Goal: Use online tool/utility

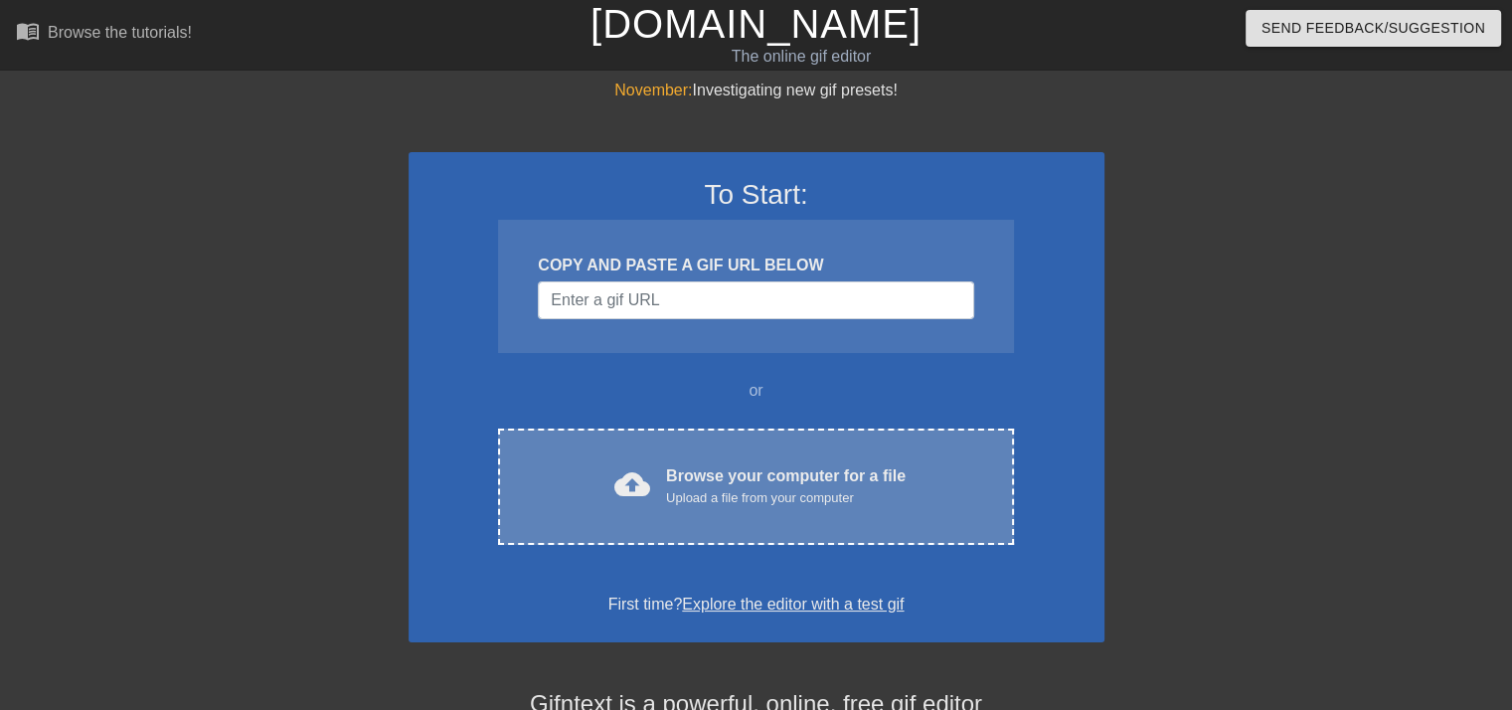
click at [584, 467] on div "cloud_upload Browse your computer for a file Upload a file from your computer" at bounding box center [755, 486] width 431 height 45
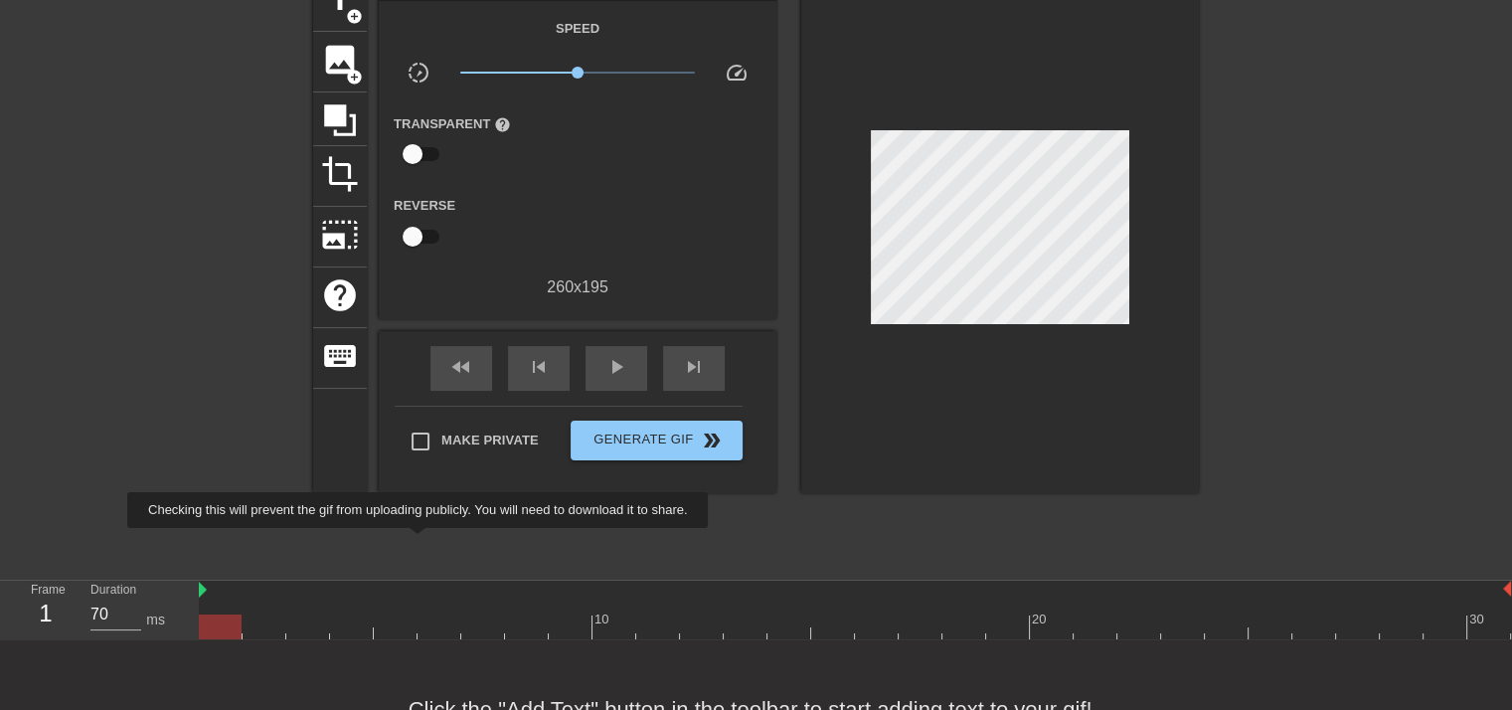
scroll to position [191, 0]
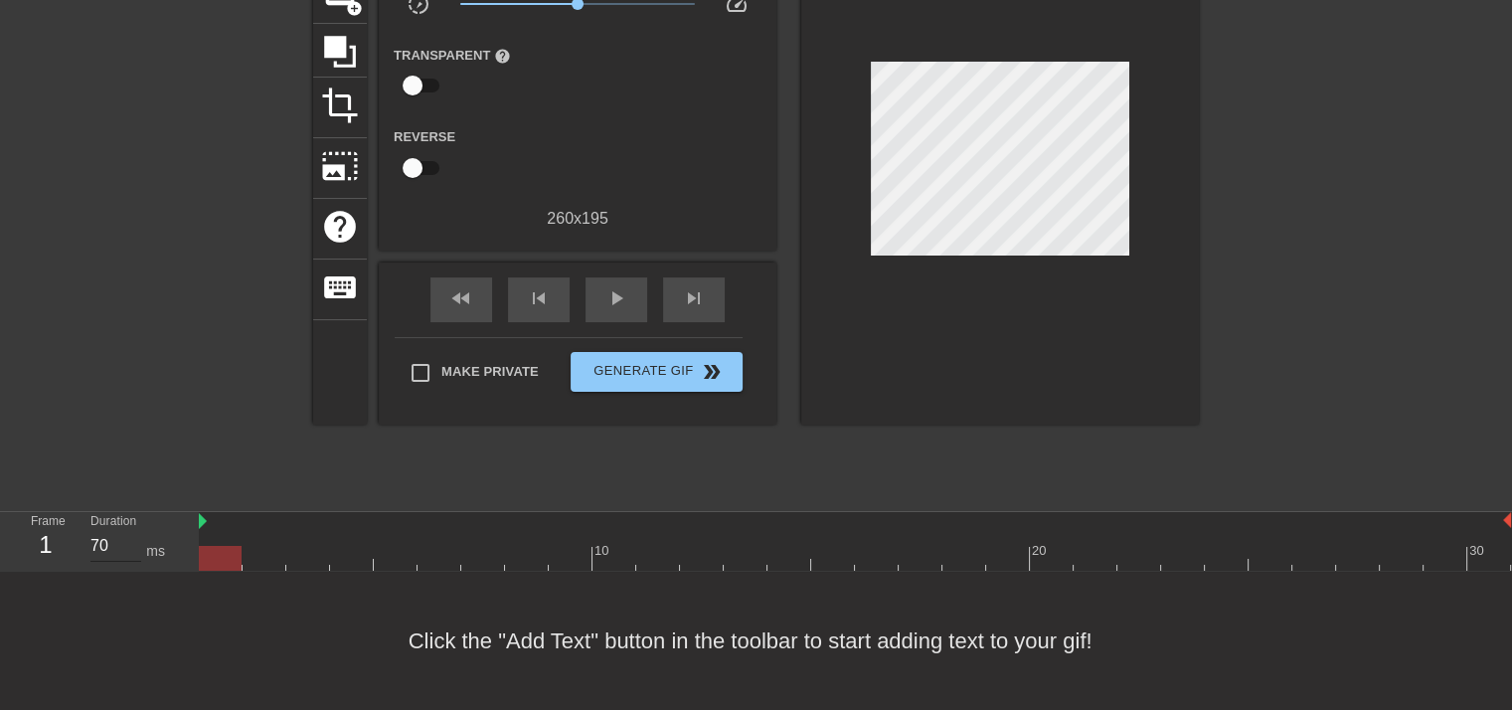
drag, startPoint x: 213, startPoint y: 540, endPoint x: 131, endPoint y: 524, distance: 83.0
click at [29, 512] on div "Frame 1 Duration 70 ms 10 20 30" at bounding box center [756, 542] width 1512 height 60
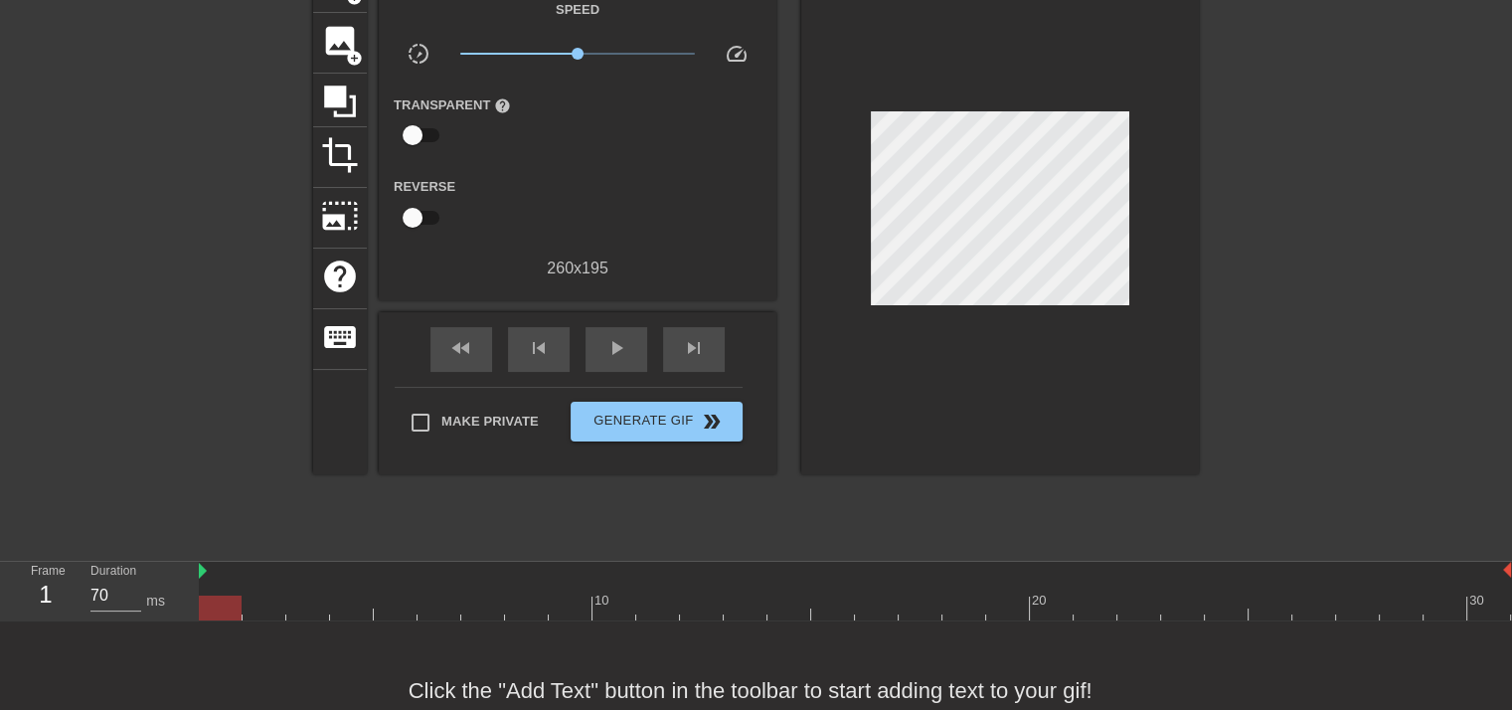
scroll to position [91, 0]
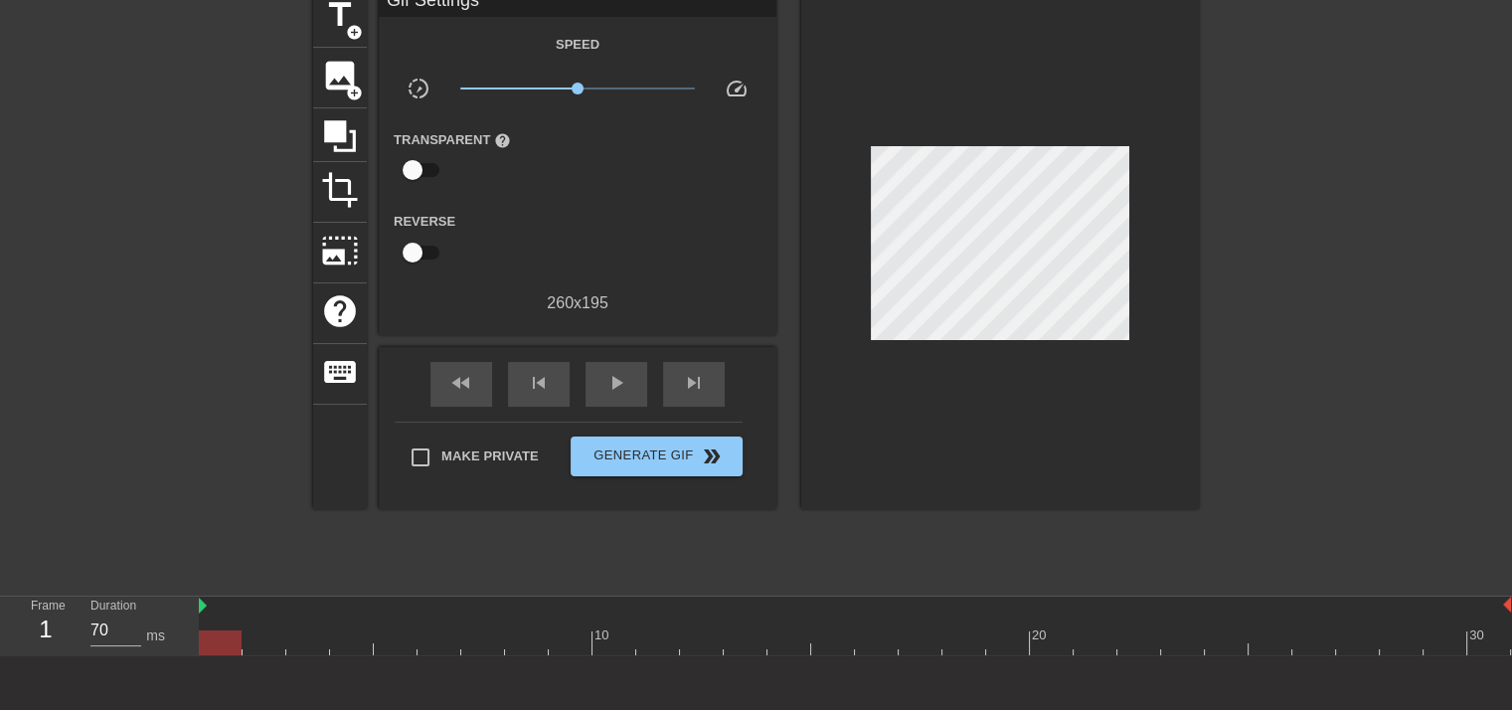
drag, startPoint x: 217, startPoint y: 651, endPoint x: 621, endPoint y: 271, distance: 554.7
click at [51, 535] on div "menu_book Browse the tutorials! [DOMAIN_NAME] The online gif editor Send Feedba…" at bounding box center [756, 351] width 1512 height 885
drag, startPoint x: 222, startPoint y: 643, endPoint x: 1462, endPoint y: 604, distance: 1240.9
click at [1511, 678] on html "menu_book Browse the tutorials! [DOMAIN_NAME] The online gif editor Send Feedba…" at bounding box center [756, 351] width 1512 height 885
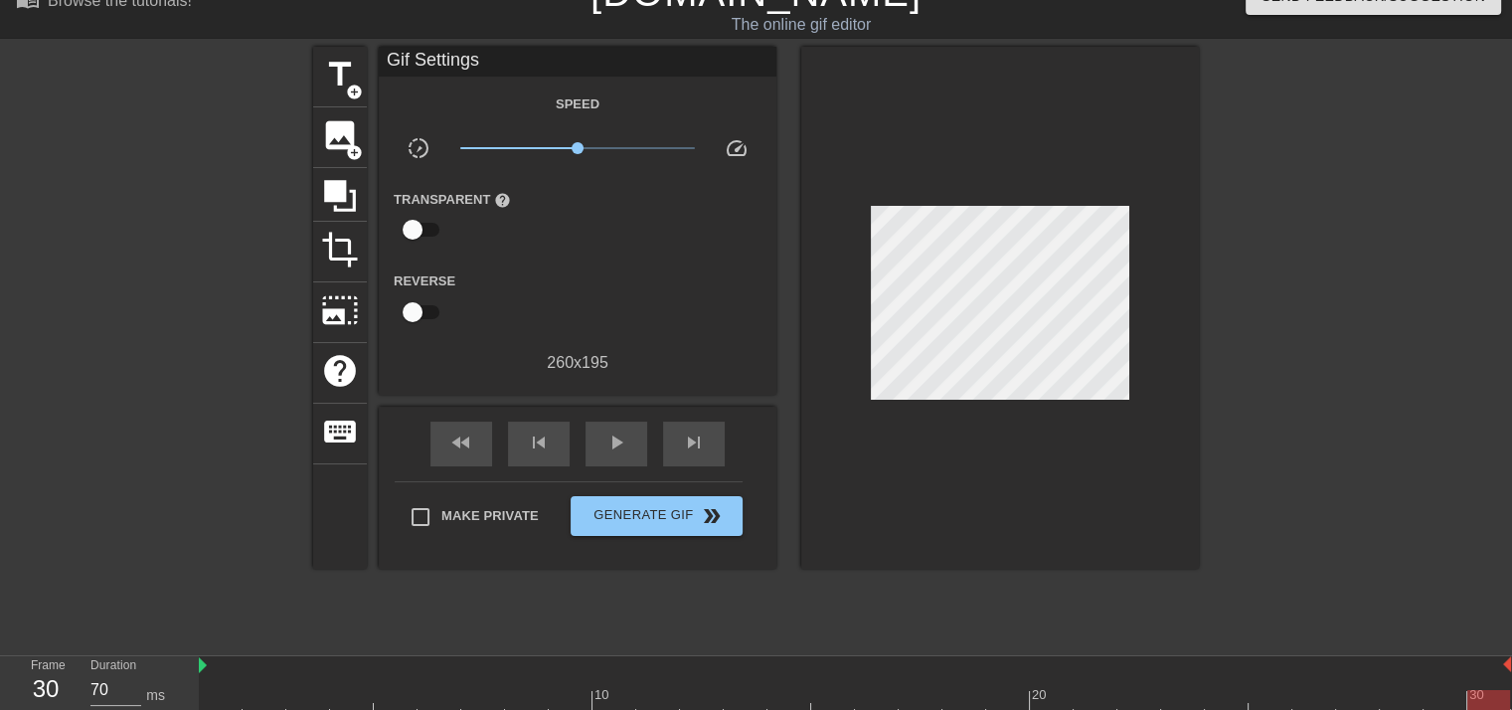
scroll to position [0, 0]
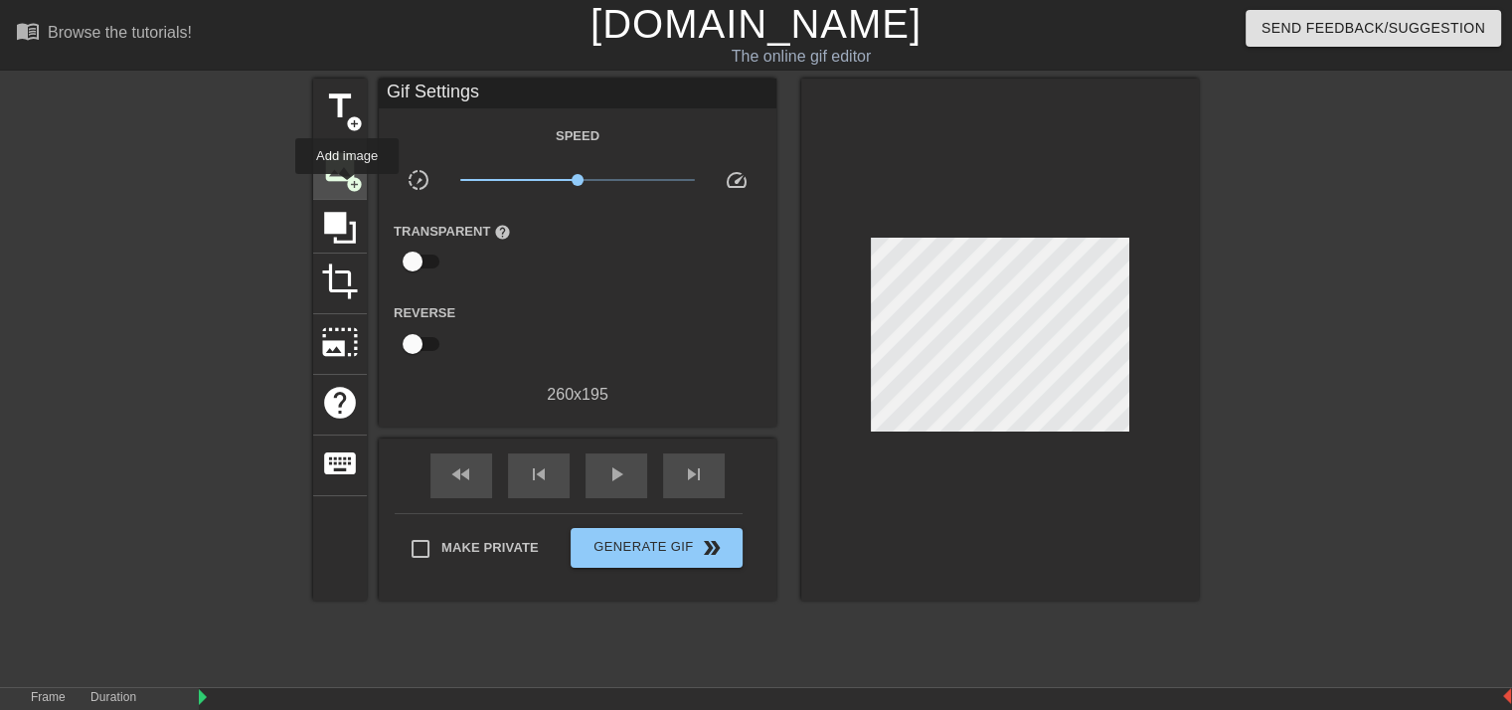
click at [347, 188] on span "add_circle" at bounding box center [354, 184] width 17 height 17
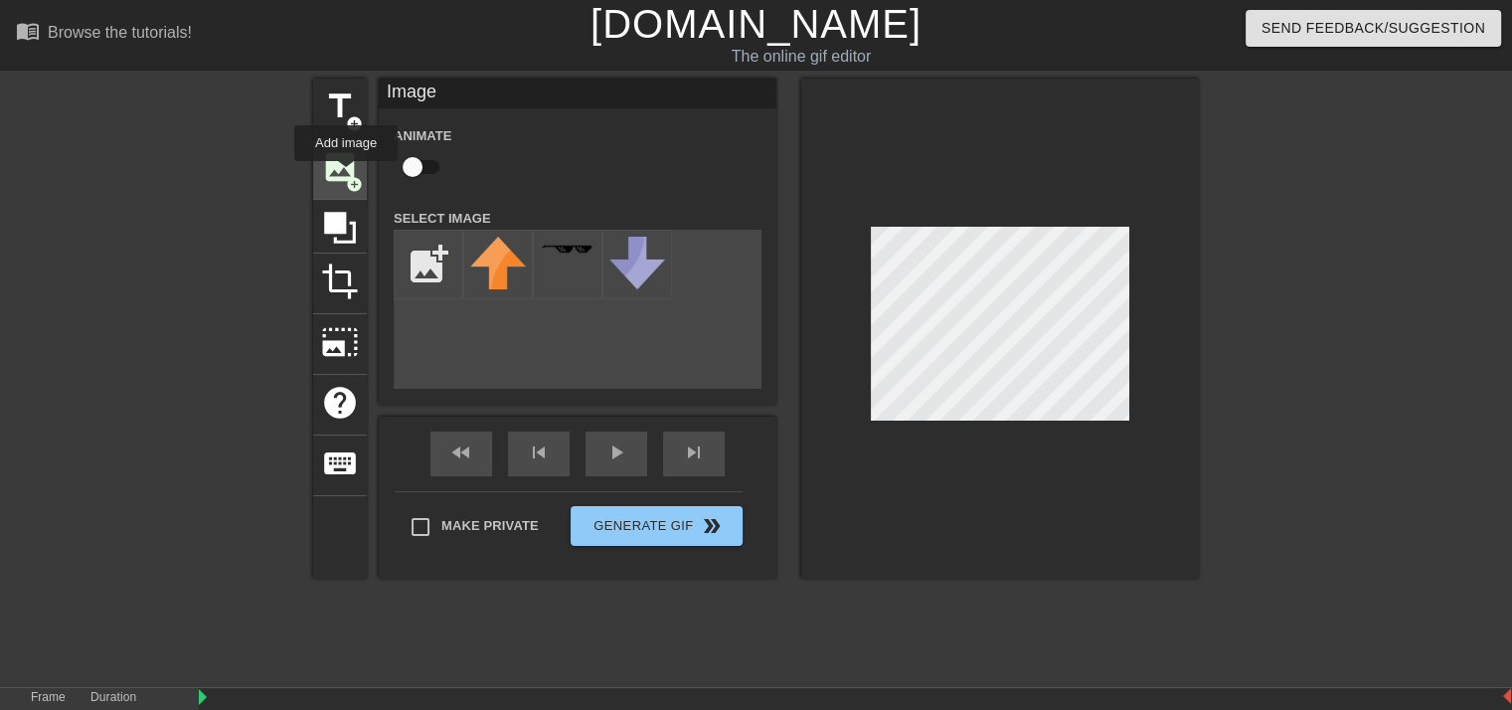
click at [346, 176] on span "add_circle" at bounding box center [354, 184] width 17 height 17
click at [415, 243] on input "file" at bounding box center [429, 265] width 68 height 68
type input "C:\fakepath\ed148058-7cfd-40ad-a69e-082197944a09.png"
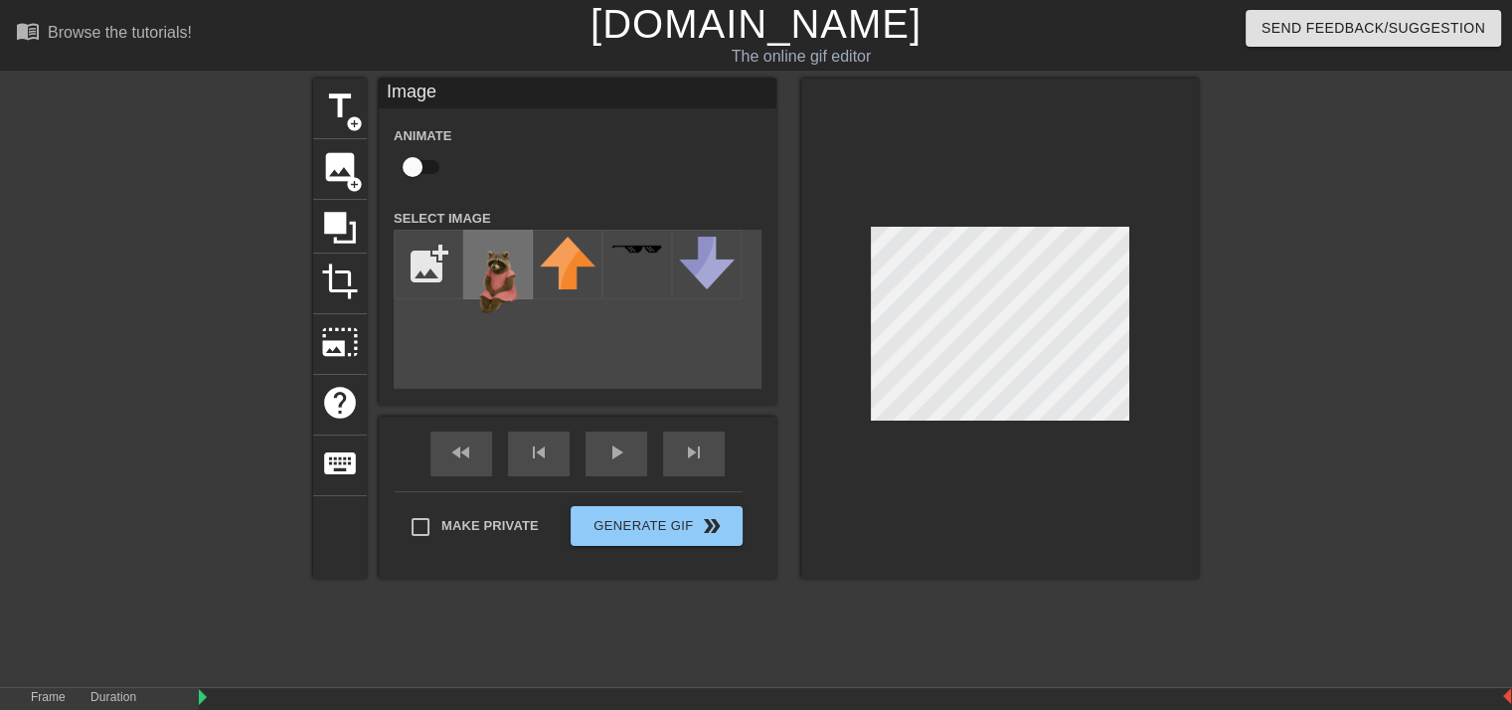
click at [483, 276] on img at bounding box center [498, 278] width 56 height 83
click at [1058, 525] on div at bounding box center [1000, 329] width 398 height 500
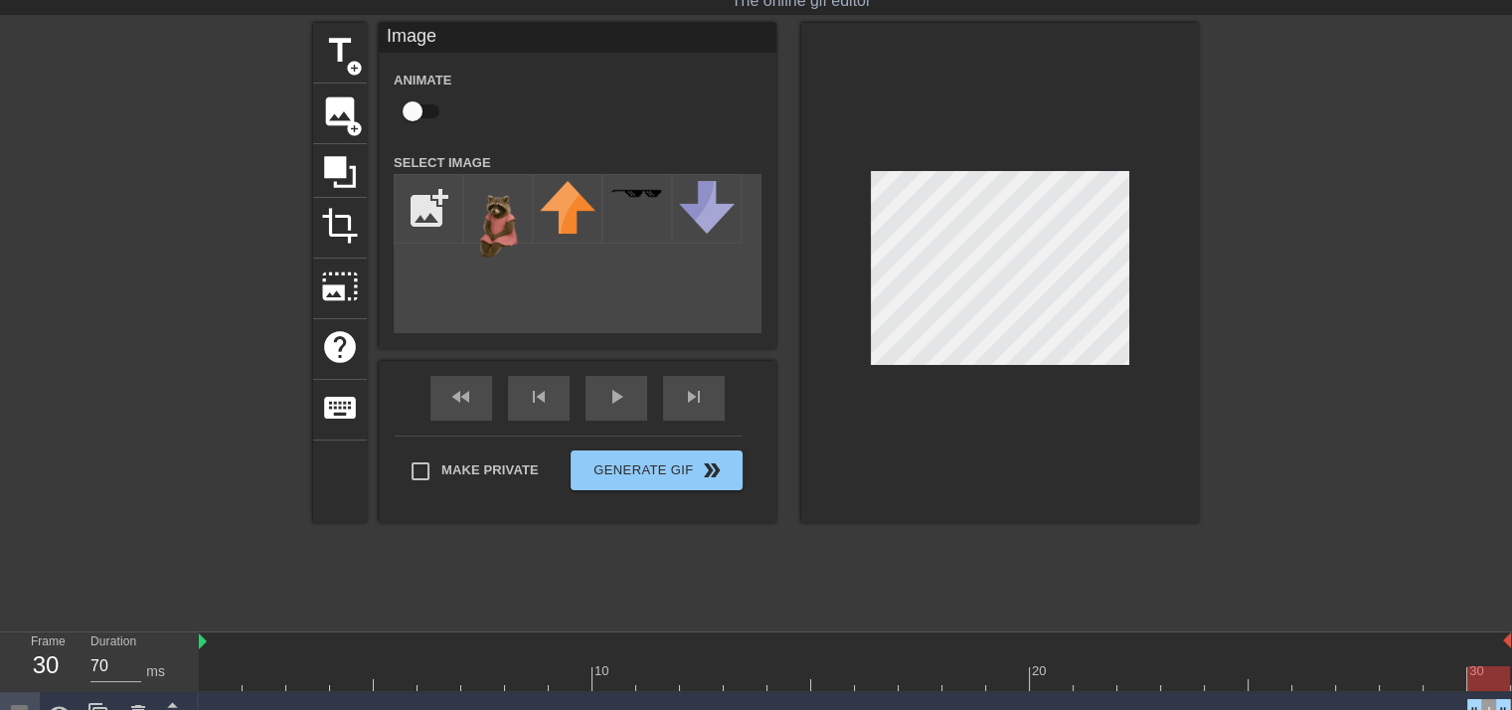
scroll to position [85, 0]
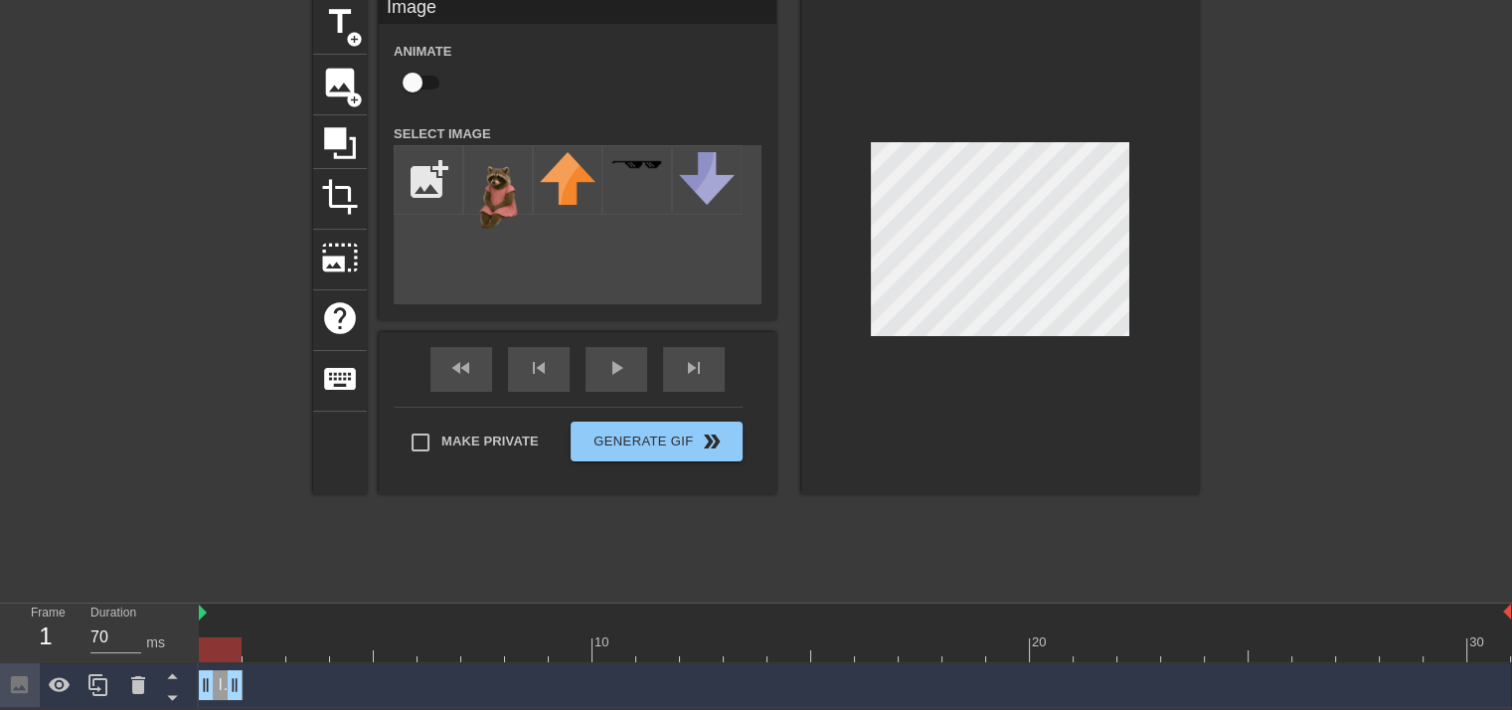
drag, startPoint x: 1487, startPoint y: 686, endPoint x: 346, endPoint y: 661, distance: 1141.2
click at [176, 653] on div "Frame 1 Duration 70 ms 10 20 30 Image drag_handle drag_handle" at bounding box center [756, 655] width 1512 height 104
click at [1496, 610] on div at bounding box center [855, 613] width 1312 height 20
click at [1503, 613] on img at bounding box center [1507, 611] width 8 height 16
drag, startPoint x: 1129, startPoint y: 641, endPoint x: 212, endPoint y: 634, distance: 917.3
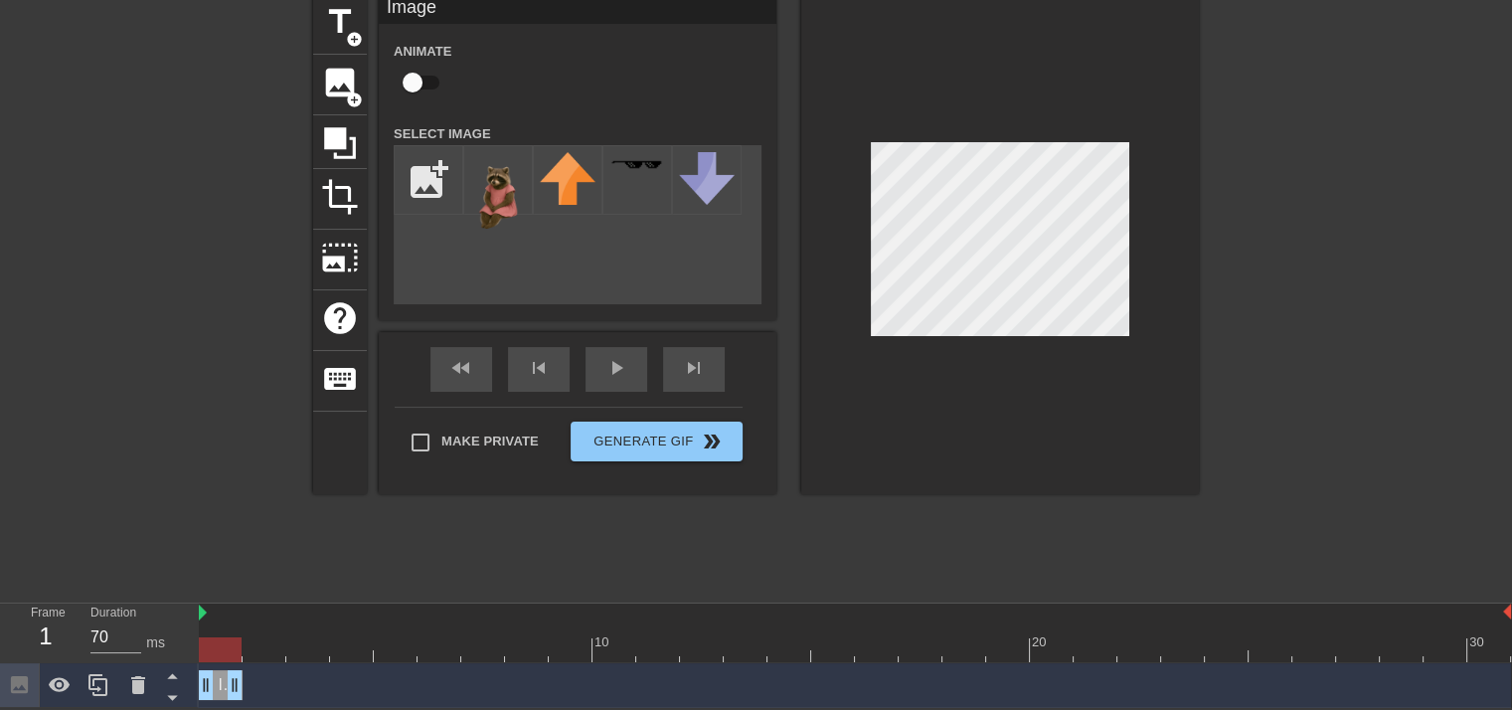
click at [212, 634] on div "10 20 30" at bounding box center [855, 632] width 1312 height 59
click at [957, 344] on div at bounding box center [1000, 244] width 398 height 500
drag, startPoint x: 223, startPoint y: 648, endPoint x: 207, endPoint y: 630, distance: 23.9
click at [207, 630] on div "10 20 30" at bounding box center [855, 632] width 1312 height 59
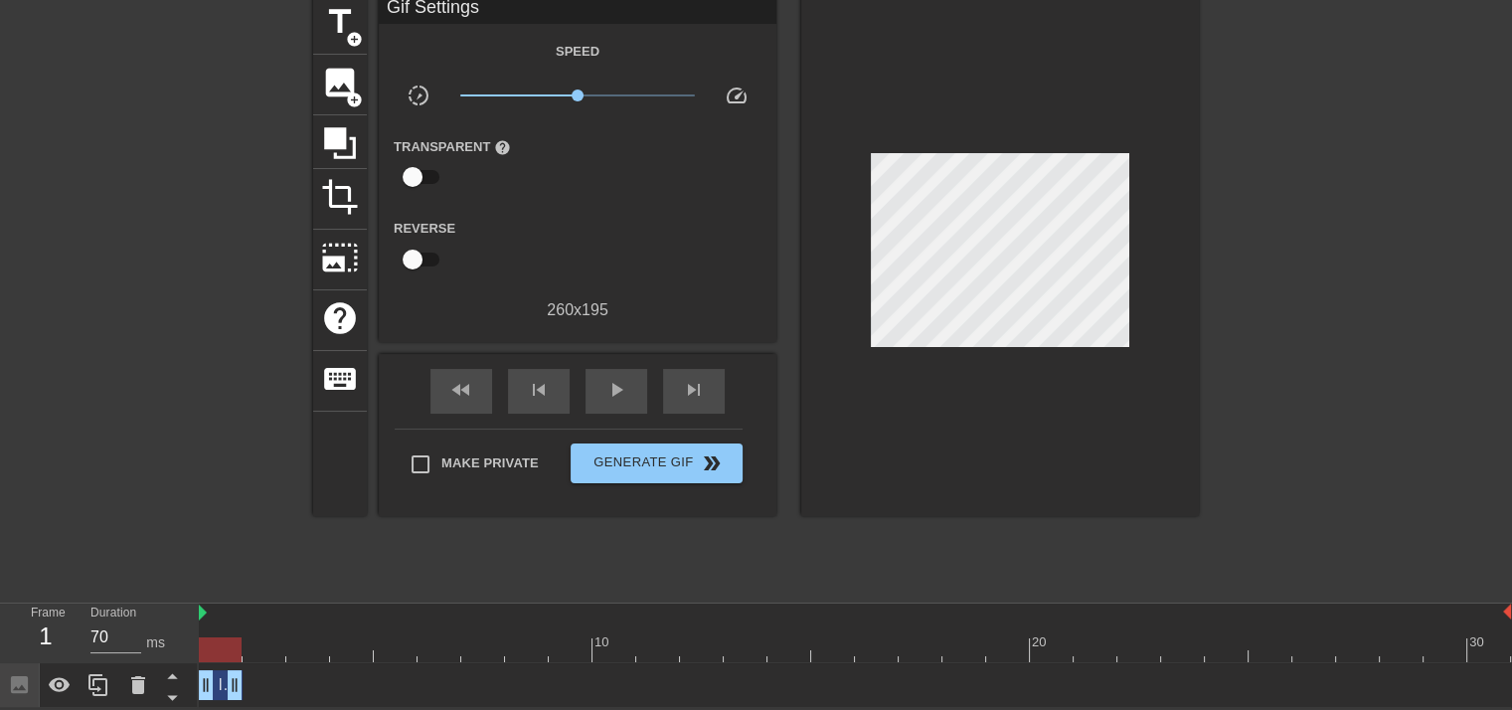
click at [224, 685] on span "Image" at bounding box center [240, 684] width 44 height 17
click at [95, 689] on icon at bounding box center [98, 685] width 24 height 24
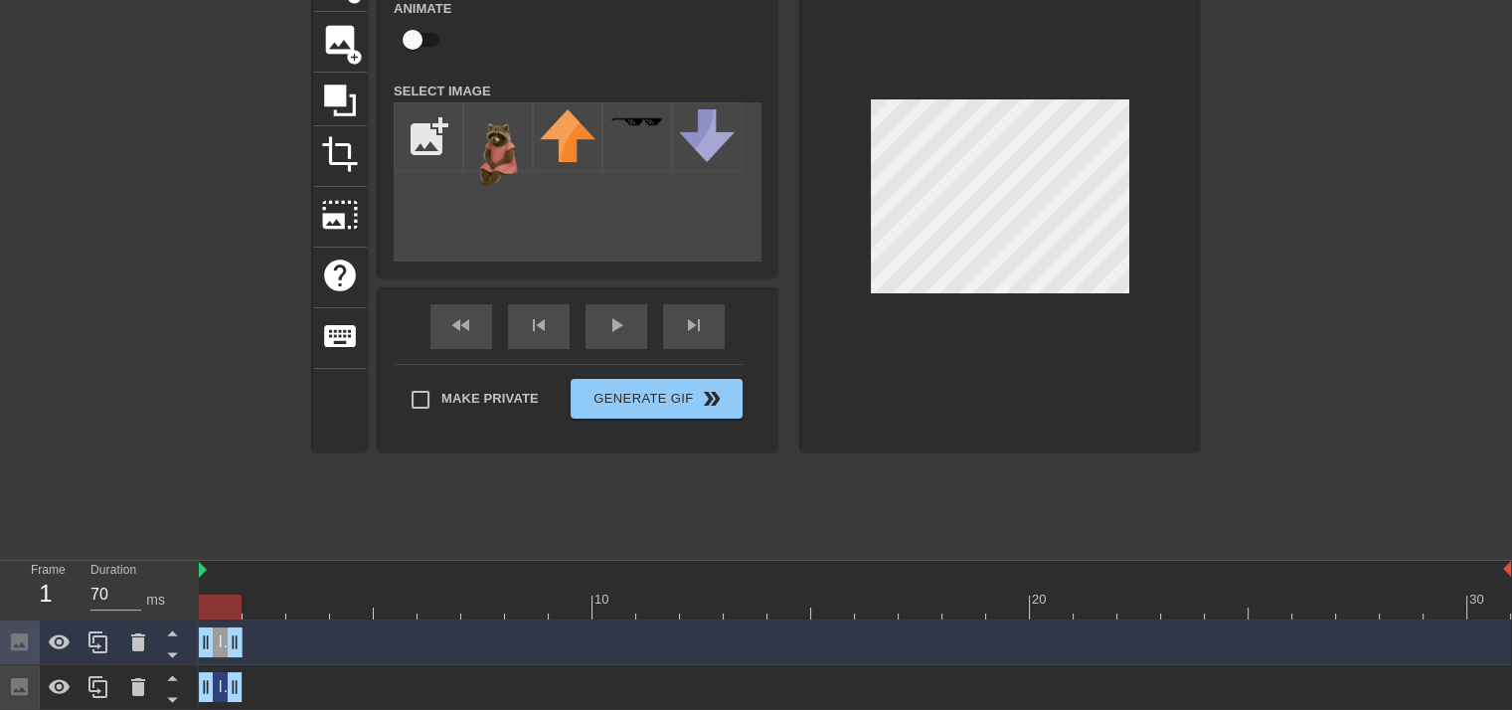
scroll to position [130, 0]
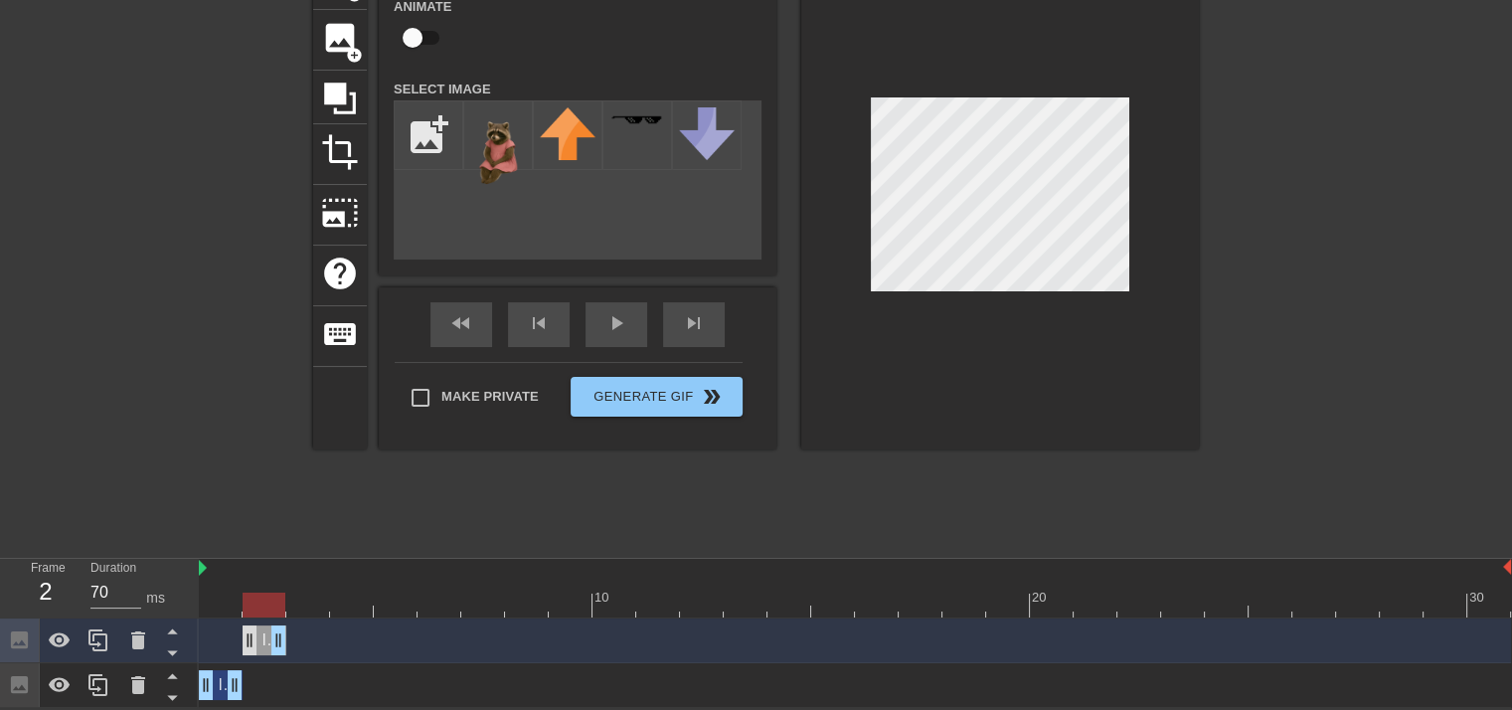
drag, startPoint x: 215, startPoint y: 639, endPoint x: 257, endPoint y: 641, distance: 42.8
click at [257, 641] on div "Image drag_handle drag_handle" at bounding box center [264, 640] width 44 height 30
drag, startPoint x: 272, startPoint y: 607, endPoint x: 263, endPoint y: 599, distance: 12.0
click at [263, 599] on div at bounding box center [263, 604] width 43 height 25
drag, startPoint x: 264, startPoint y: 597, endPoint x: 206, endPoint y: 593, distance: 58.8
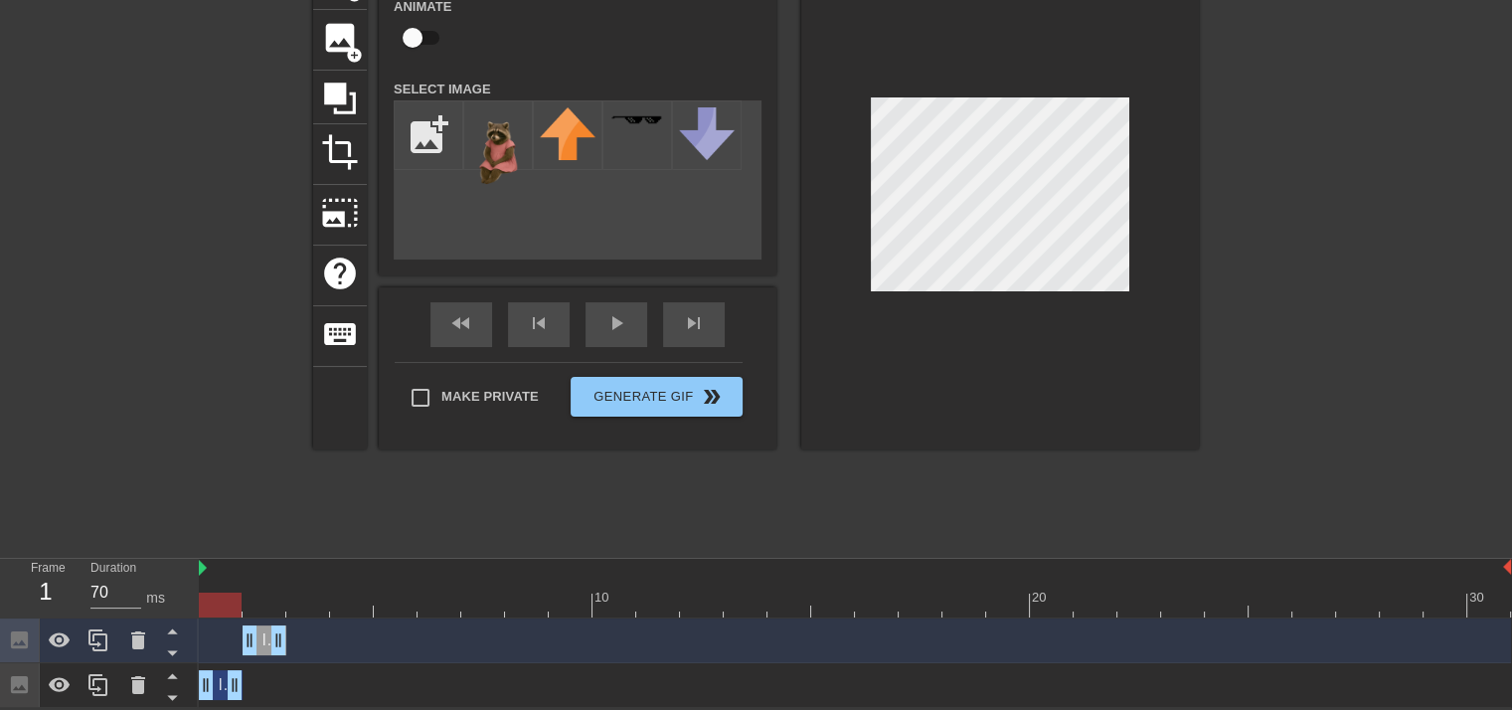
click at [206, 593] on div at bounding box center [220, 604] width 43 height 25
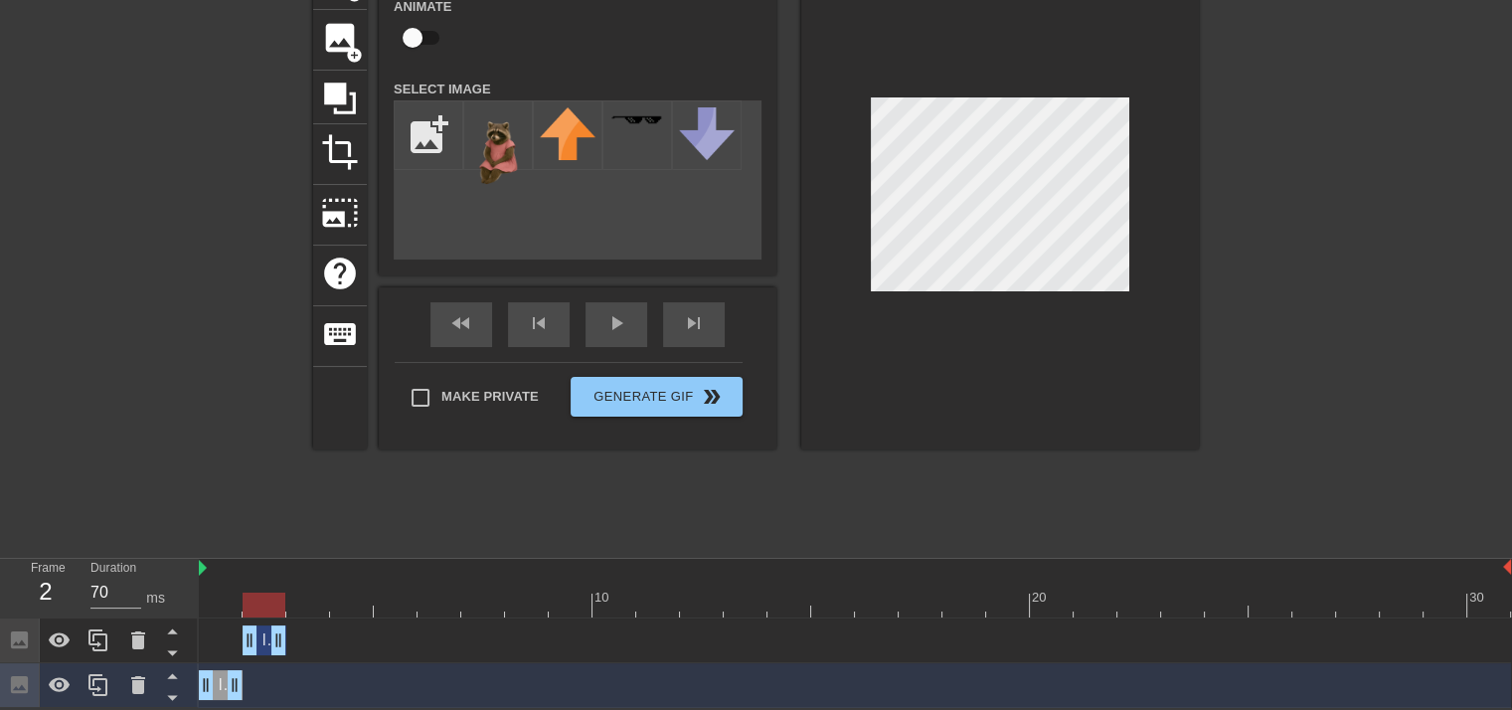
drag, startPoint x: 230, startPoint y: 609, endPoint x: 456, endPoint y: 492, distance: 255.1
click at [255, 609] on div at bounding box center [855, 604] width 1312 height 25
drag, startPoint x: 311, startPoint y: 602, endPoint x: 279, endPoint y: 602, distance: 31.8
click at [279, 602] on div at bounding box center [263, 604] width 43 height 25
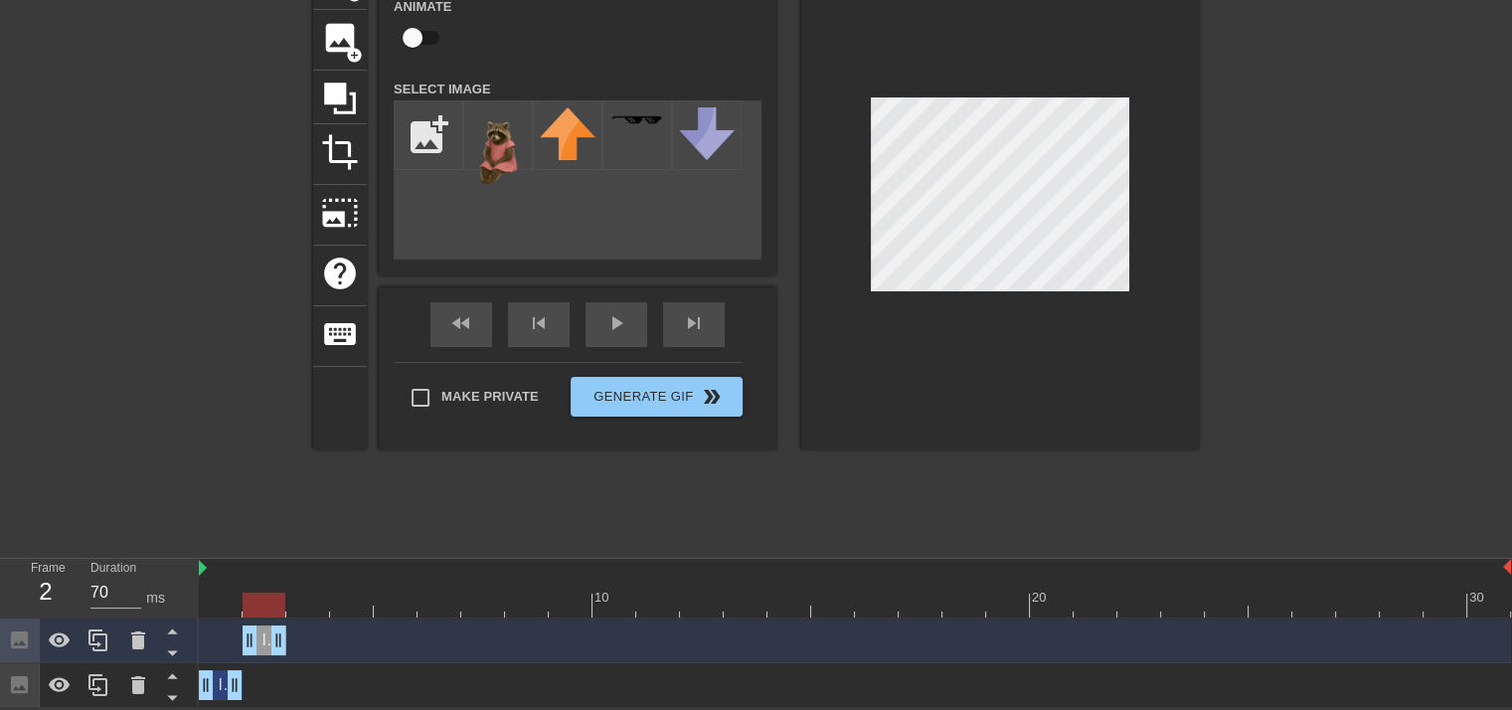
drag, startPoint x: 283, startPoint y: 607, endPoint x: 243, endPoint y: 617, distance: 41.0
click at [243, 617] on div "10 20 30 Image drag_handle drag_handle Image drag_handle drag_handle" at bounding box center [855, 633] width 1313 height 149
click at [262, 629] on div "Image drag_handle drag_handle" at bounding box center [264, 640] width 44 height 30
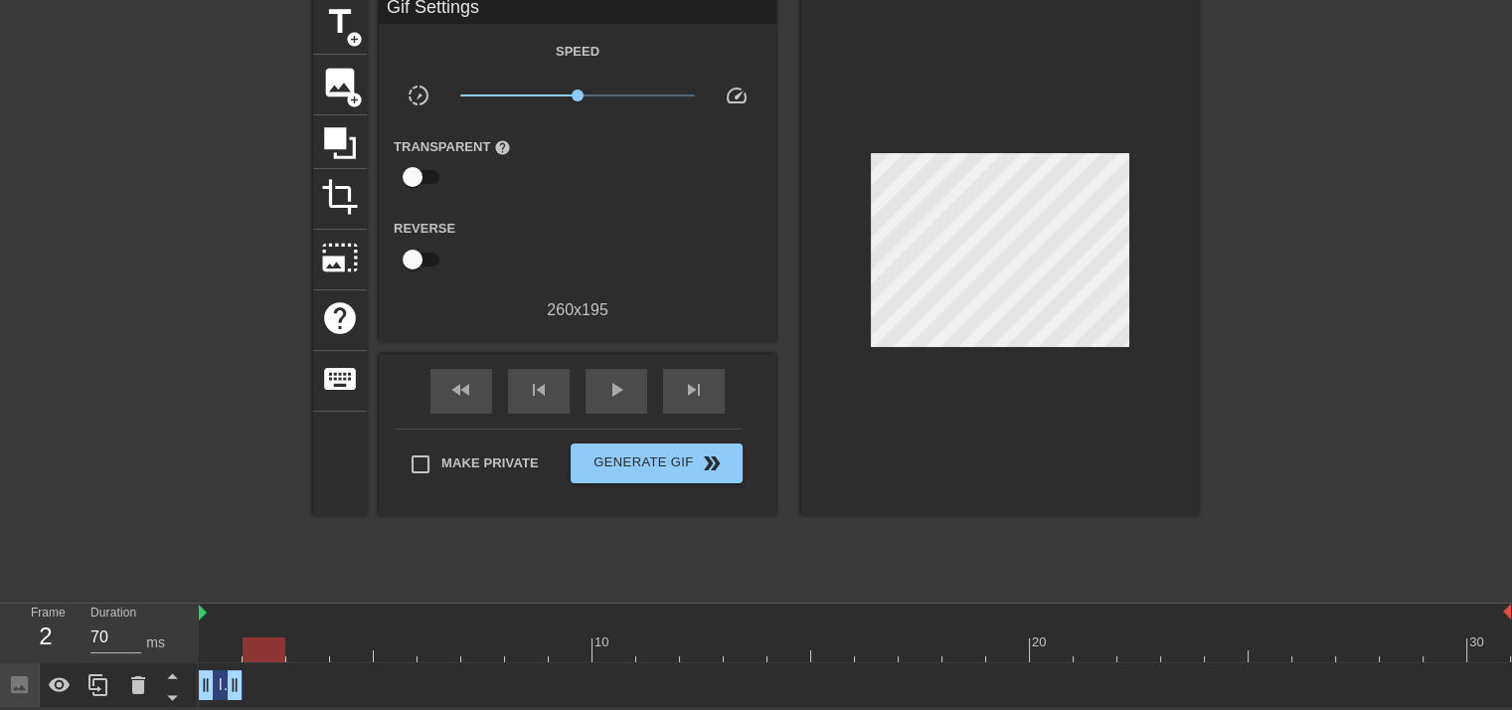
scroll to position [85, 0]
drag, startPoint x: 234, startPoint y: 681, endPoint x: 289, endPoint y: 689, distance: 56.2
click at [289, 689] on div "Image drag_handle drag_handle" at bounding box center [855, 685] width 1312 height 30
drag, startPoint x: 269, startPoint y: 647, endPoint x: 299, endPoint y: 651, distance: 30.1
click at [299, 651] on div at bounding box center [307, 649] width 43 height 25
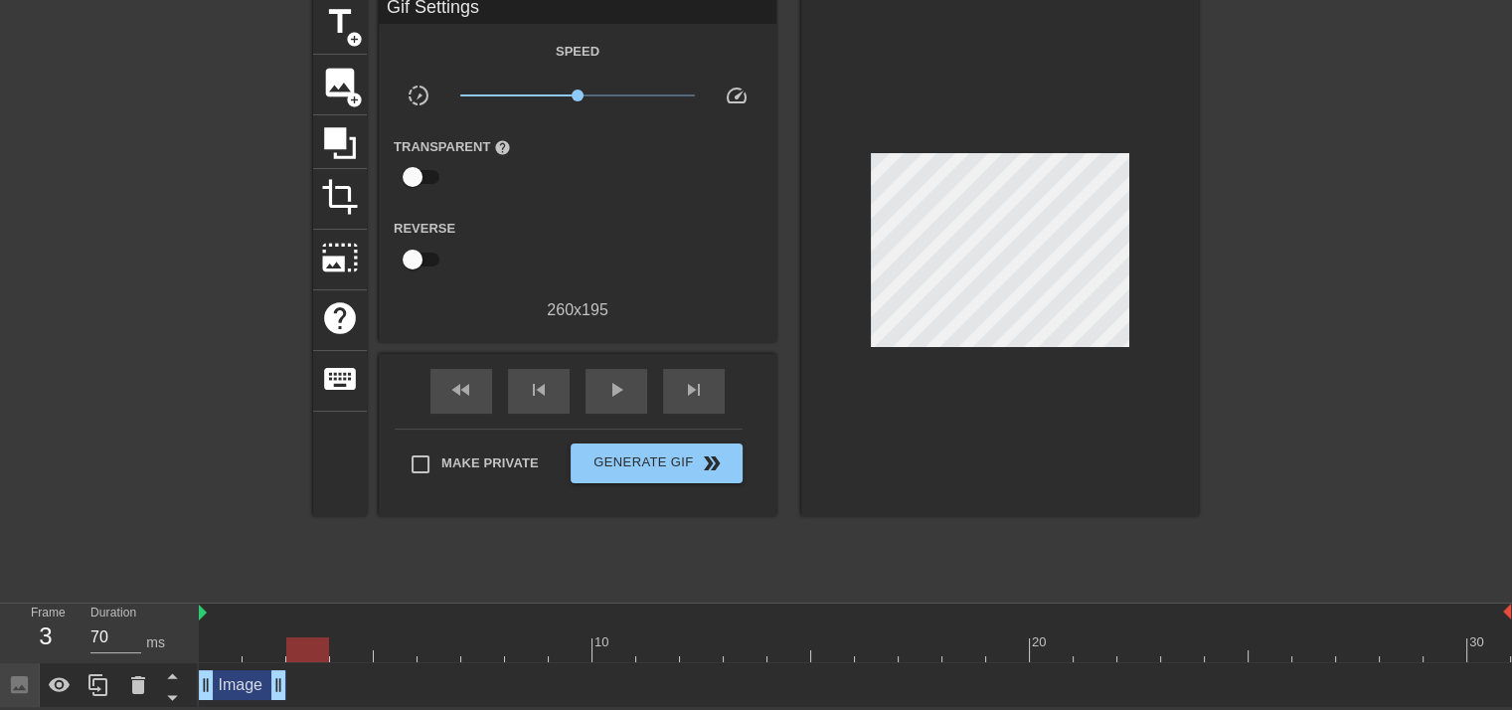
click at [257, 677] on div "Image drag_handle drag_handle" at bounding box center [242, 685] width 87 height 30
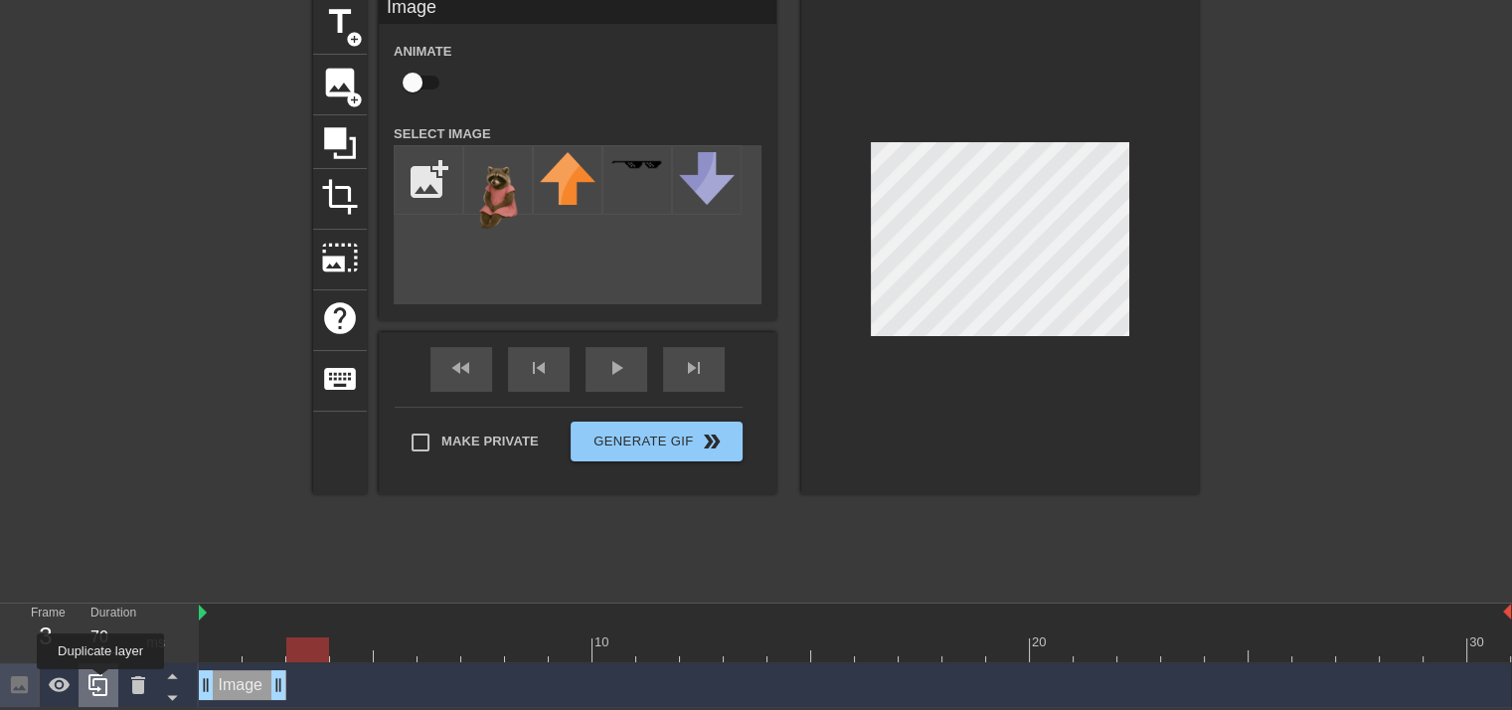
click at [100, 683] on icon at bounding box center [98, 685] width 24 height 24
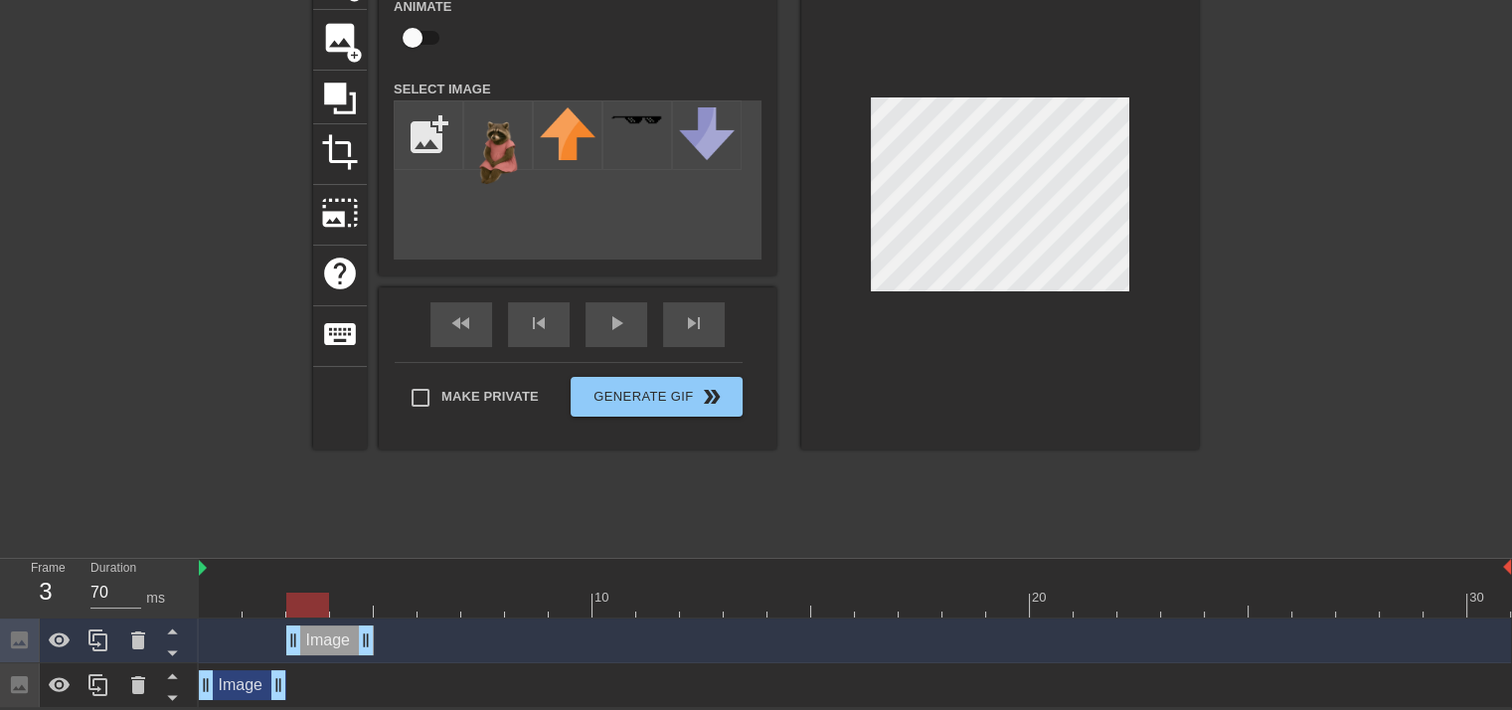
drag, startPoint x: 235, startPoint y: 645, endPoint x: 313, endPoint y: 649, distance: 78.6
click at [313, 649] on div "Image drag_handle drag_handle" at bounding box center [329, 640] width 87 height 30
drag, startPoint x: 309, startPoint y: 602, endPoint x: 323, endPoint y: 613, distance: 17.7
click at [323, 613] on div at bounding box center [307, 604] width 43 height 25
drag, startPoint x: 306, startPoint y: 610, endPoint x: 346, endPoint y: 610, distance: 39.8
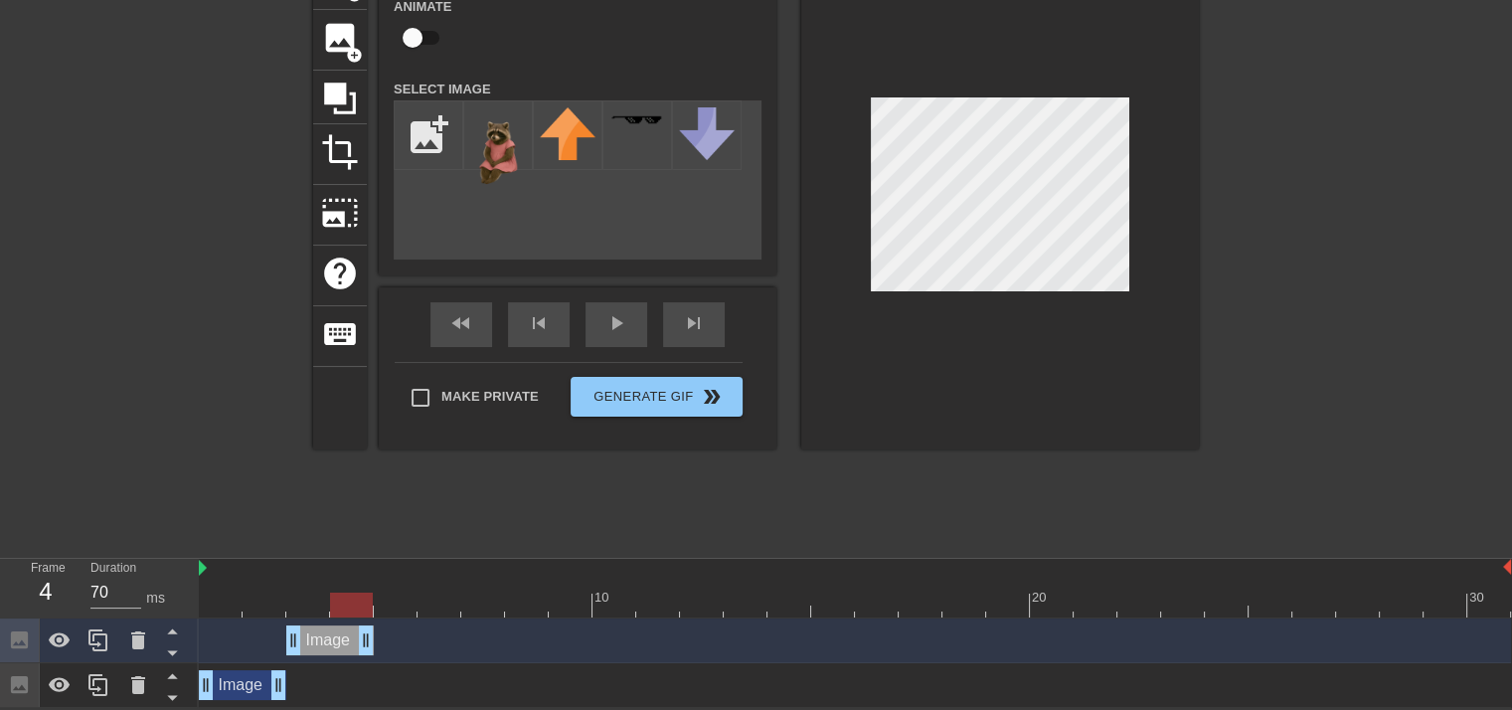
click at [346, 610] on div at bounding box center [351, 604] width 43 height 25
drag, startPoint x: 346, startPoint y: 610, endPoint x: 375, endPoint y: 605, distance: 29.2
click at [375, 605] on div at bounding box center [395, 604] width 43 height 25
drag, startPoint x: 365, startPoint y: 643, endPoint x: 381, endPoint y: 645, distance: 16.0
click at [381, 645] on div "Image drag_handle drag_handle" at bounding box center [855, 640] width 1312 height 30
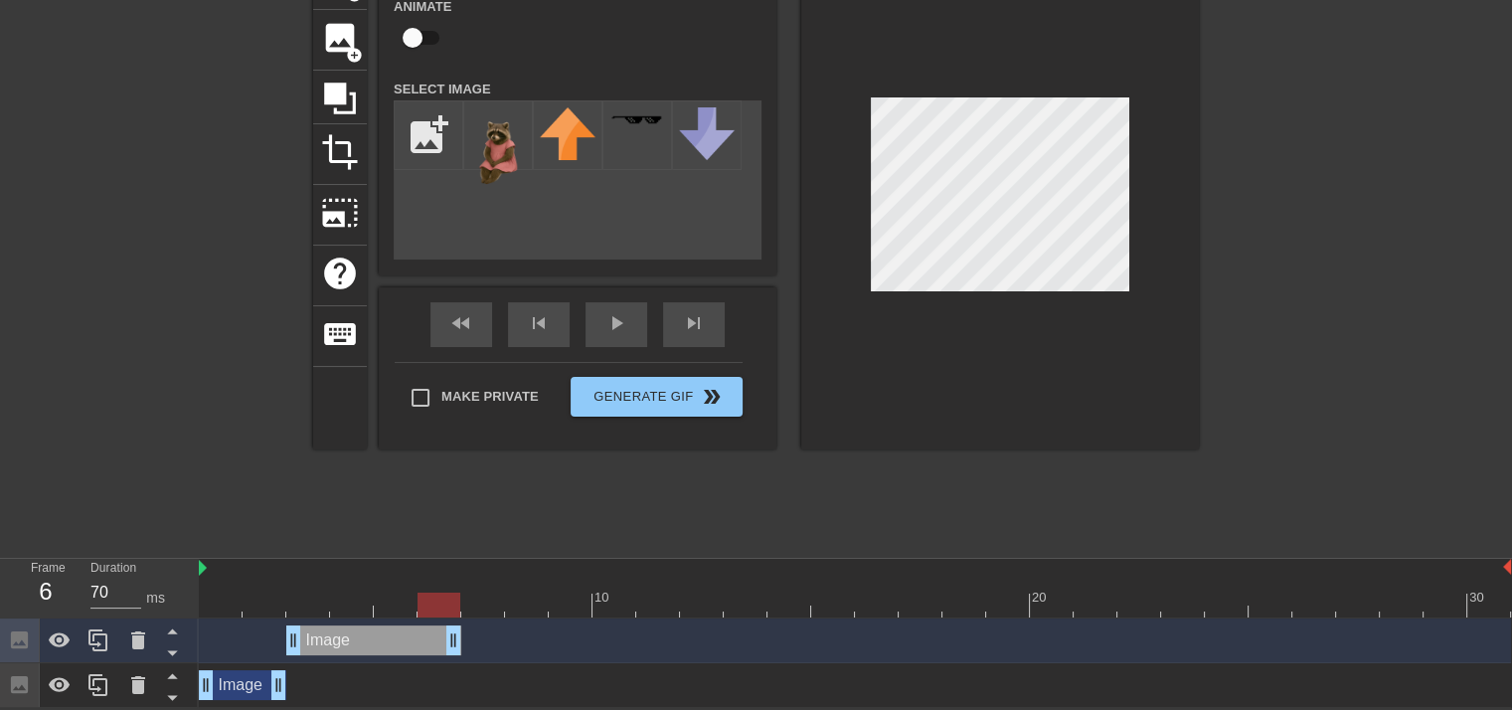
drag, startPoint x: 372, startPoint y: 634, endPoint x: 468, endPoint y: 629, distance: 96.5
click at [468, 629] on div "Image drag_handle drag_handle" at bounding box center [855, 640] width 1312 height 30
click at [416, 629] on div "Image drag_handle drag_handle" at bounding box center [373, 640] width 175 height 30
drag, startPoint x: 96, startPoint y: 638, endPoint x: 151, endPoint y: 632, distance: 55.0
click at [96, 637] on icon at bounding box center [98, 640] width 24 height 24
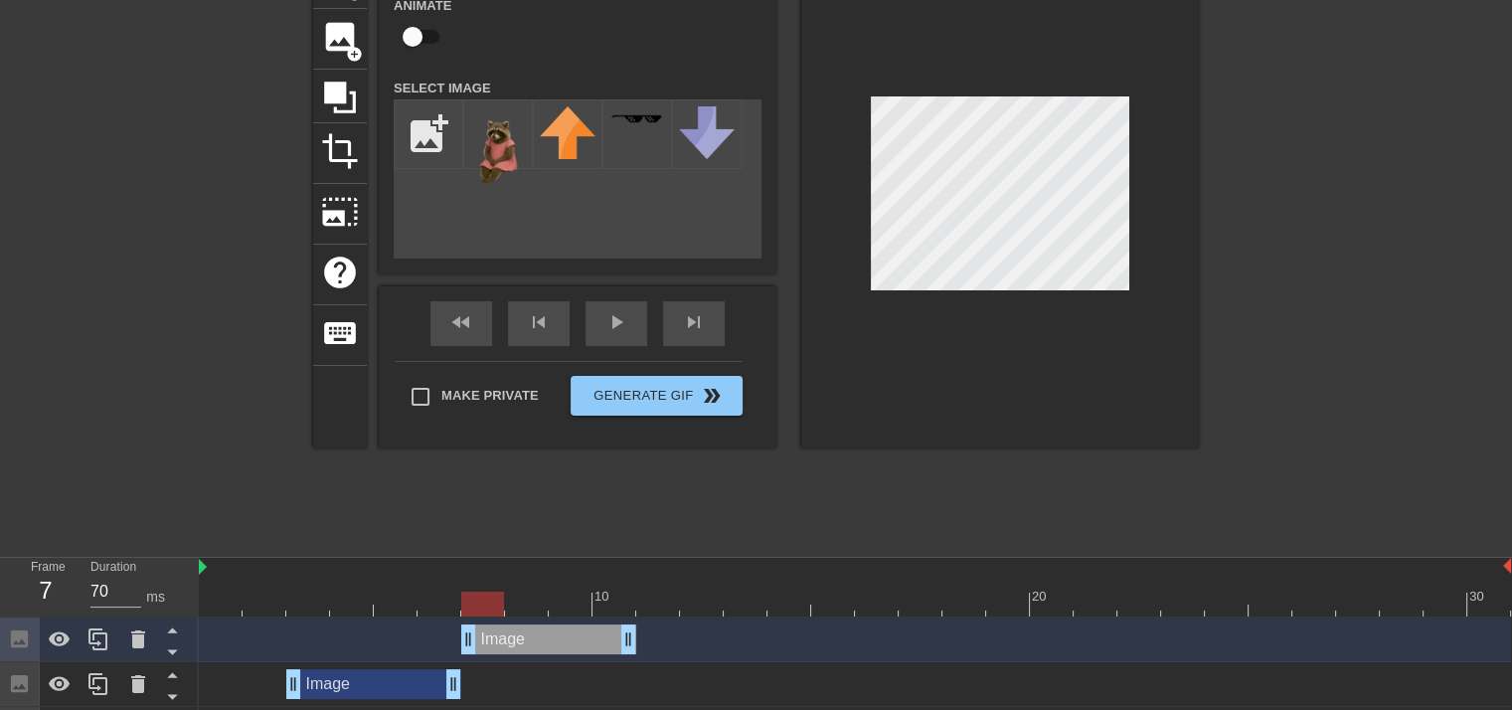
drag, startPoint x: 367, startPoint y: 631, endPoint x: 553, endPoint y: 646, distance: 186.4
click at [553, 646] on div "Image drag_handle drag_handle" at bounding box center [548, 639] width 175 height 30
drag, startPoint x: 486, startPoint y: 606, endPoint x: 513, endPoint y: 582, distance: 35.9
click at [513, 582] on div "10 20 30" at bounding box center [855, 587] width 1312 height 59
drag, startPoint x: 632, startPoint y: 633, endPoint x: 547, endPoint y: 630, distance: 85.5
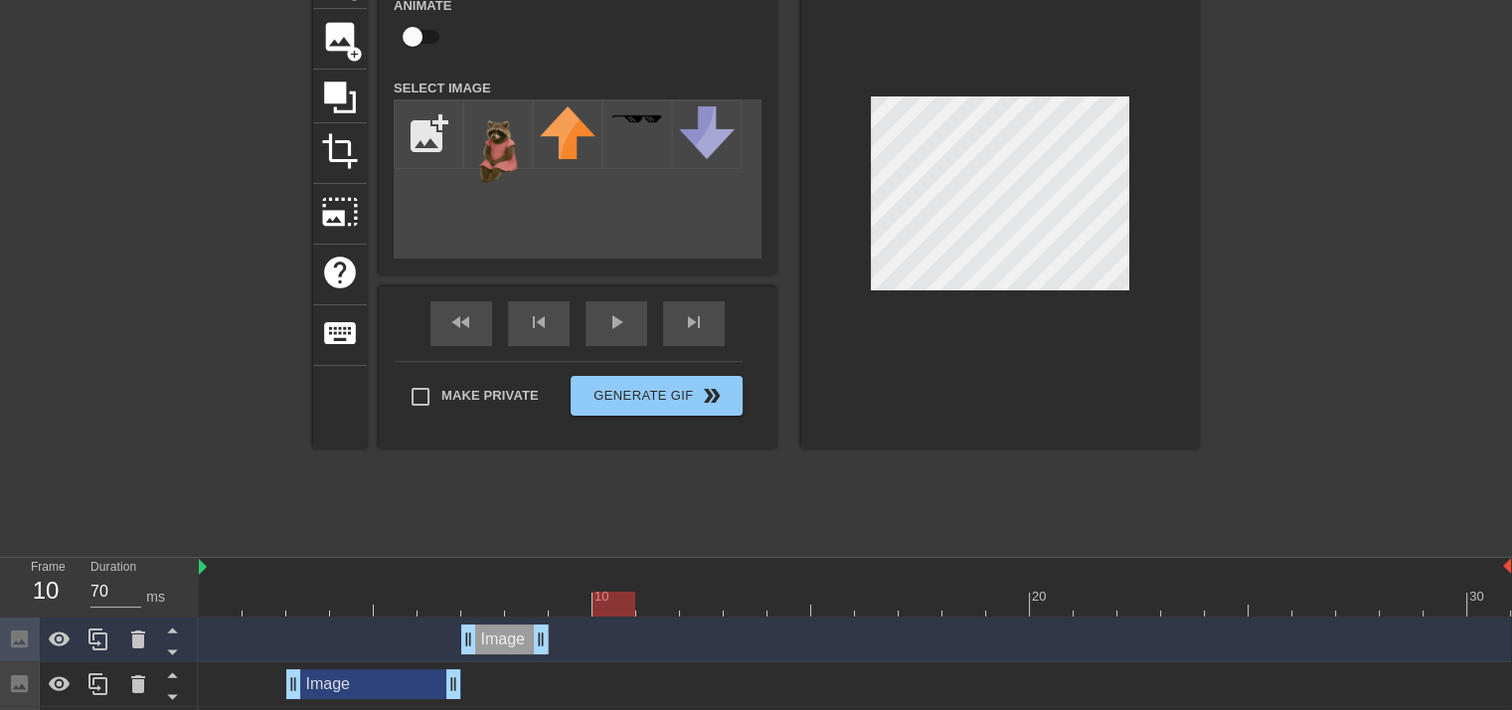
drag, startPoint x: 535, startPoint y: 608, endPoint x: 558, endPoint y: 603, distance: 23.4
click at [558, 603] on div at bounding box center [855, 603] width 1312 height 25
click at [94, 637] on icon at bounding box center [98, 639] width 24 height 24
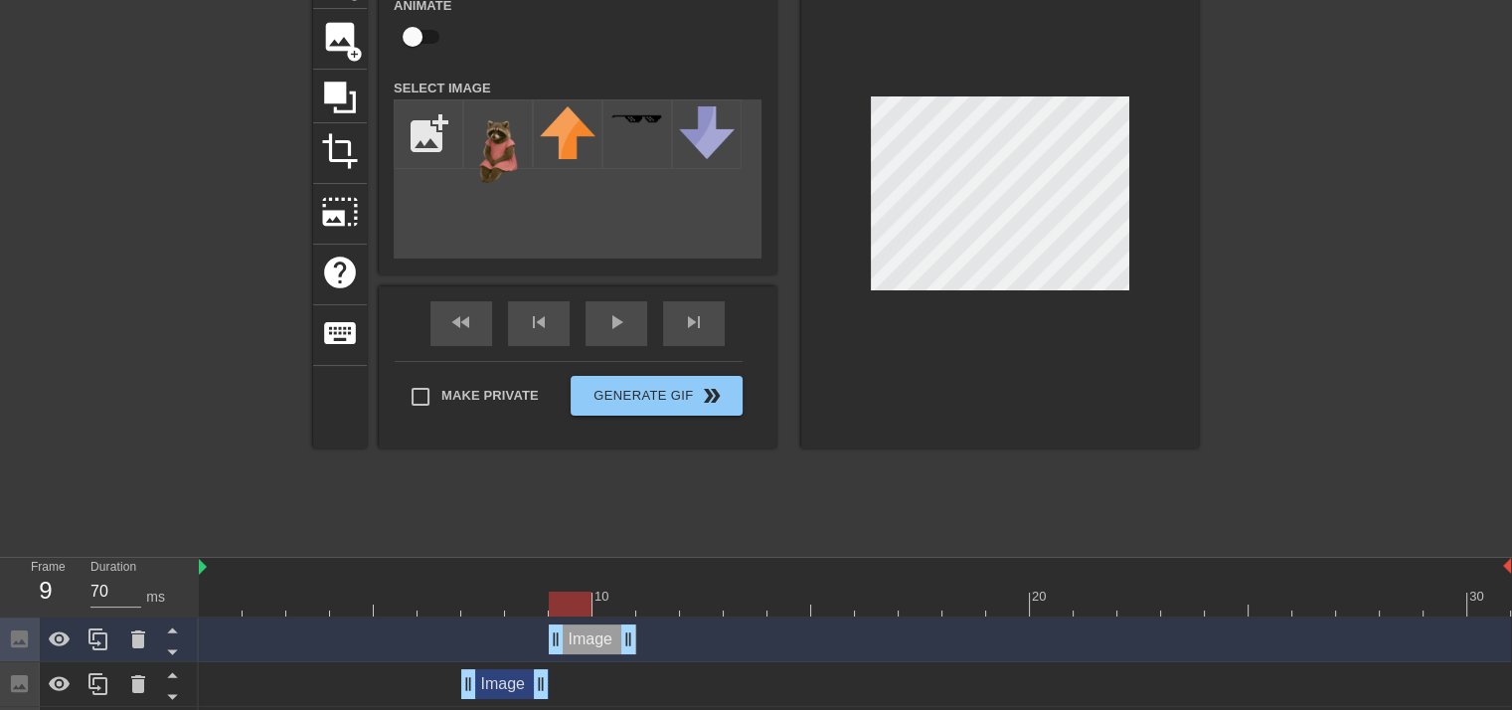
drag, startPoint x: 505, startPoint y: 642, endPoint x: 577, endPoint y: 650, distance: 73.0
click at [577, 650] on div "Image drag_handle drag_handle" at bounding box center [592, 639] width 87 height 30
drag, startPoint x: 583, startPoint y: 594, endPoint x: 431, endPoint y: 613, distance: 153.2
click at [431, 613] on div at bounding box center [438, 603] width 43 height 25
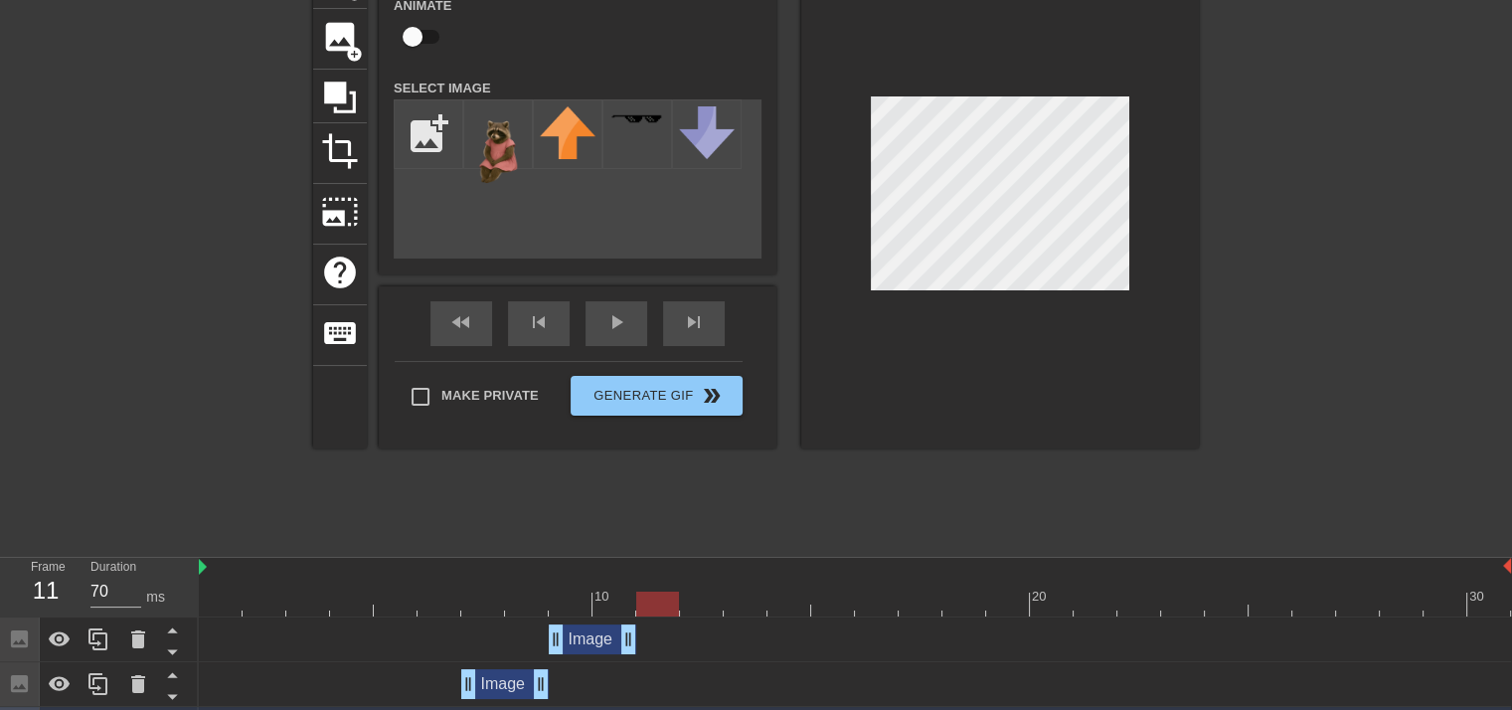
drag, startPoint x: 443, startPoint y: 609, endPoint x: 655, endPoint y: 606, distance: 211.7
click at [655, 606] on div at bounding box center [657, 603] width 43 height 25
click at [95, 643] on icon at bounding box center [97, 639] width 19 height 22
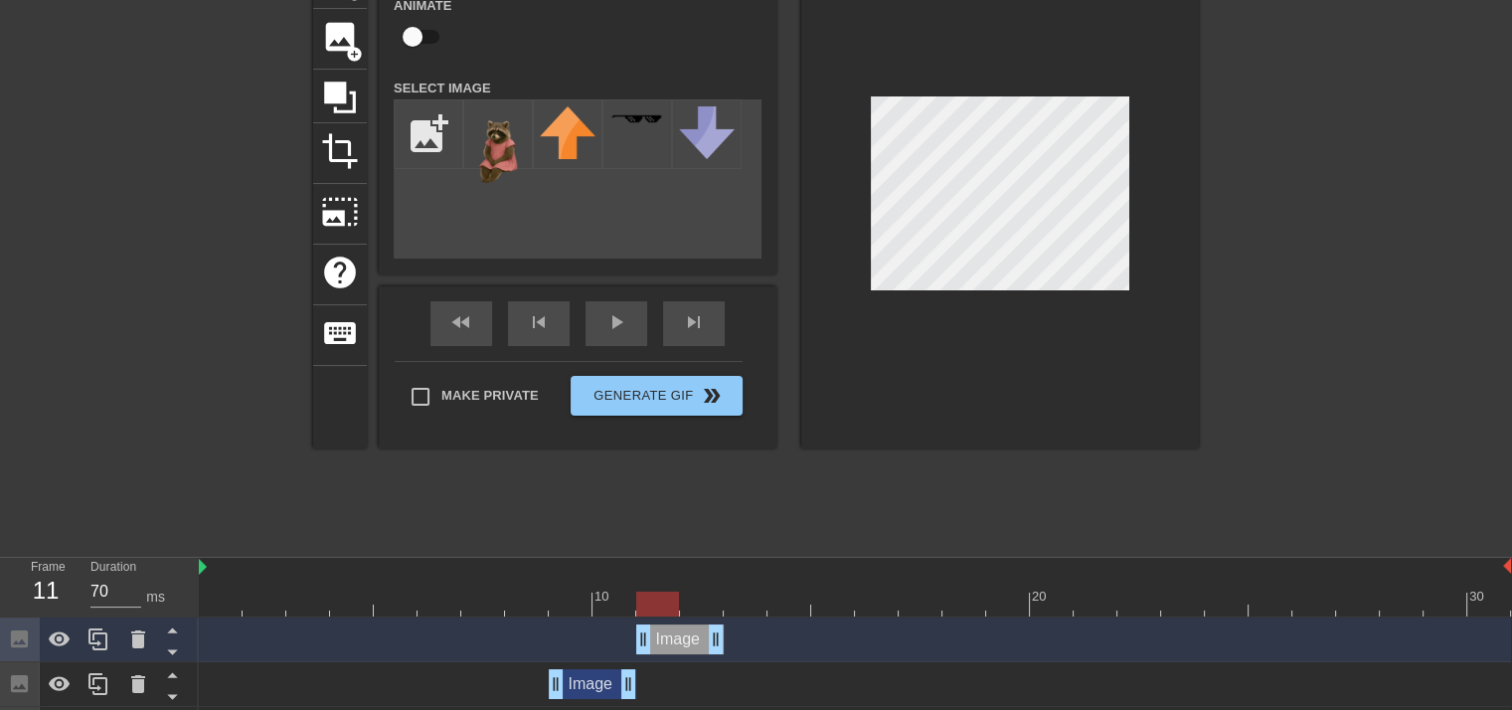
drag, startPoint x: 580, startPoint y: 638, endPoint x: 652, endPoint y: 651, distance: 72.7
click at [652, 651] on div "Image drag_handle drag_handle" at bounding box center [679, 639] width 87 height 30
drag, startPoint x: 653, startPoint y: 610, endPoint x: 734, endPoint y: 610, distance: 81.5
click at [734, 610] on div at bounding box center [744, 603] width 43 height 25
click at [103, 646] on icon at bounding box center [98, 639] width 24 height 24
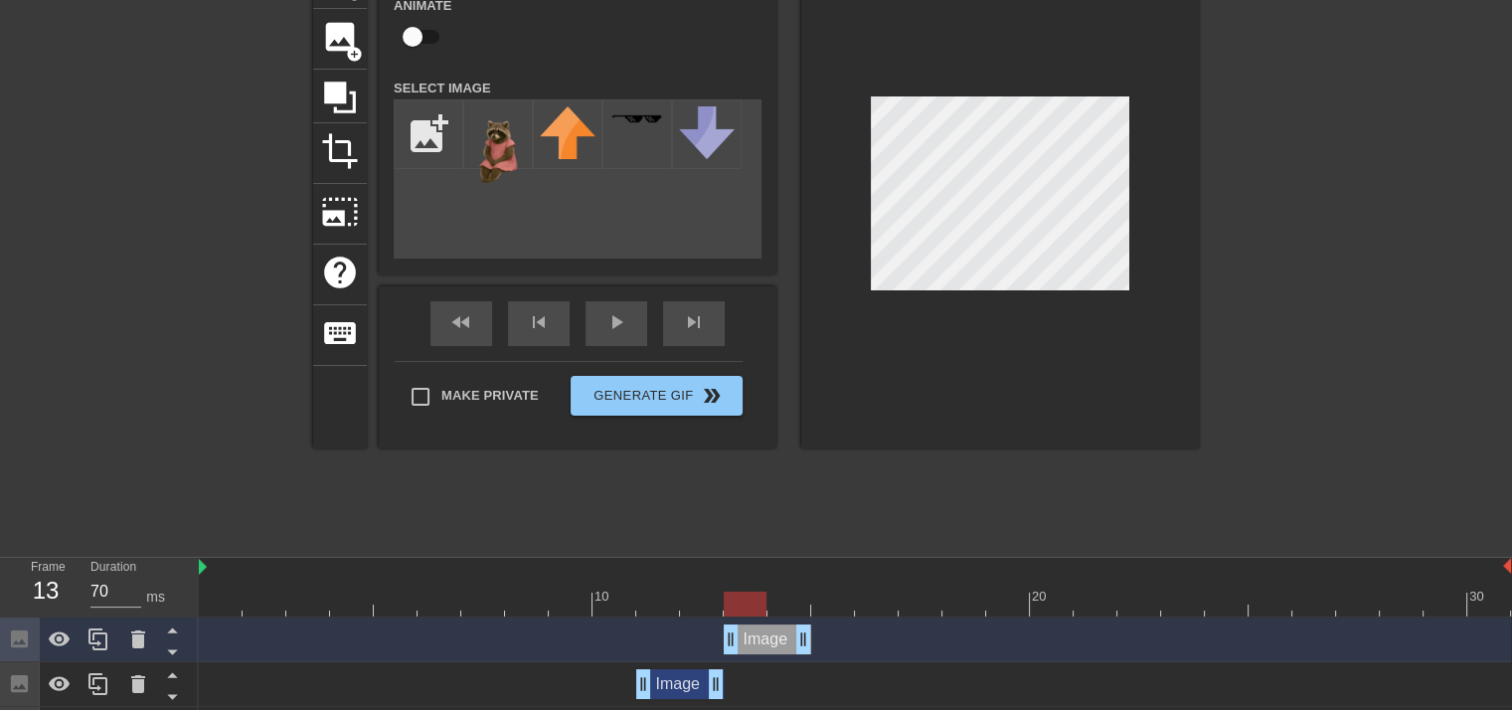
drag, startPoint x: 680, startPoint y: 645, endPoint x: 746, endPoint y: 645, distance: 66.6
click at [746, 645] on div "Image drag_handle drag_handle" at bounding box center [766, 639] width 87 height 30
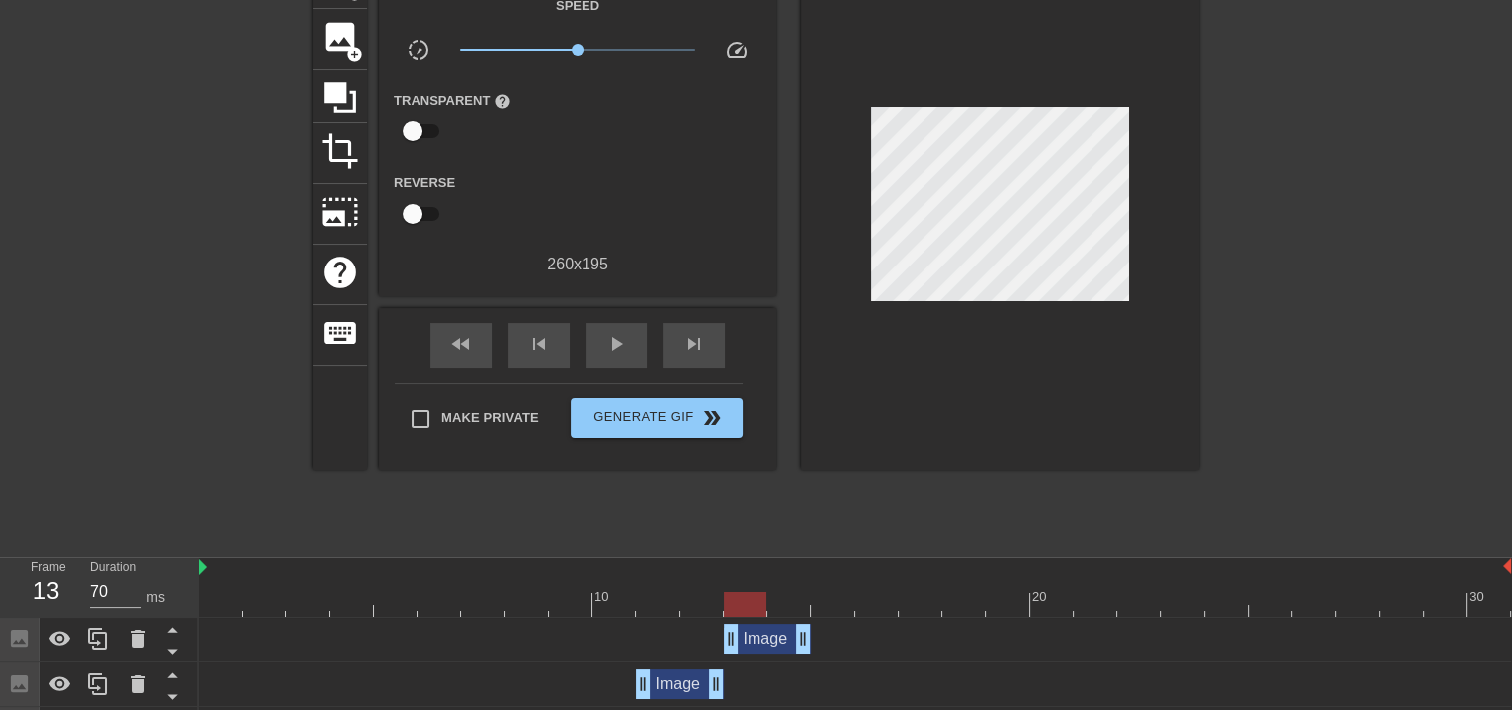
click at [1017, 77] on div at bounding box center [1000, 209] width 398 height 522
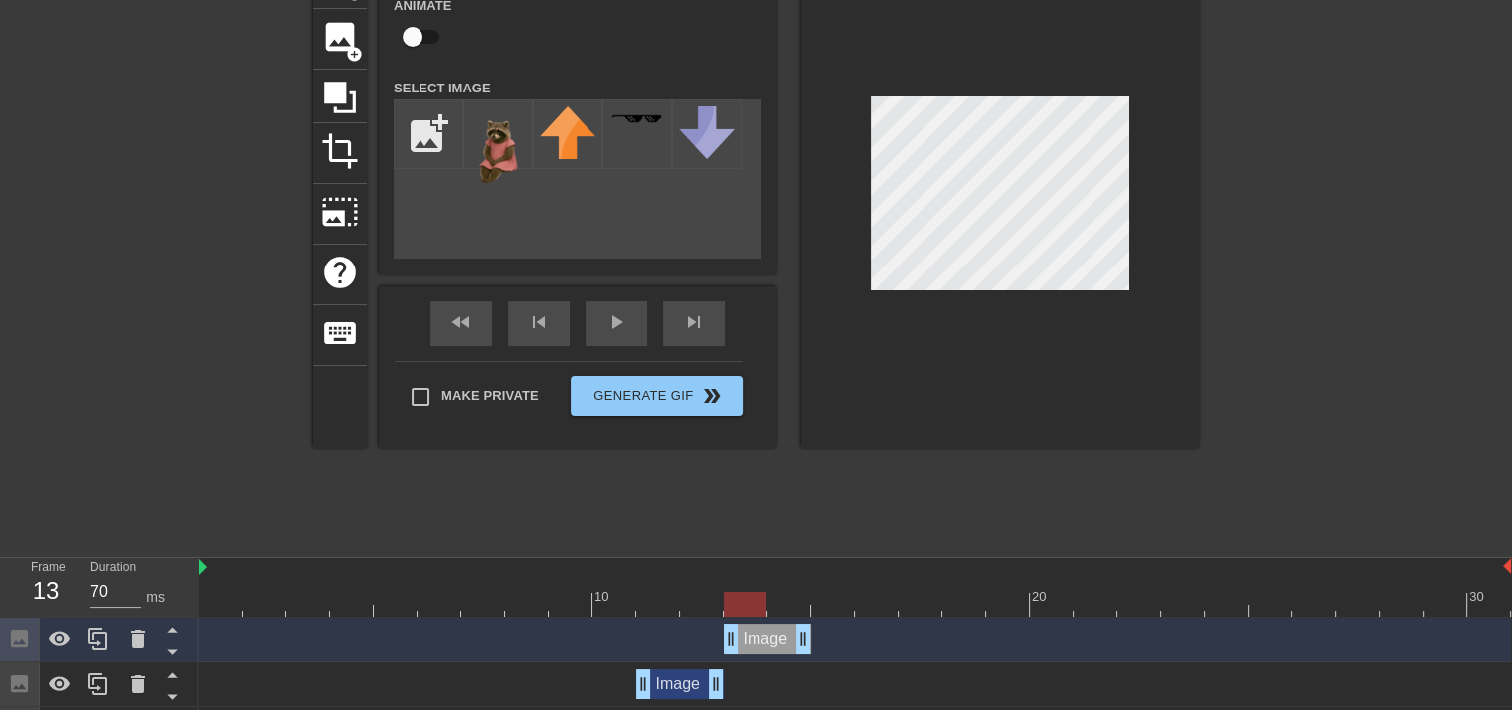
click at [1030, 83] on div at bounding box center [1000, 198] width 398 height 500
drag, startPoint x: 746, startPoint y: 614, endPoint x: 820, endPoint y: 610, distance: 73.6
click at [820, 610] on div at bounding box center [832, 603] width 43 height 25
drag, startPoint x: 97, startPoint y: 651, endPoint x: 130, endPoint y: 649, distance: 32.9
click at [103, 648] on icon at bounding box center [98, 639] width 24 height 24
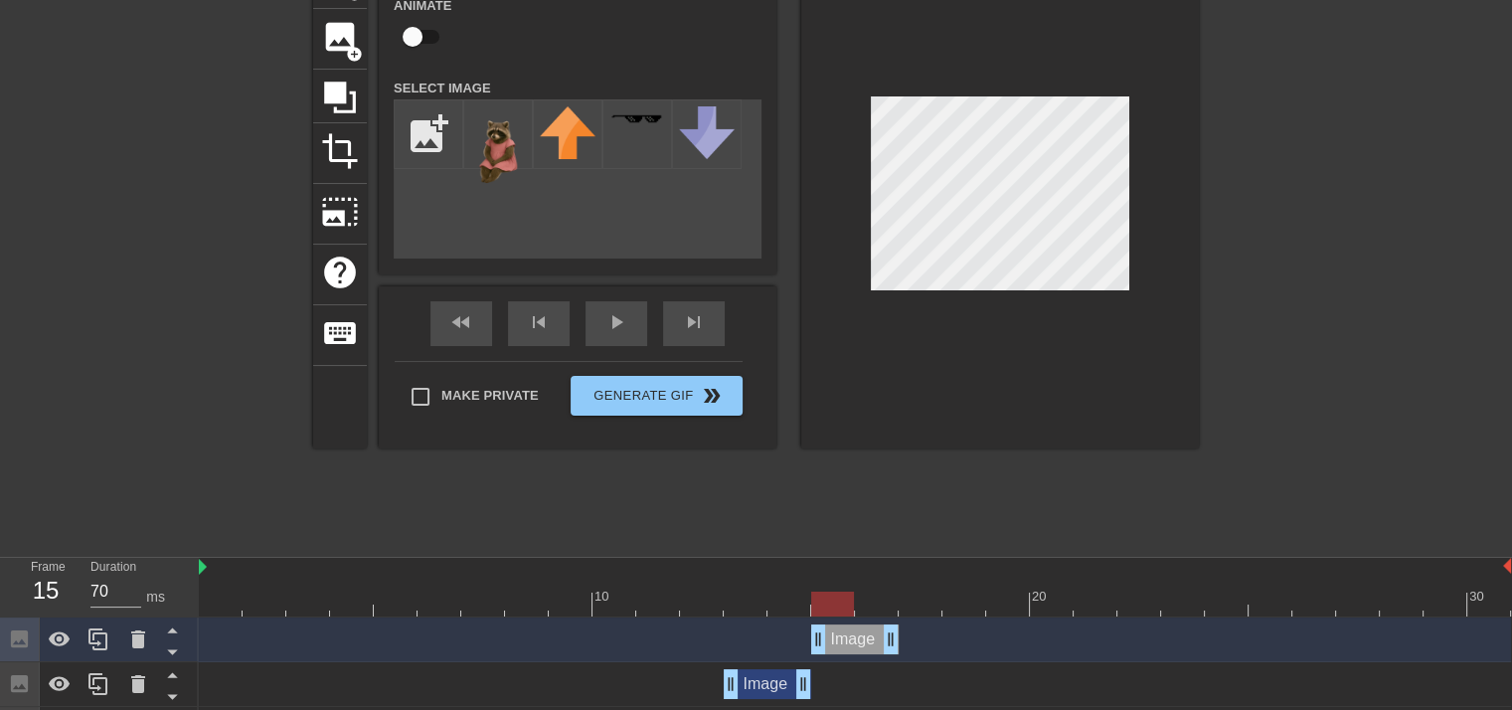
drag, startPoint x: 771, startPoint y: 643, endPoint x: 839, endPoint y: 643, distance: 67.6
click at [839, 643] on div "Image drag_handle drag_handle" at bounding box center [854, 639] width 87 height 30
click at [825, 348] on div at bounding box center [1000, 198] width 398 height 500
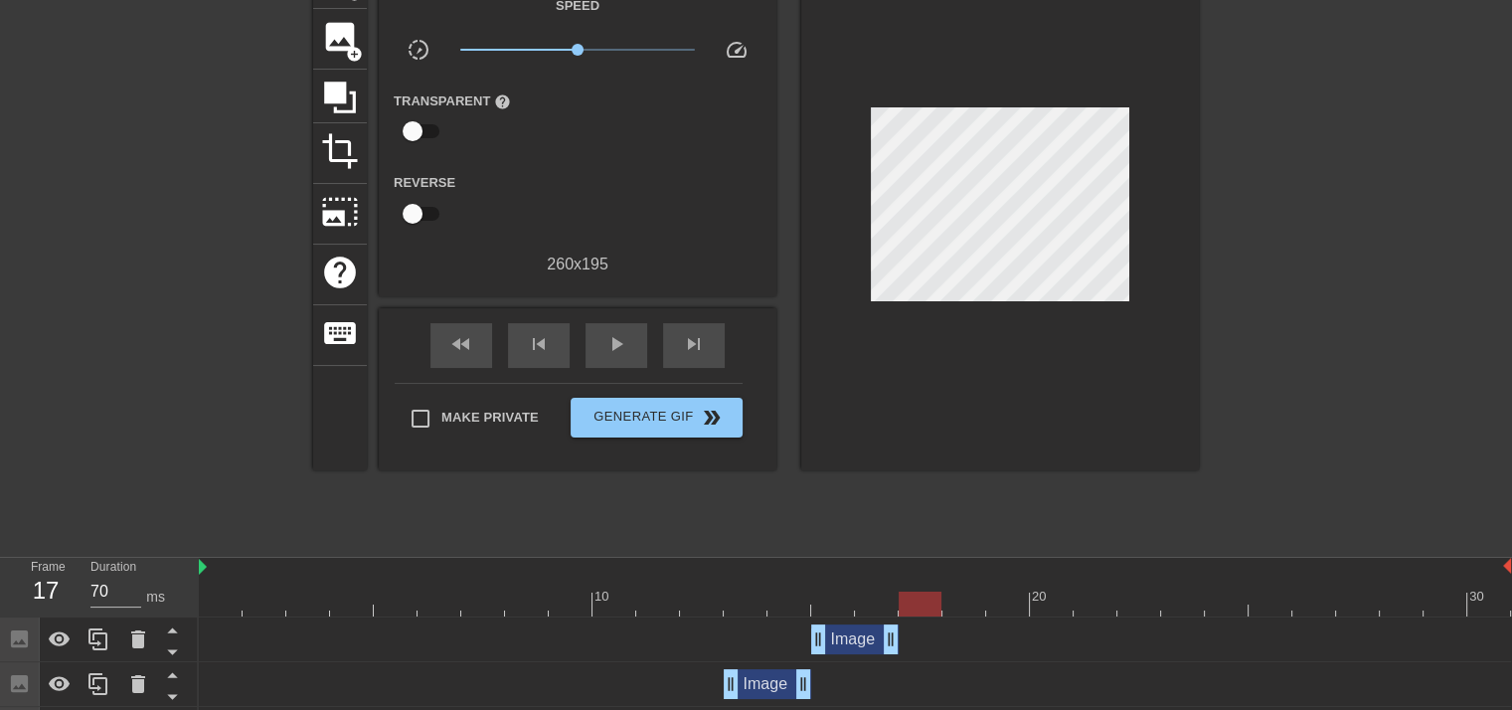
drag, startPoint x: 826, startPoint y: 604, endPoint x: 909, endPoint y: 621, distance: 85.2
drag, startPoint x: 108, startPoint y: 646, endPoint x: 142, endPoint y: 639, distance: 34.5
click at [110, 644] on div at bounding box center [99, 639] width 40 height 44
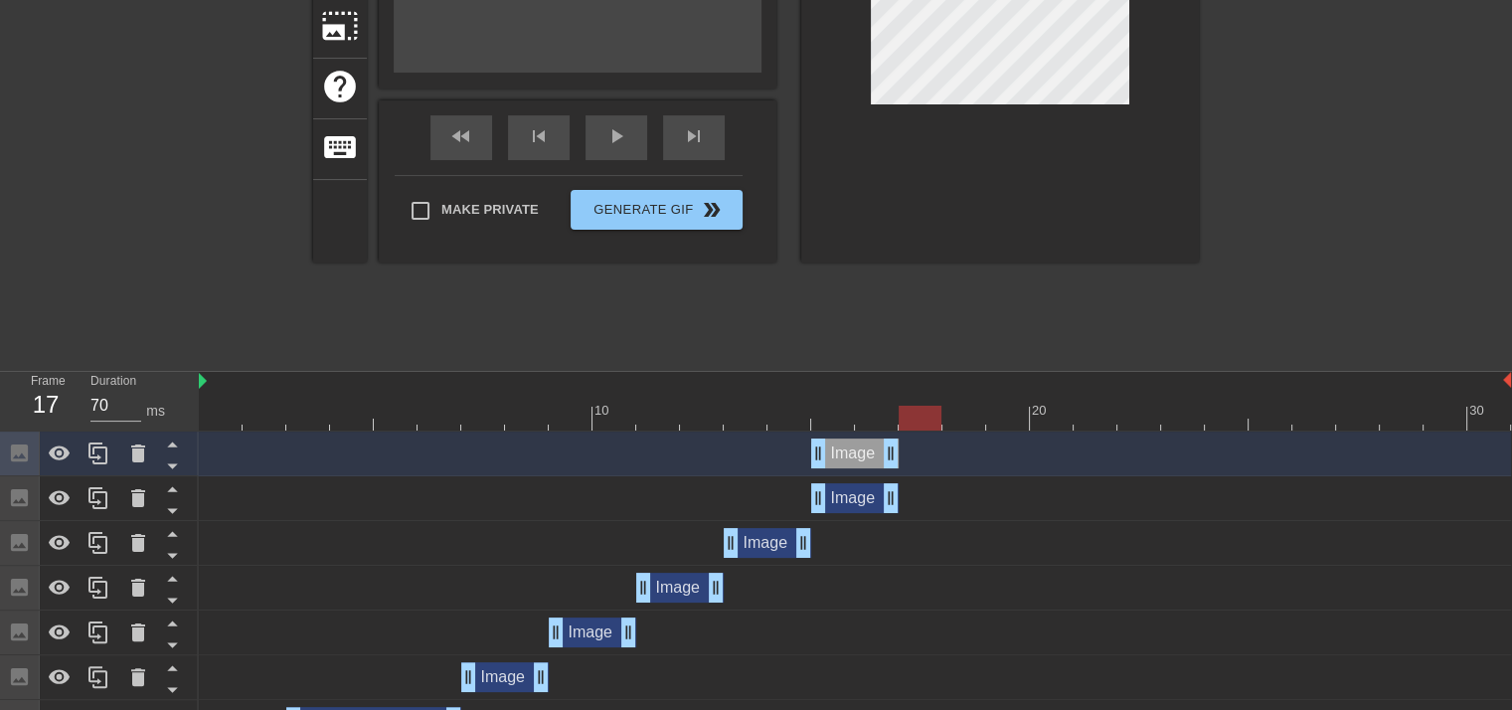
scroll to position [329, 0]
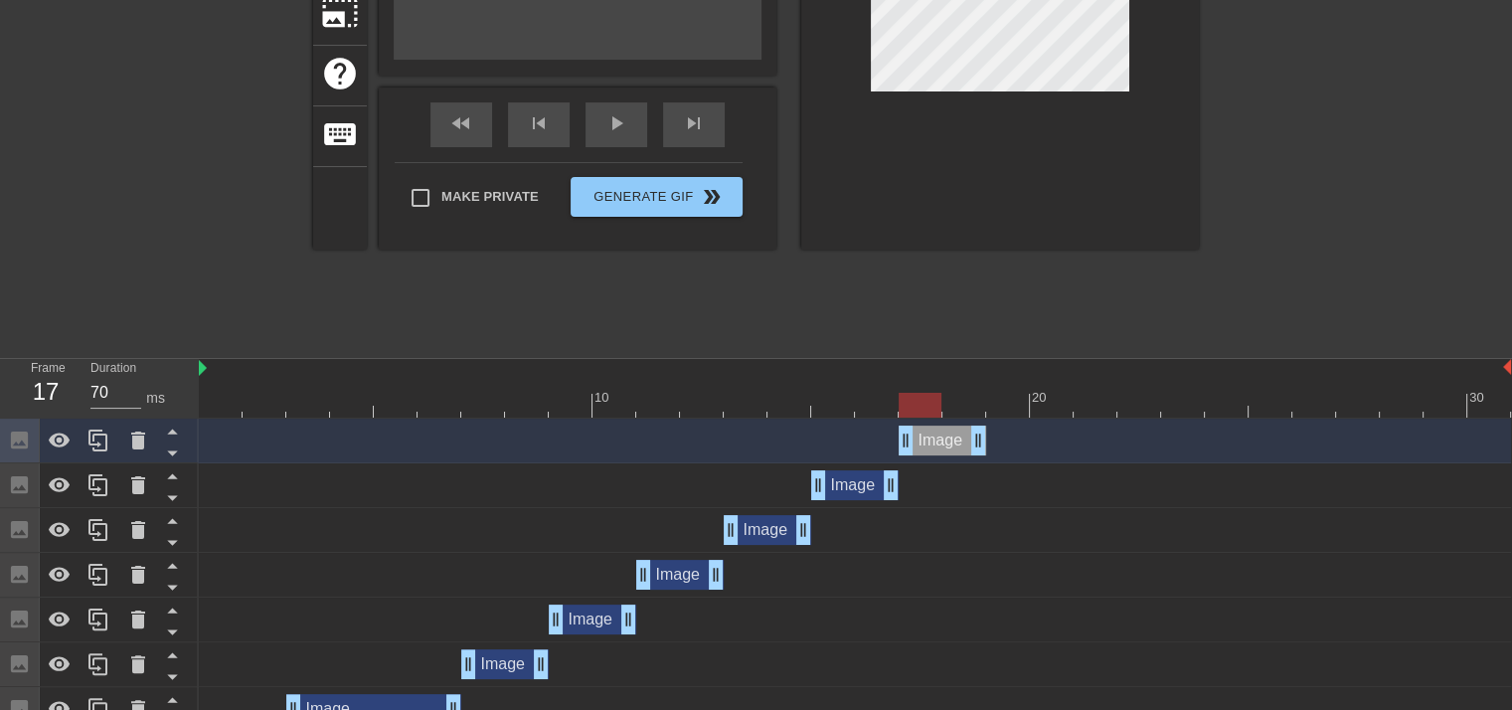
drag, startPoint x: 868, startPoint y: 434, endPoint x: 934, endPoint y: 434, distance: 66.6
click at [934, 434] on div "Image drag_handle drag_handle" at bounding box center [941, 440] width 87 height 30
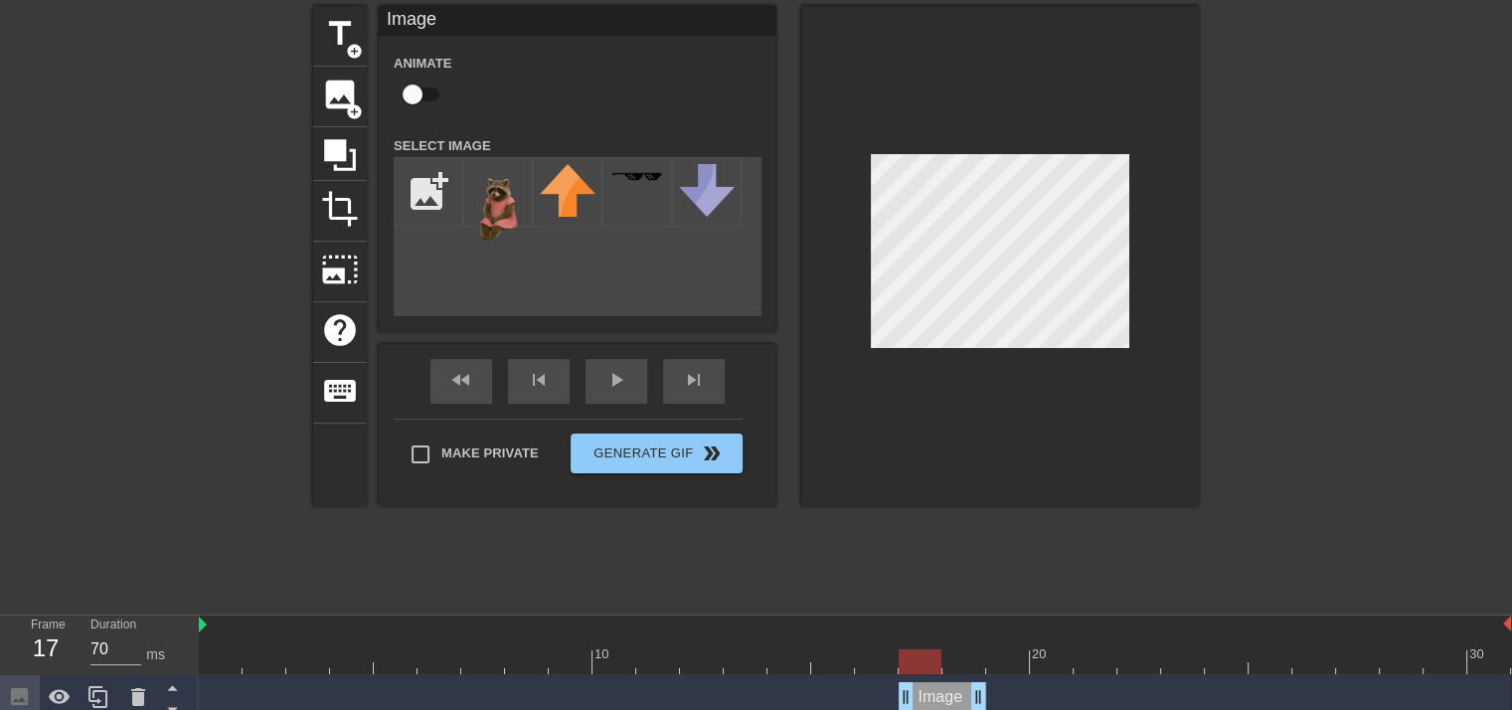
scroll to position [31, 0]
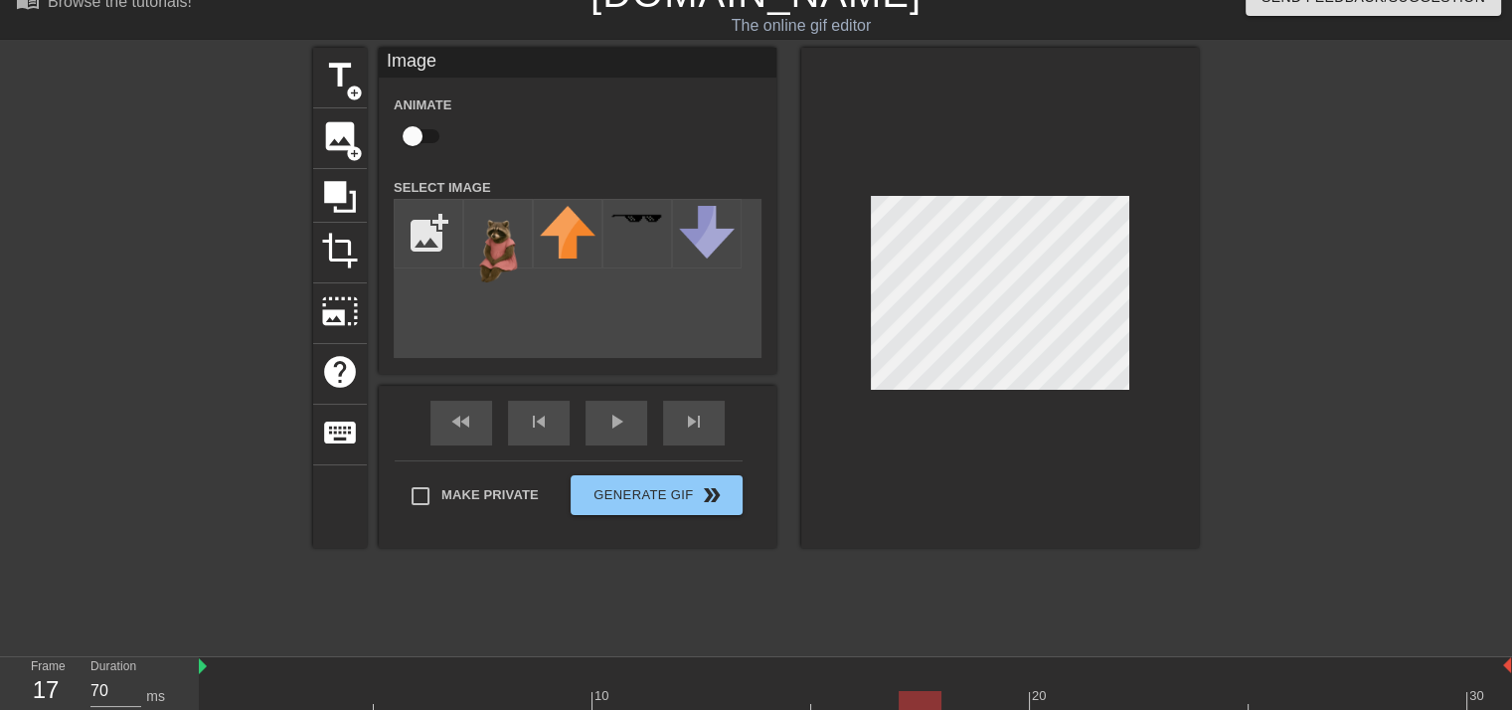
click at [1178, 234] on div at bounding box center [1000, 298] width 398 height 500
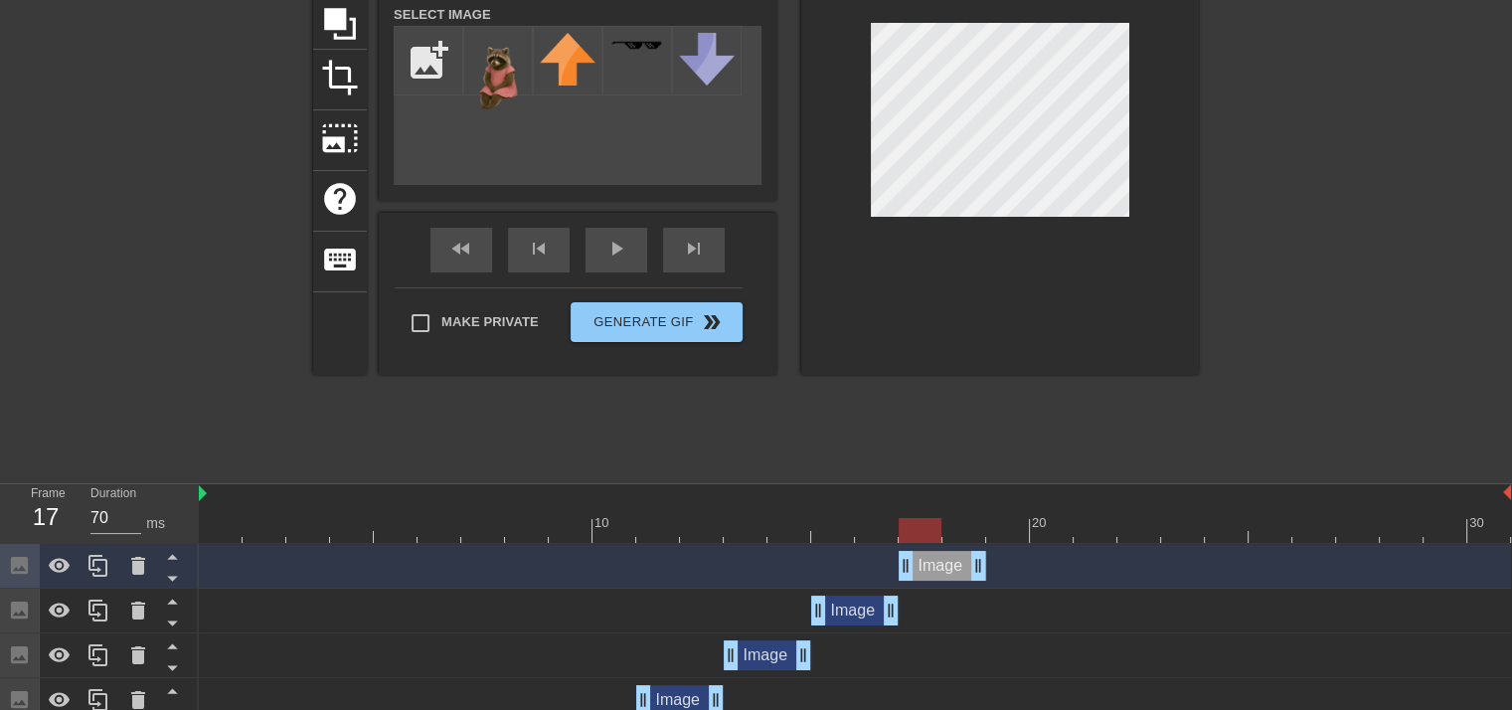
scroll to position [329, 0]
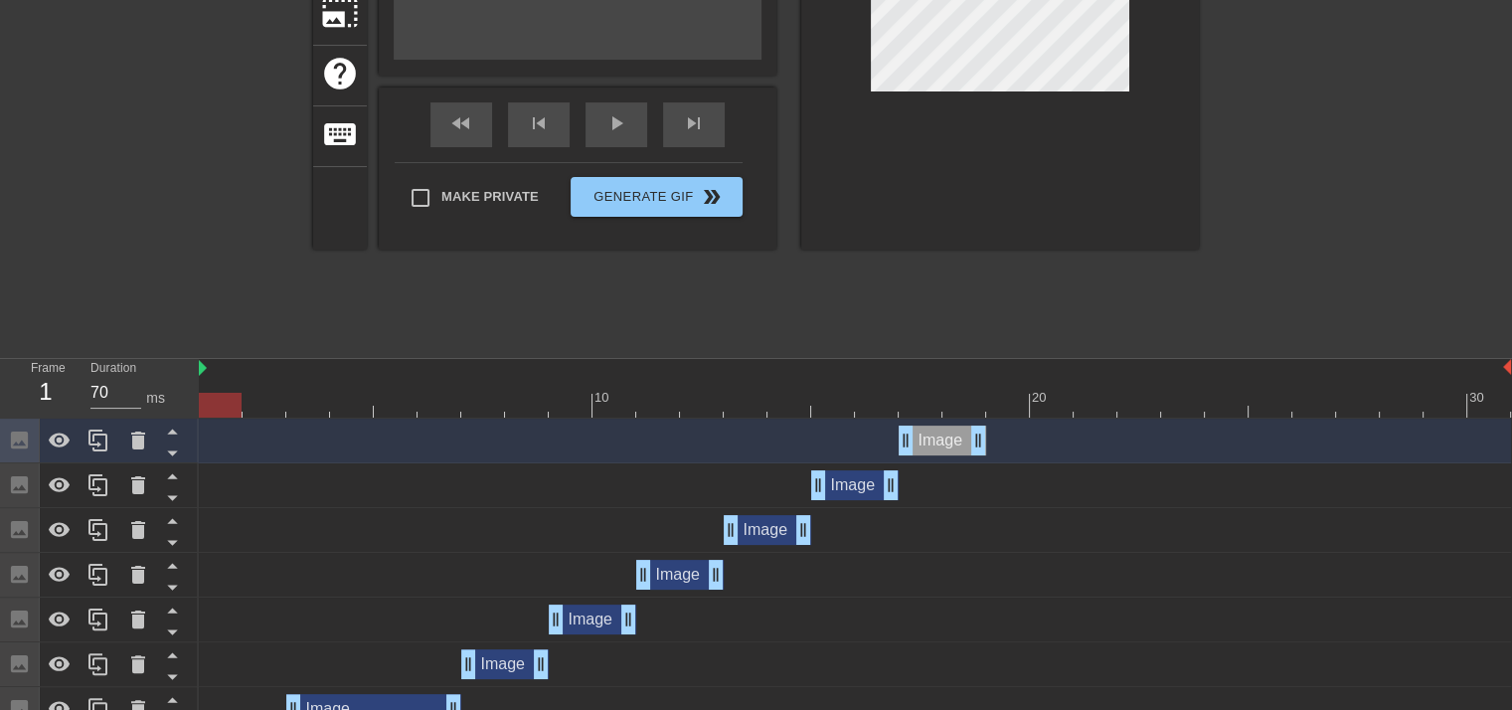
drag, startPoint x: 924, startPoint y: 405, endPoint x: 529, endPoint y: 597, distance: 439.6
click at [255, 579] on div "10 20 30 Image drag_handle drag_handle Image drag_handle drag_handle Image drag…" at bounding box center [855, 567] width 1313 height 417
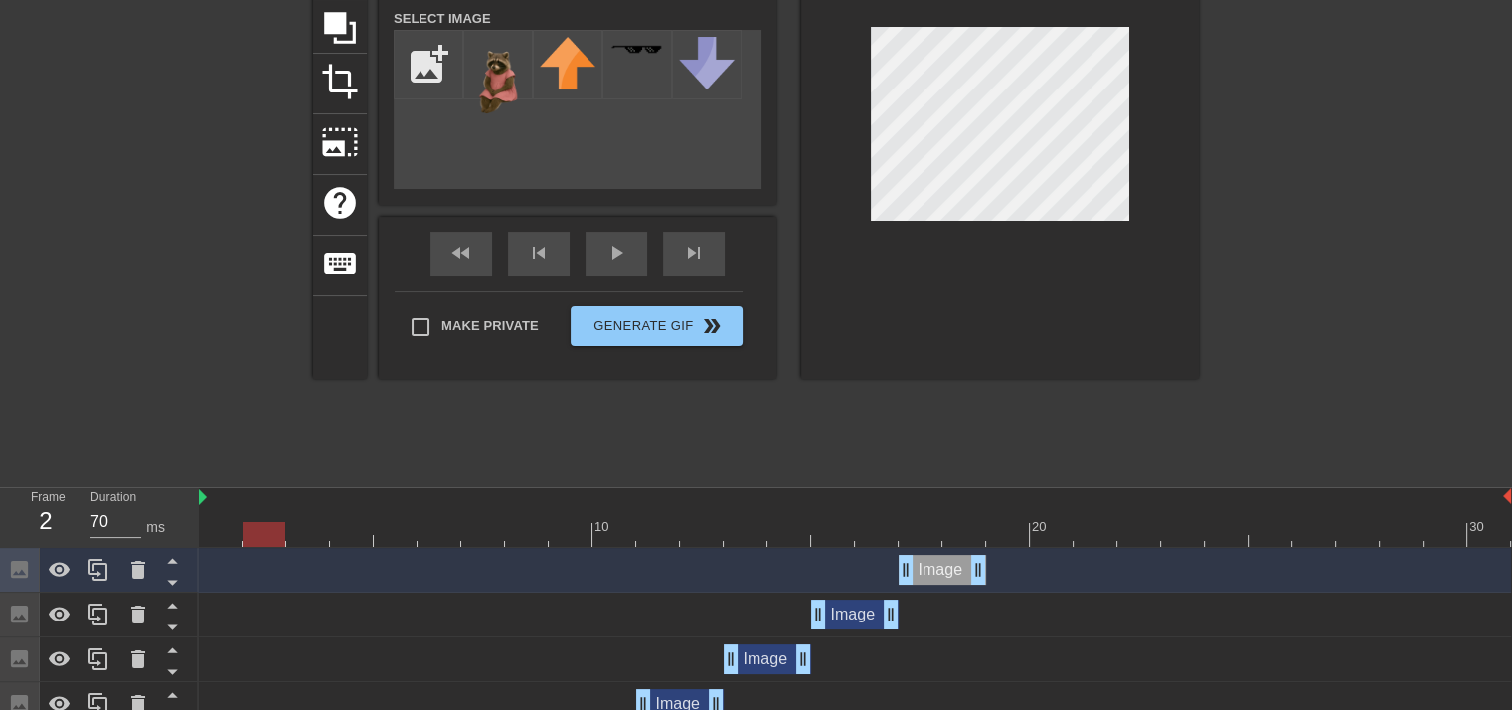
scroll to position [230, 0]
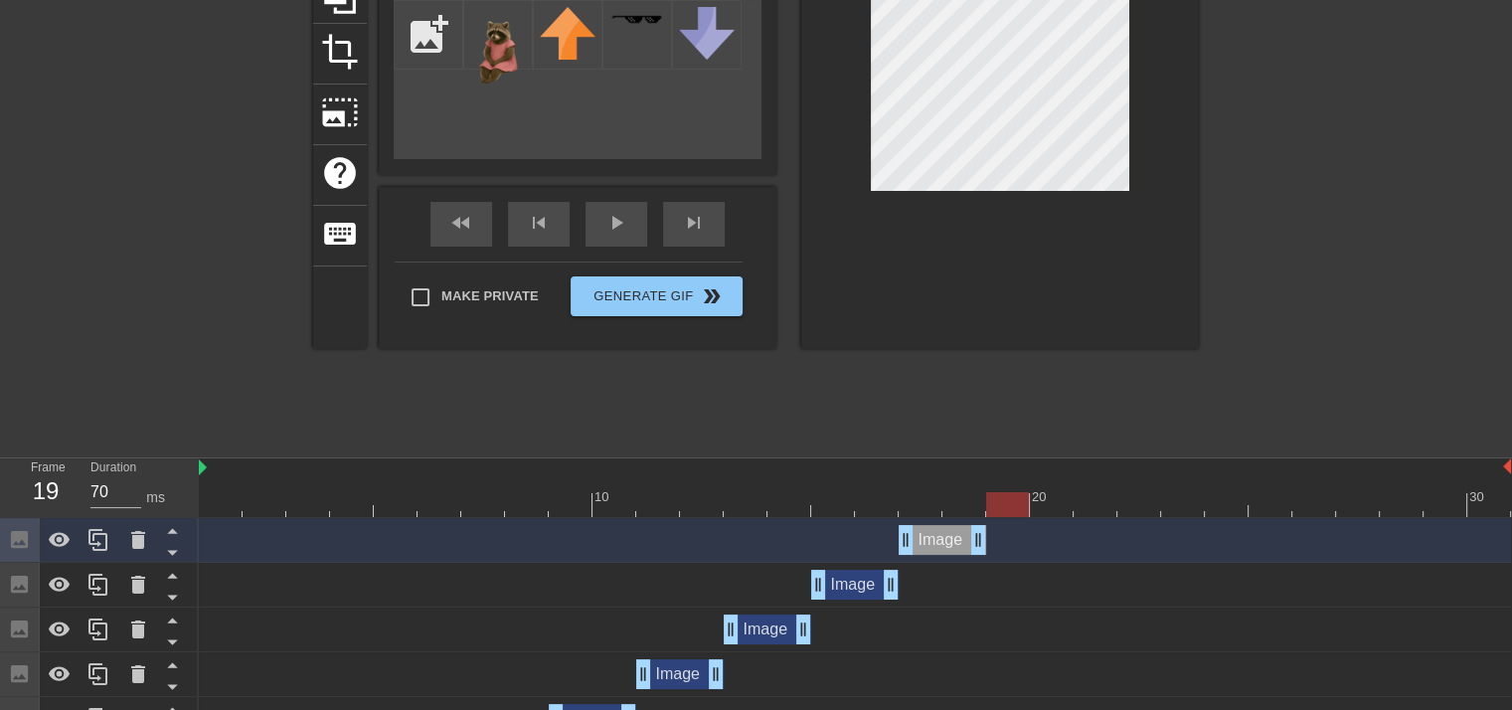
drag, startPoint x: 268, startPoint y: 502, endPoint x: 1002, endPoint y: 488, distance: 733.6
click at [1002, 488] on div "10 20 30" at bounding box center [855, 487] width 1312 height 59
drag, startPoint x: 103, startPoint y: 546, endPoint x: 144, endPoint y: 545, distance: 40.8
click at [107, 545] on icon at bounding box center [98, 540] width 24 height 24
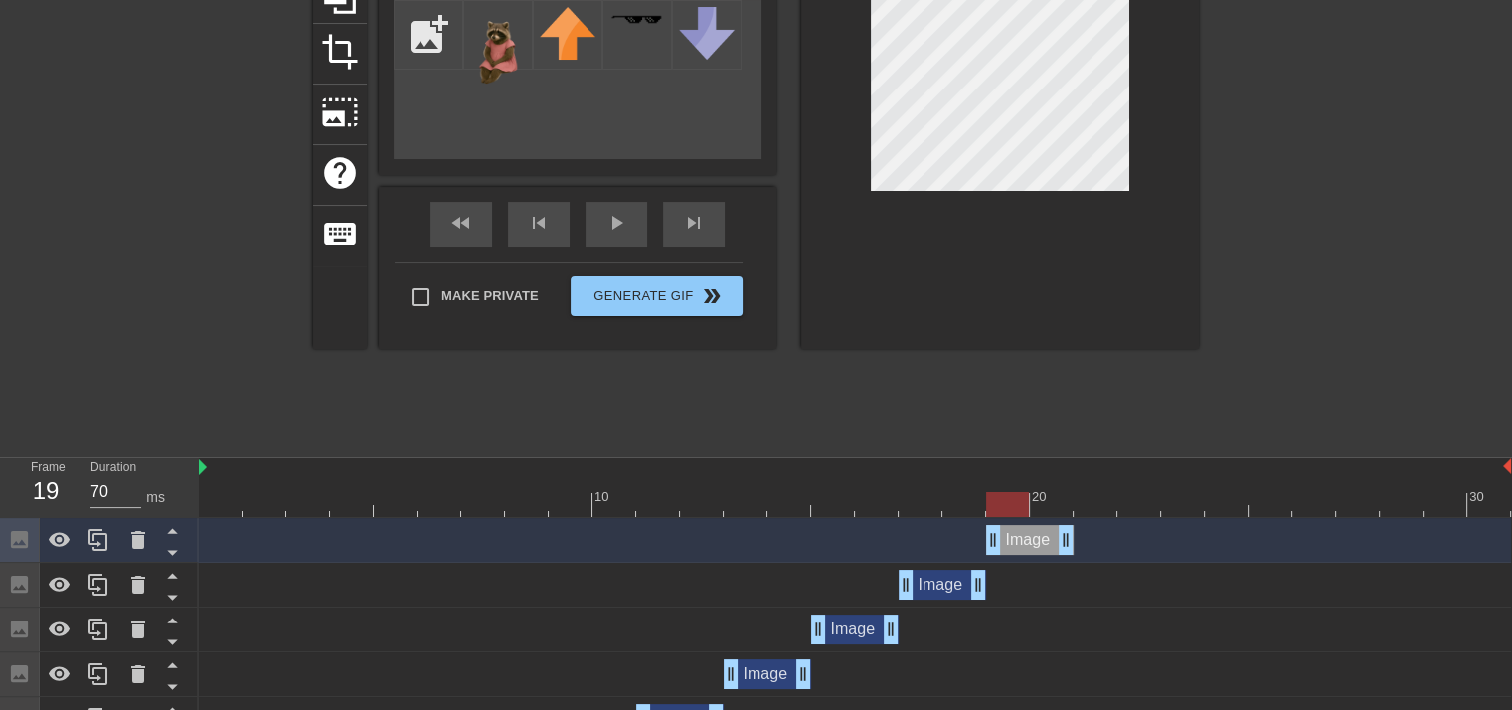
drag, startPoint x: 942, startPoint y: 542, endPoint x: 1019, endPoint y: 537, distance: 76.7
click at [1019, 537] on div "Image drag_handle drag_handle" at bounding box center [1029, 540] width 87 height 30
drag, startPoint x: 997, startPoint y: 509, endPoint x: 1086, endPoint y: 503, distance: 89.6
click at [1086, 503] on div at bounding box center [1094, 504] width 43 height 25
drag, startPoint x: 99, startPoint y: 553, endPoint x: 113, endPoint y: 549, distance: 14.5
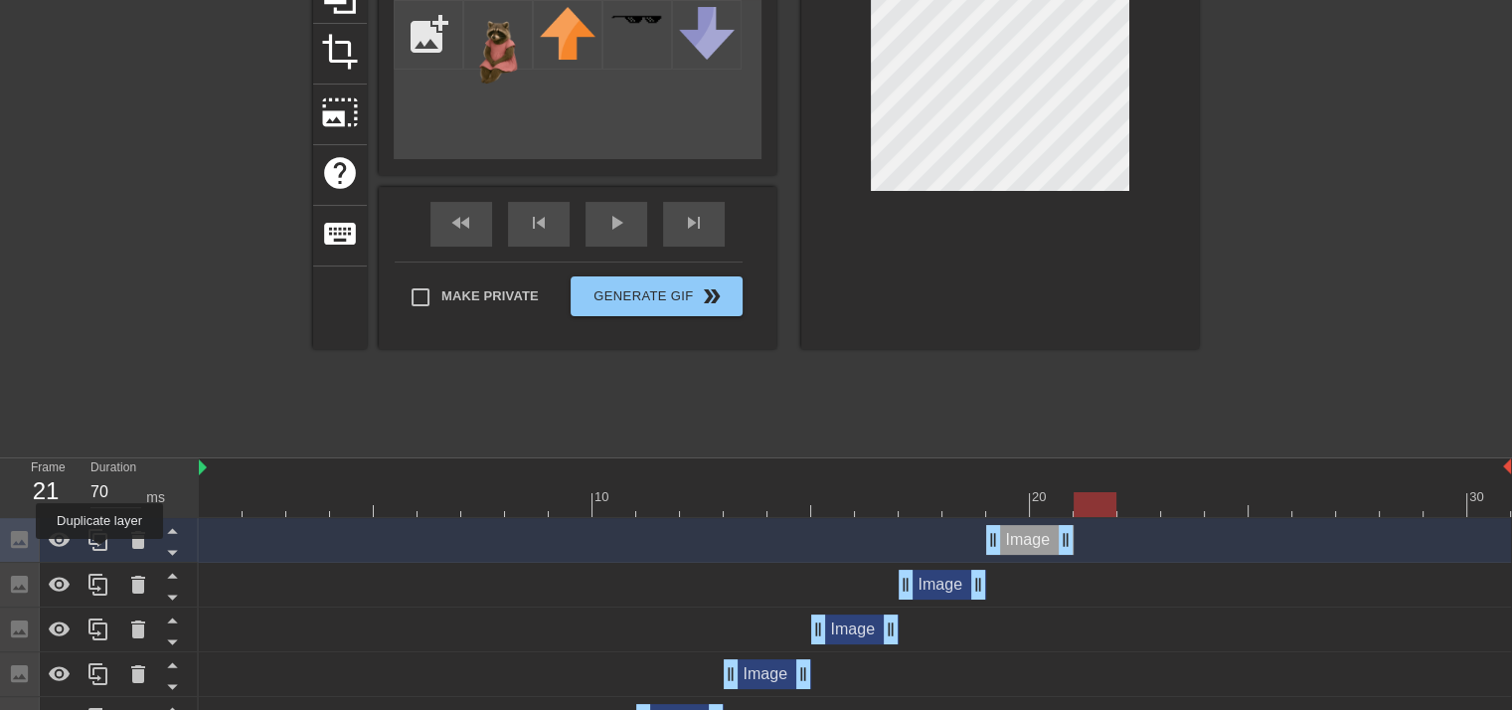
click at [100, 551] on div at bounding box center [99, 540] width 40 height 44
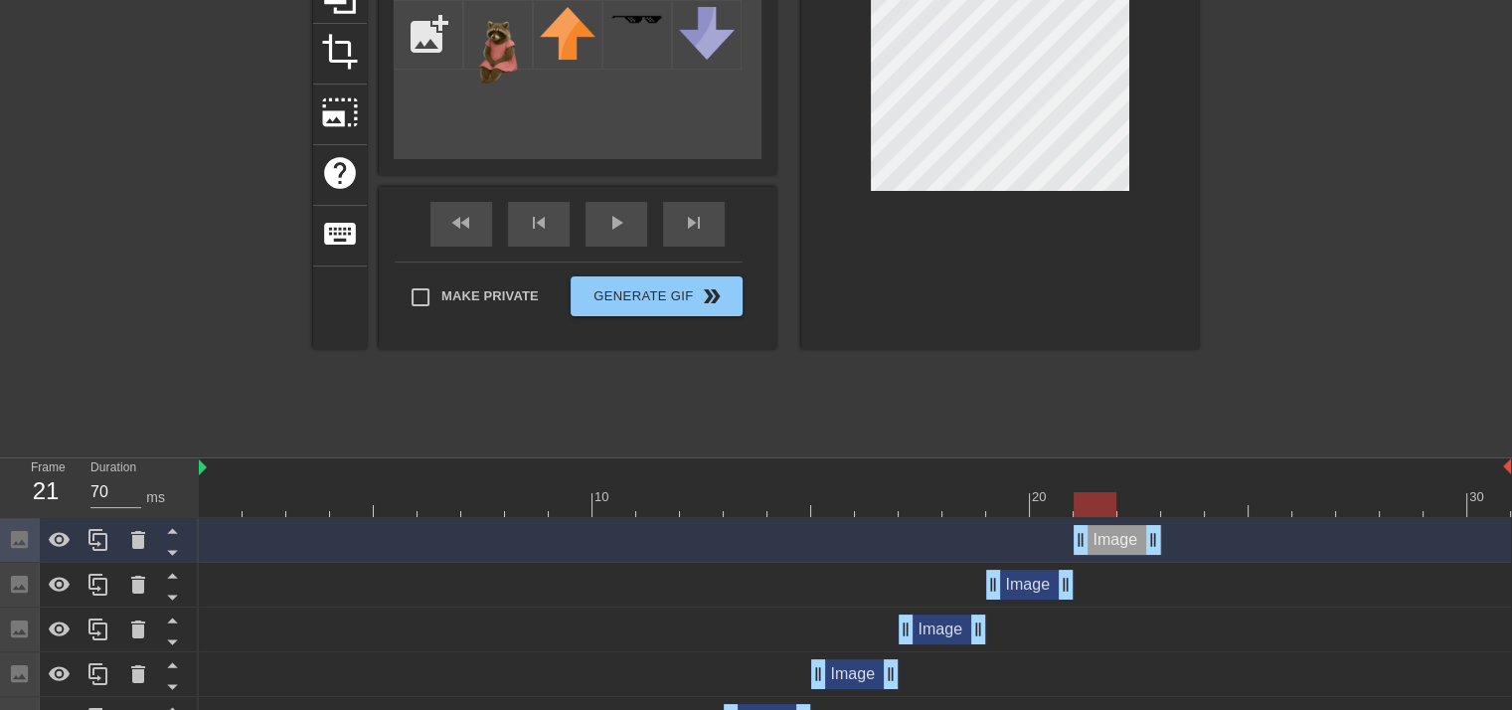
drag, startPoint x: 1026, startPoint y: 542, endPoint x: 1097, endPoint y: 542, distance: 71.6
click at [1097, 542] on div "Image drag_handle drag_handle" at bounding box center [1116, 540] width 87 height 30
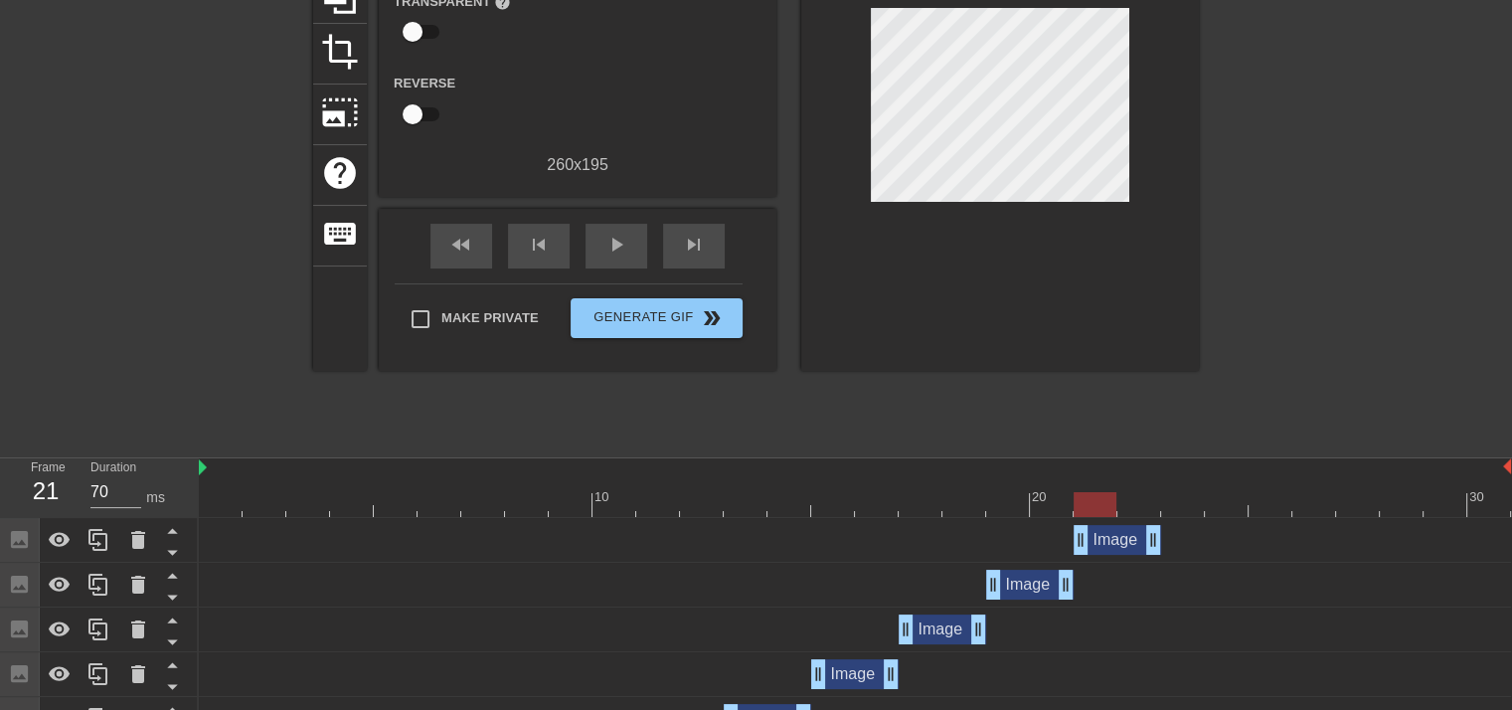
click at [1185, 376] on div "title add_circle image add_circle crop photo_size_select_large help keyboard Gi…" at bounding box center [755, 147] width 885 height 596
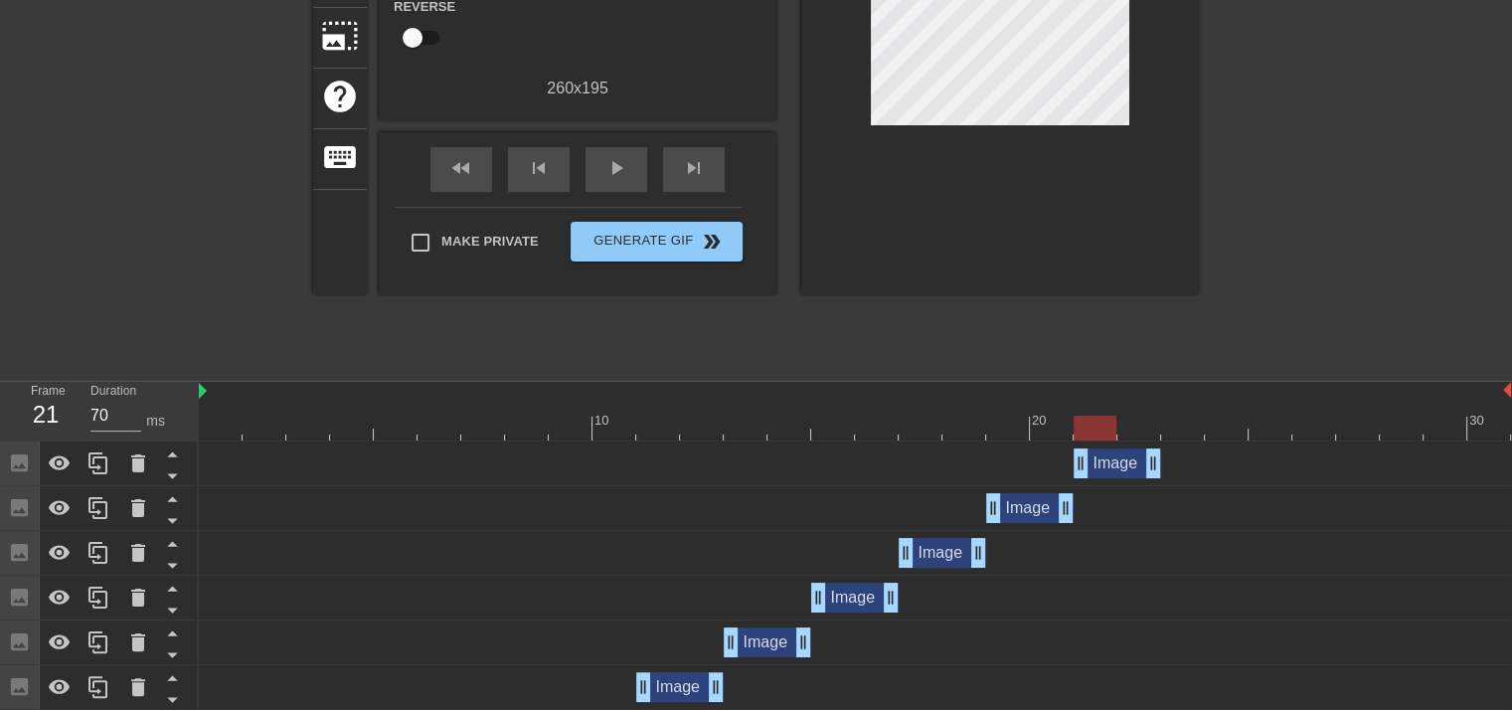
scroll to position [329, 0]
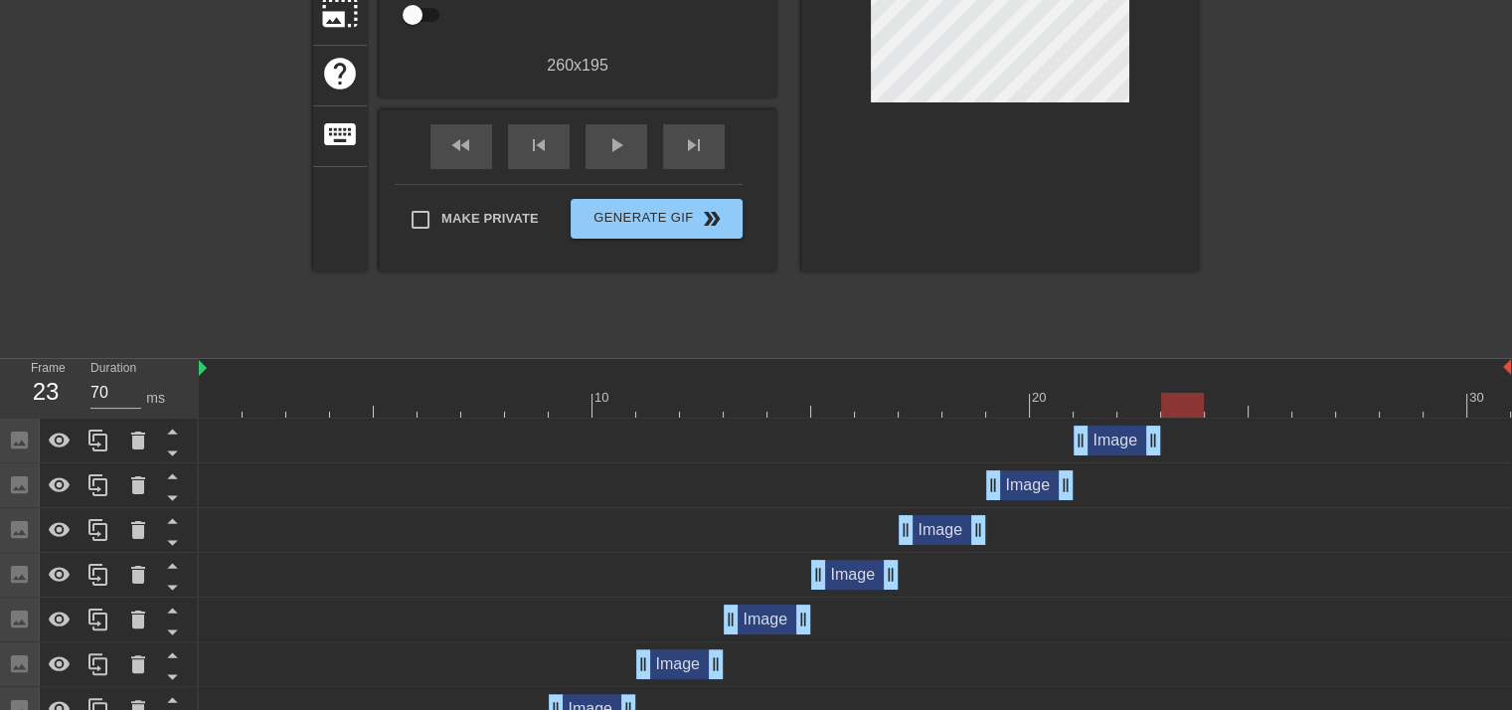
drag, startPoint x: 1101, startPoint y: 414, endPoint x: 1177, endPoint y: 402, distance: 76.5
click at [1177, 402] on div at bounding box center [1182, 405] width 43 height 25
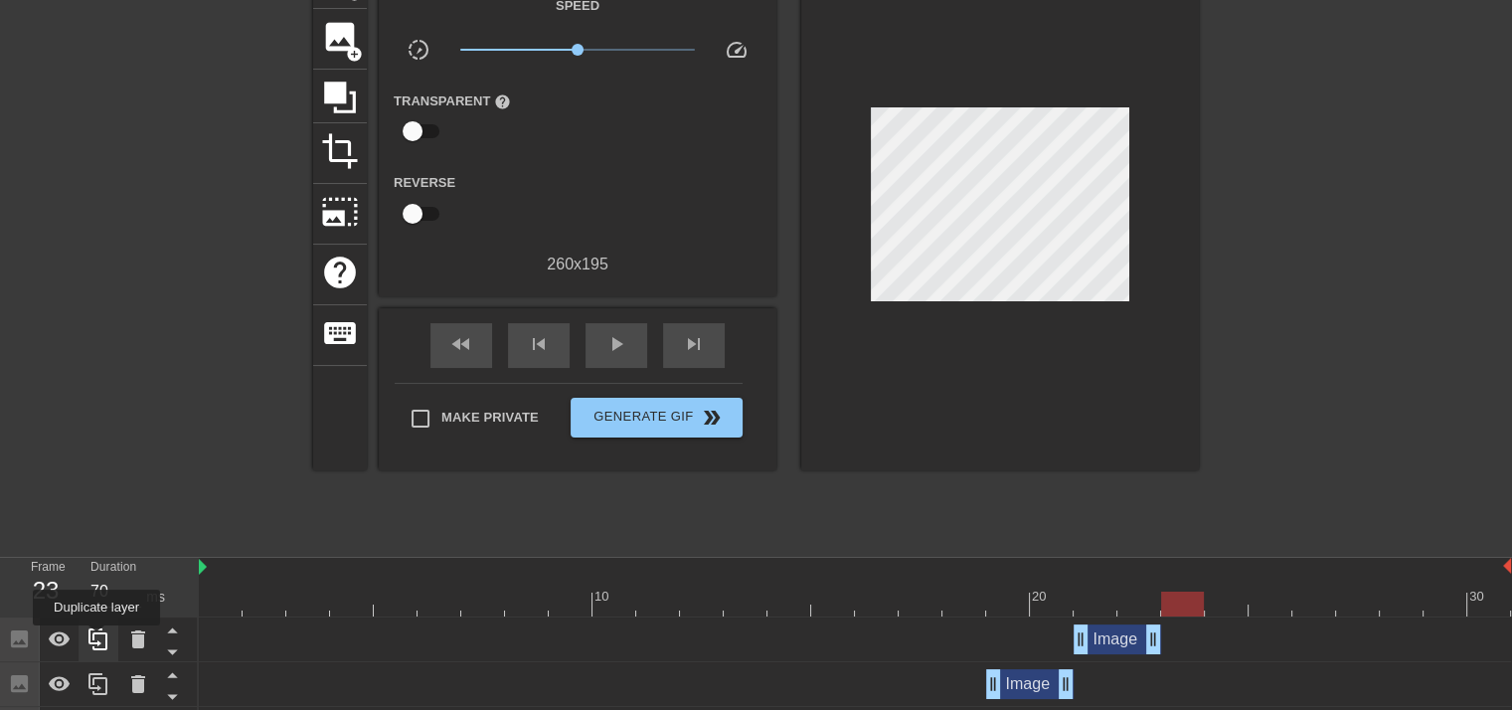
drag, startPoint x: 96, startPoint y: 639, endPoint x: 231, endPoint y: 626, distance: 134.8
click at [97, 639] on icon at bounding box center [98, 639] width 24 height 24
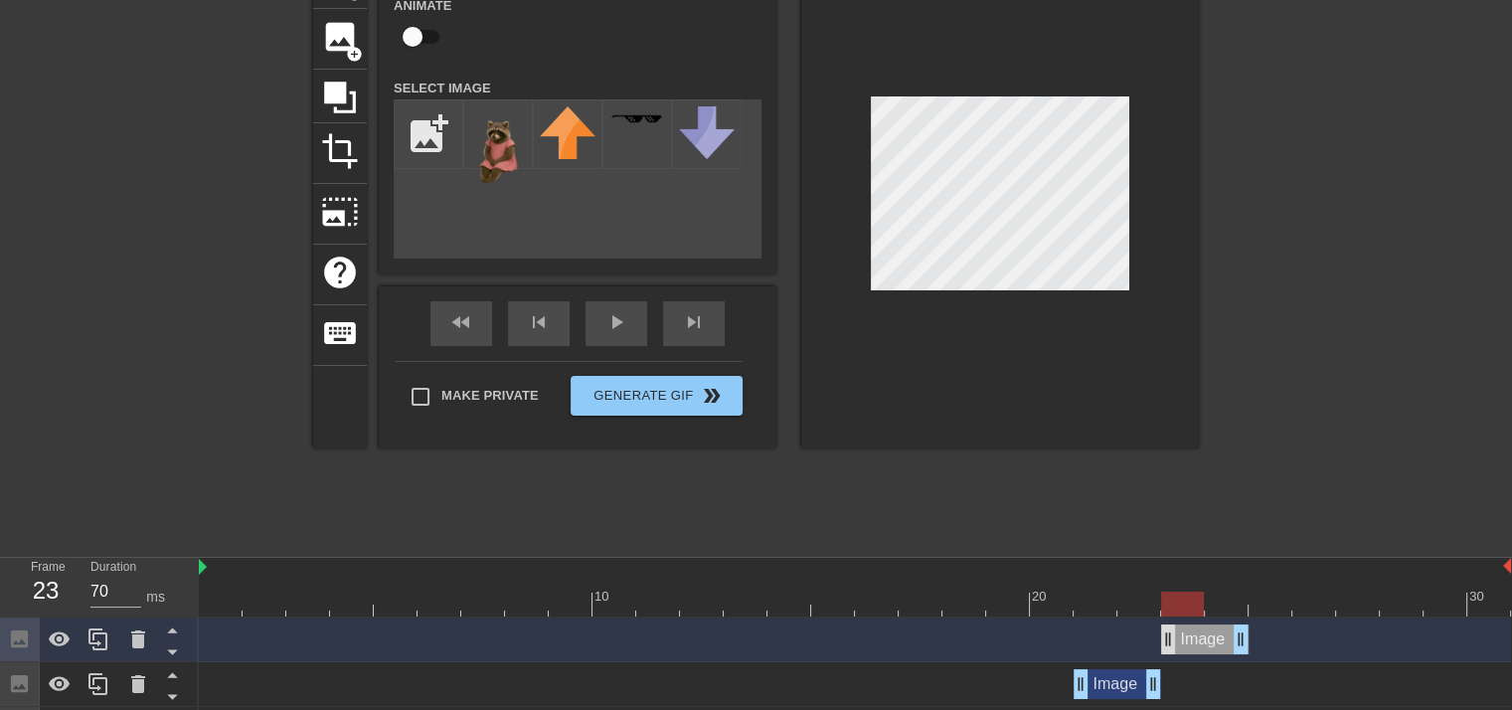
drag, startPoint x: 1100, startPoint y: 643, endPoint x: 1173, endPoint y: 649, distance: 72.8
click at [1173, 649] on div "Image drag_handle drag_handle" at bounding box center [1204, 639] width 87 height 30
click at [1215, 377] on div "title add_circle image add_circle crop photo_size_select_large help keyboard Im…" at bounding box center [756, 246] width 1512 height 596
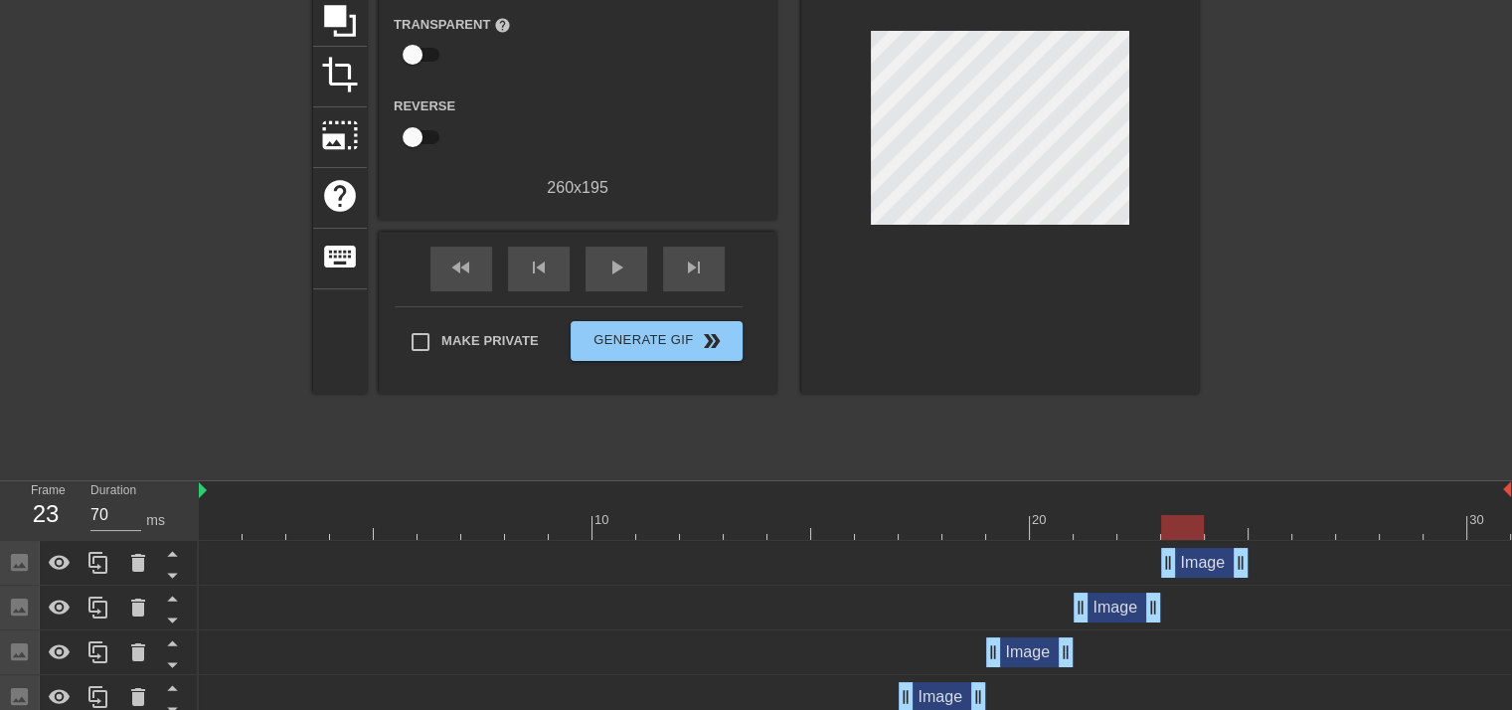
scroll to position [329, 0]
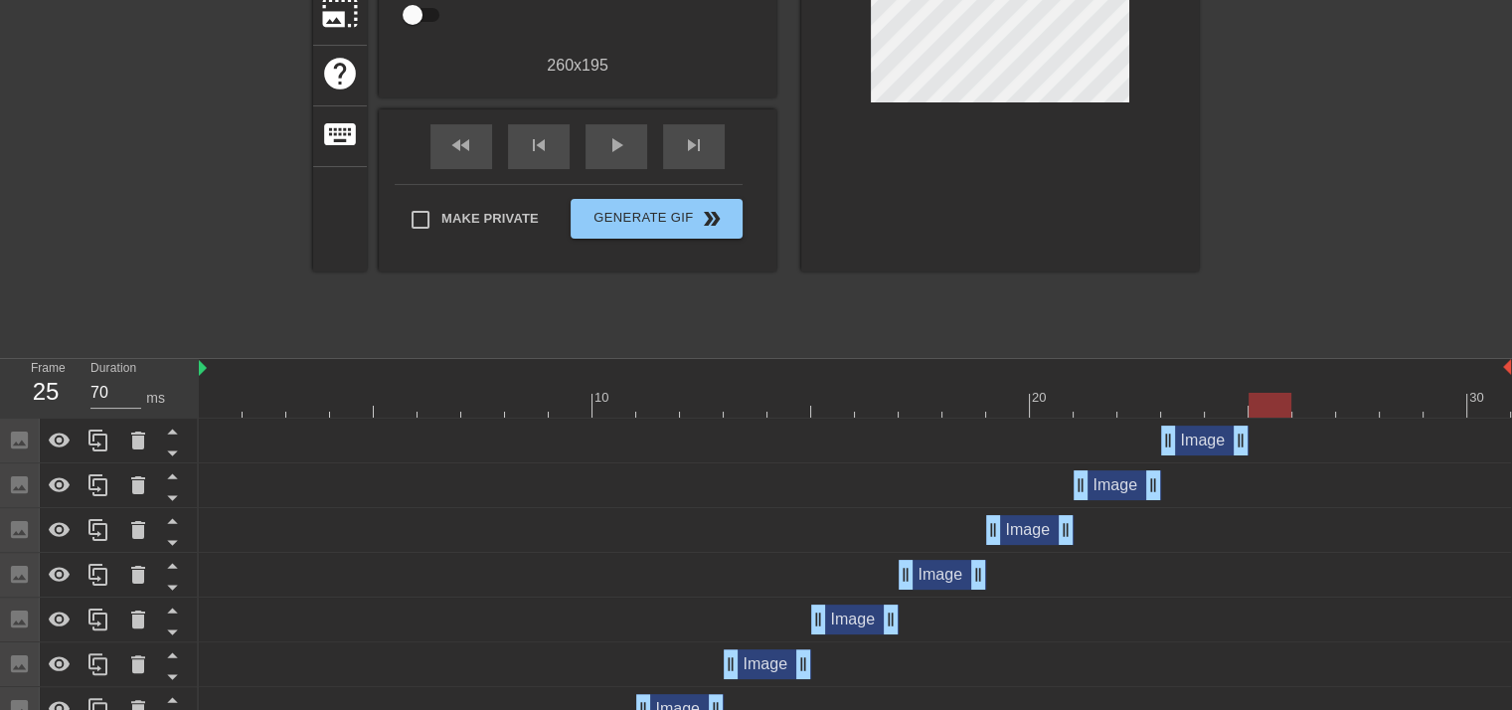
drag, startPoint x: 1176, startPoint y: 411, endPoint x: 1280, endPoint y: 416, distance: 104.5
click at [1280, 416] on div at bounding box center [1269, 405] width 43 height 25
click at [102, 444] on icon at bounding box center [98, 440] width 24 height 24
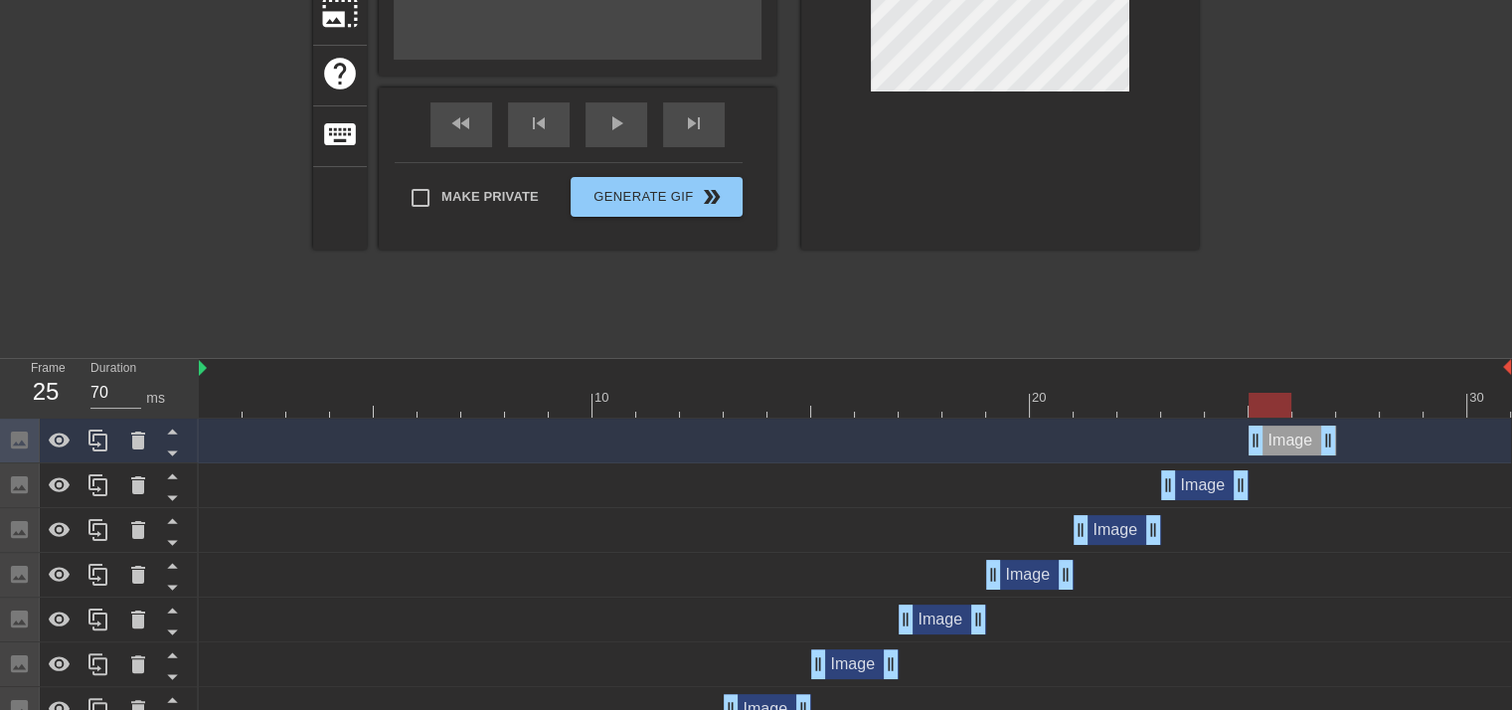
drag, startPoint x: 1204, startPoint y: 438, endPoint x: 1251, endPoint y: 388, distance: 68.9
click at [1300, 437] on div "Image drag_handle drag_handle" at bounding box center [1291, 440] width 87 height 30
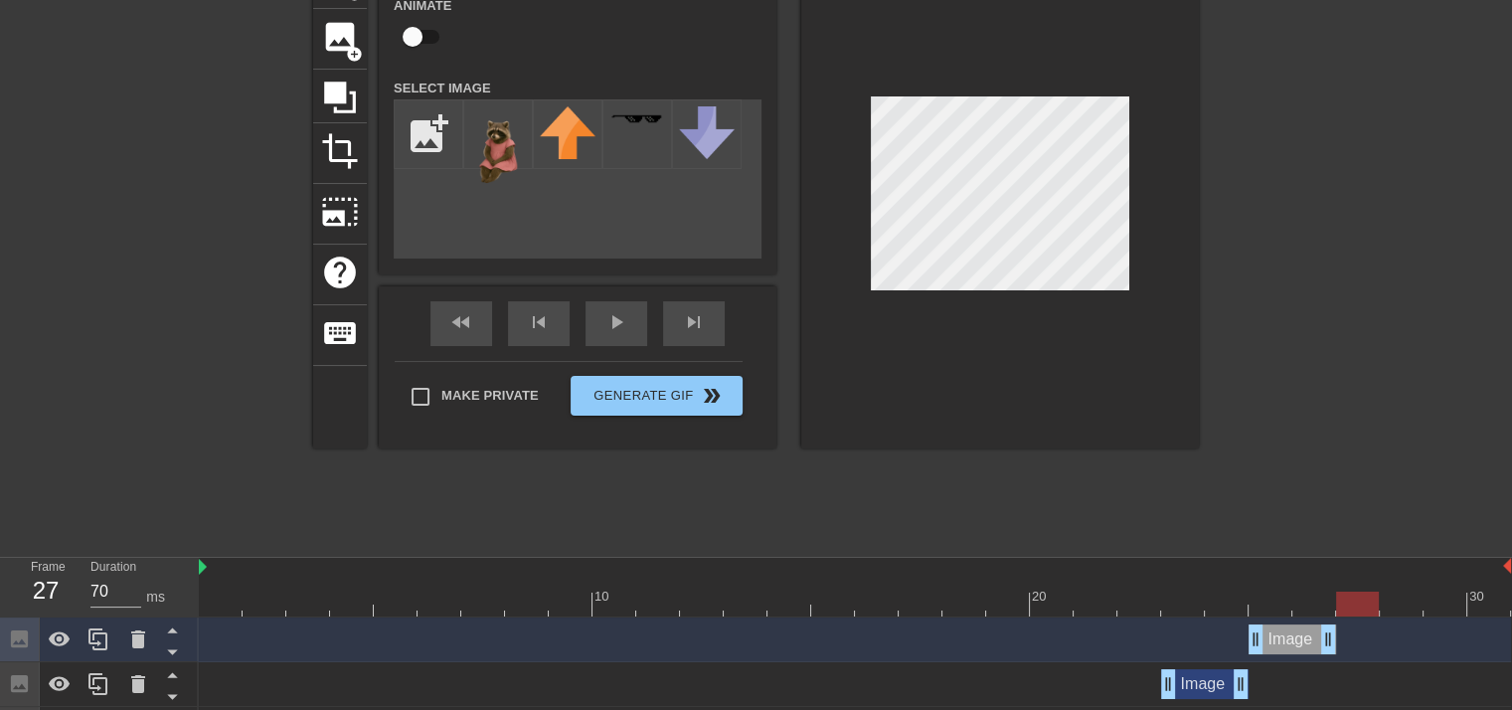
drag, startPoint x: 1259, startPoint y: 608, endPoint x: 1348, endPoint y: 605, distance: 88.5
click at [1348, 605] on div at bounding box center [1357, 603] width 43 height 25
click at [107, 633] on icon at bounding box center [98, 639] width 24 height 24
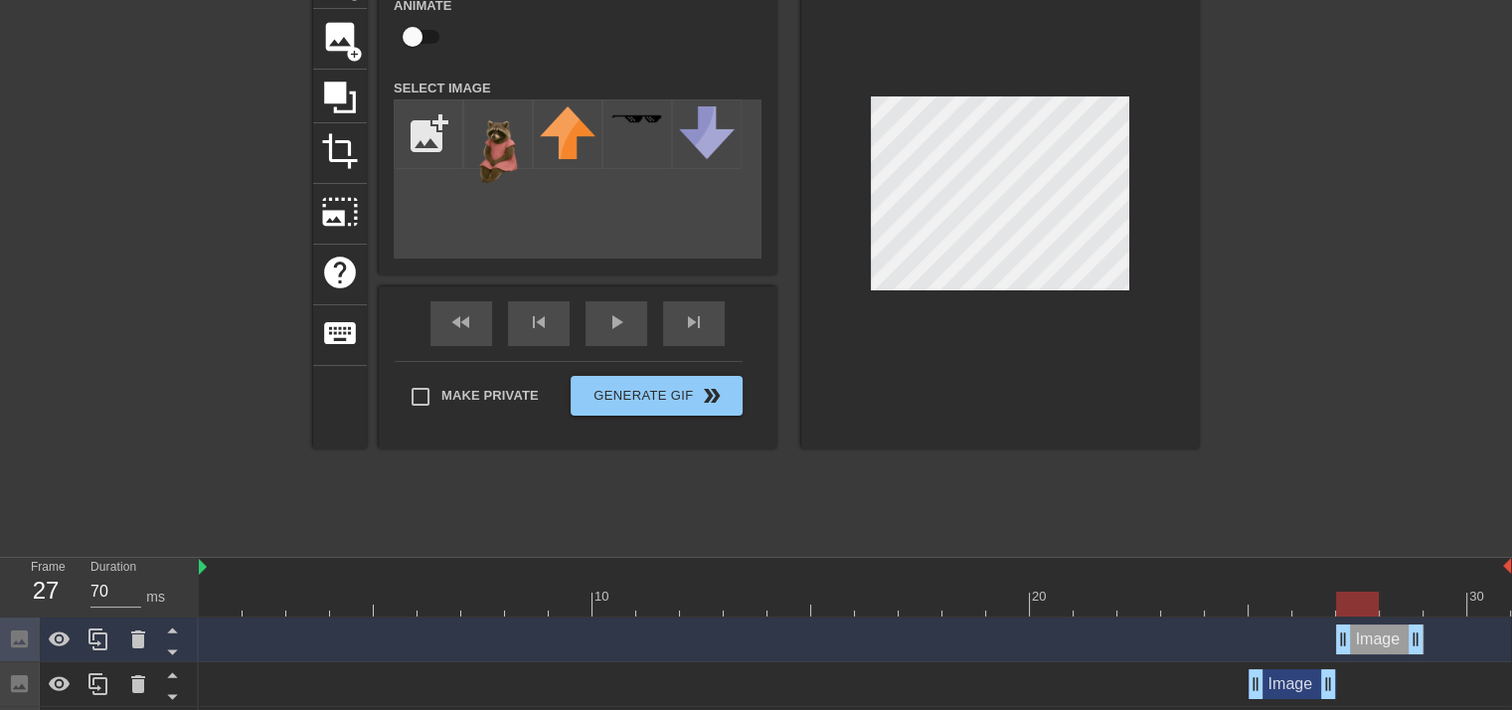
drag, startPoint x: 1299, startPoint y: 637, endPoint x: 1391, endPoint y: 637, distance: 92.4
click at [1391, 637] on div "Image drag_handle drag_handle" at bounding box center [1379, 639] width 87 height 30
click at [1151, 299] on div at bounding box center [1000, 198] width 398 height 500
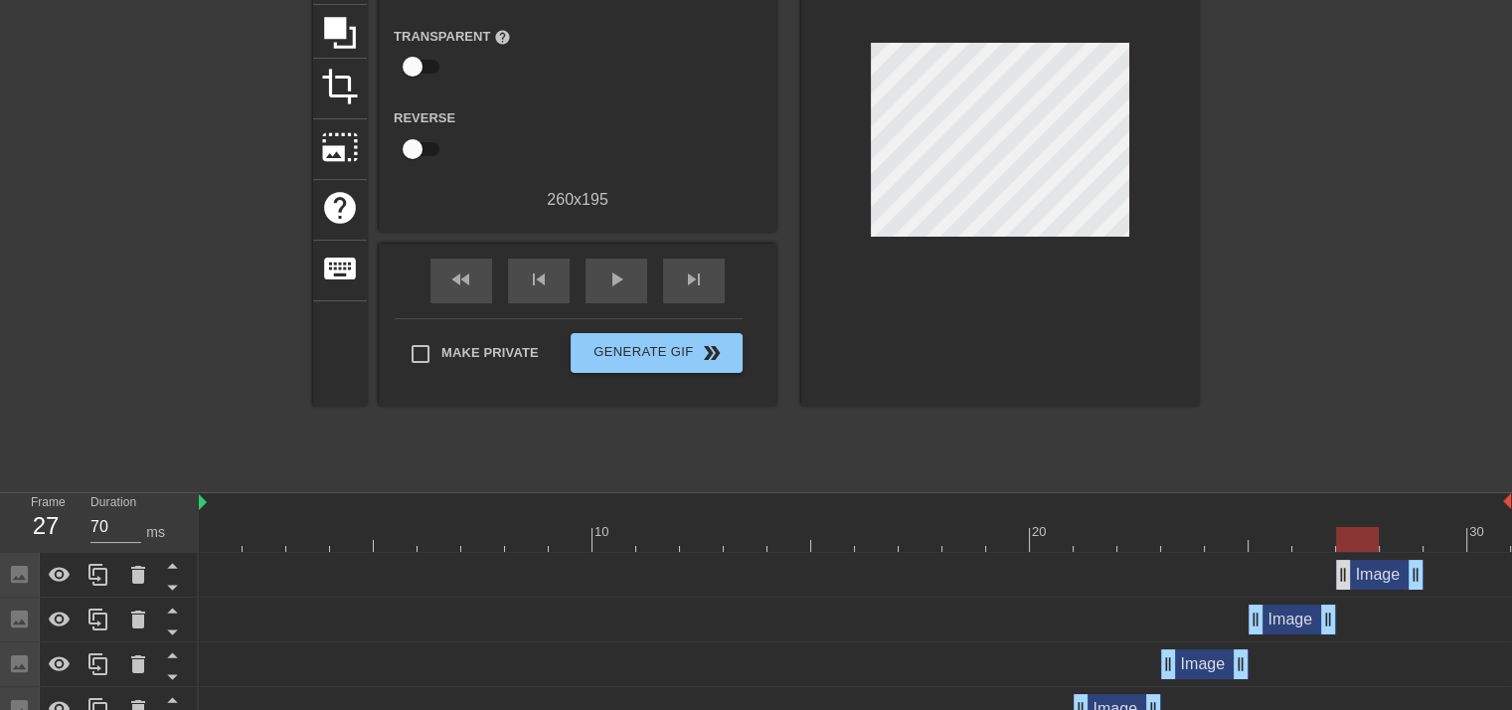
scroll to position [230, 0]
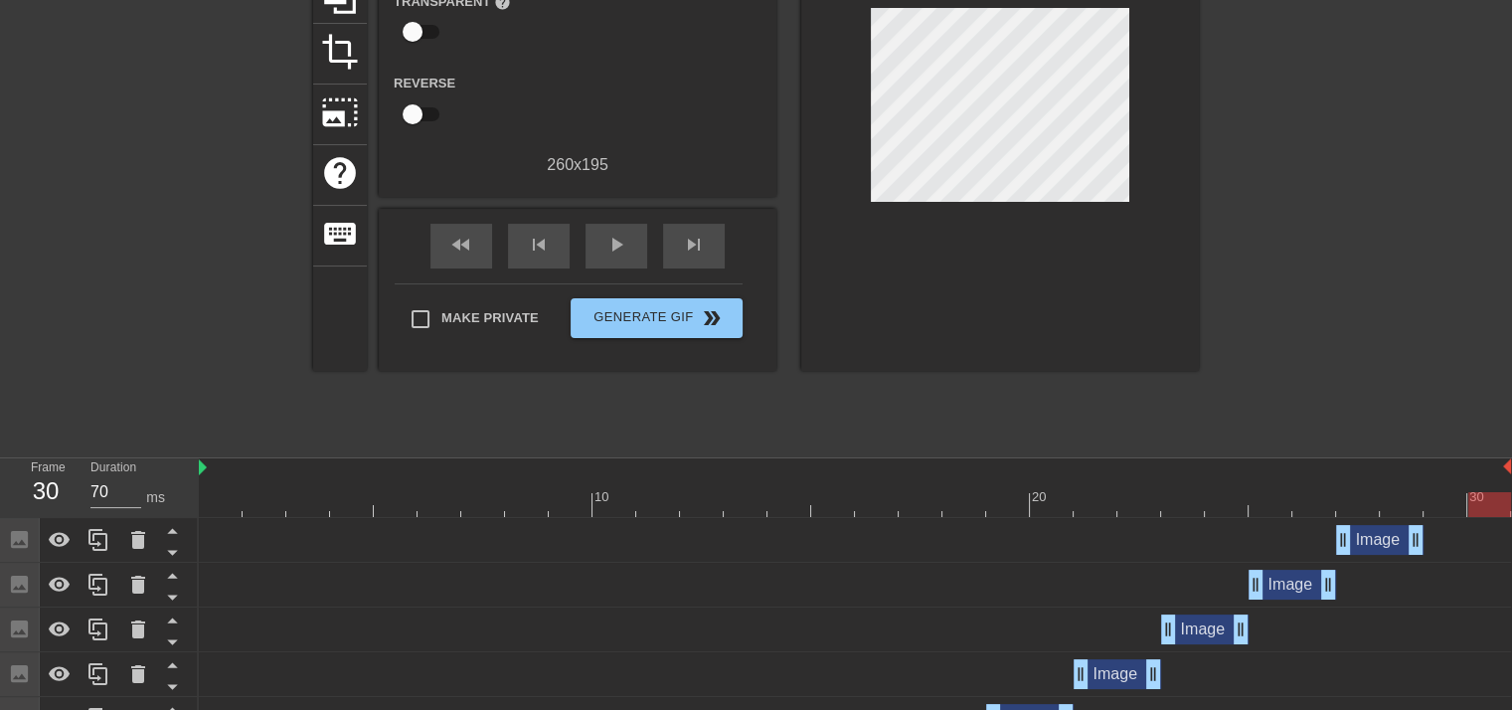
drag, startPoint x: 1362, startPoint y: 503, endPoint x: 1473, endPoint y: 518, distance: 111.3
drag, startPoint x: 1472, startPoint y: 511, endPoint x: 1427, endPoint y: 503, distance: 45.4
click at [1427, 503] on div at bounding box center [1444, 504] width 43 height 25
click at [103, 534] on icon at bounding box center [98, 540] width 24 height 24
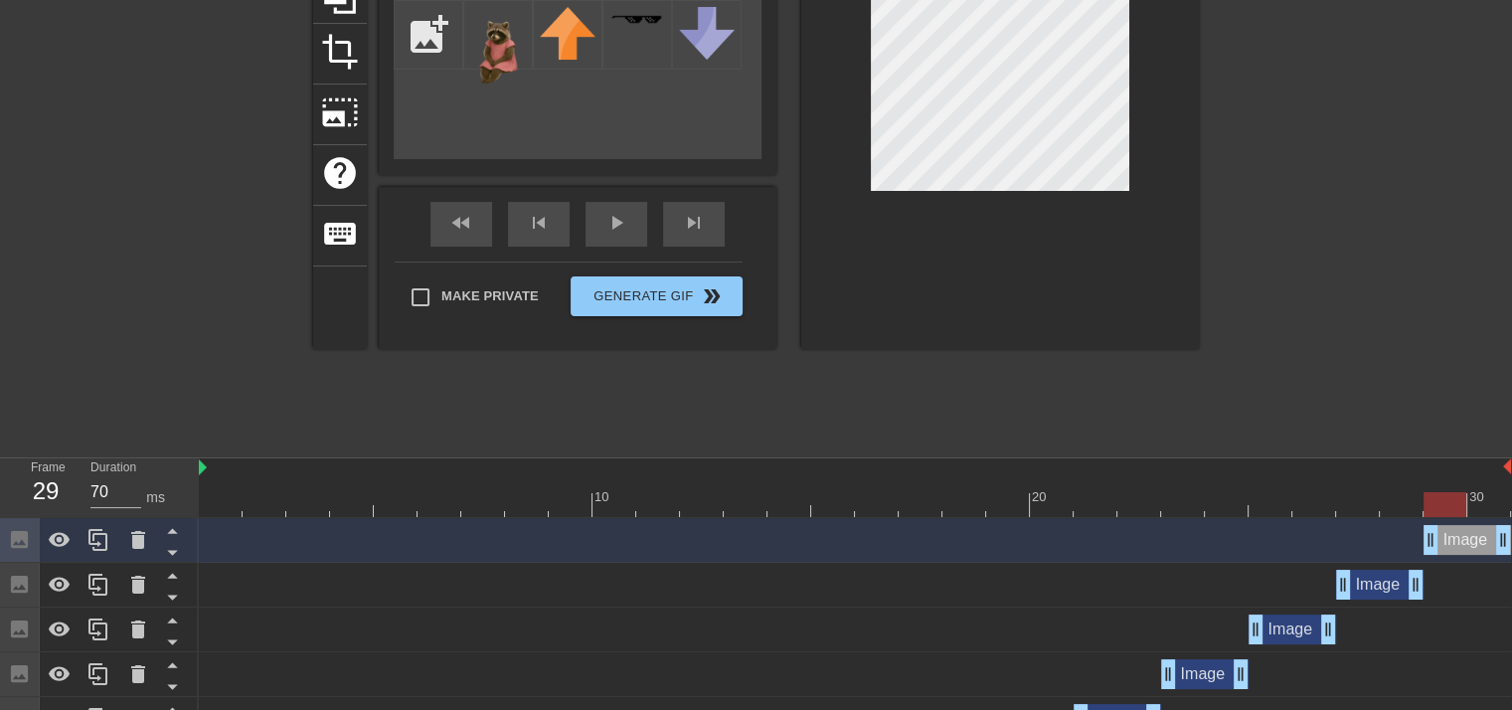
drag, startPoint x: 1382, startPoint y: 538, endPoint x: 1461, endPoint y: 534, distance: 78.6
click at [1461, 534] on div "Image drag_handle drag_handle" at bounding box center [1466, 540] width 87 height 30
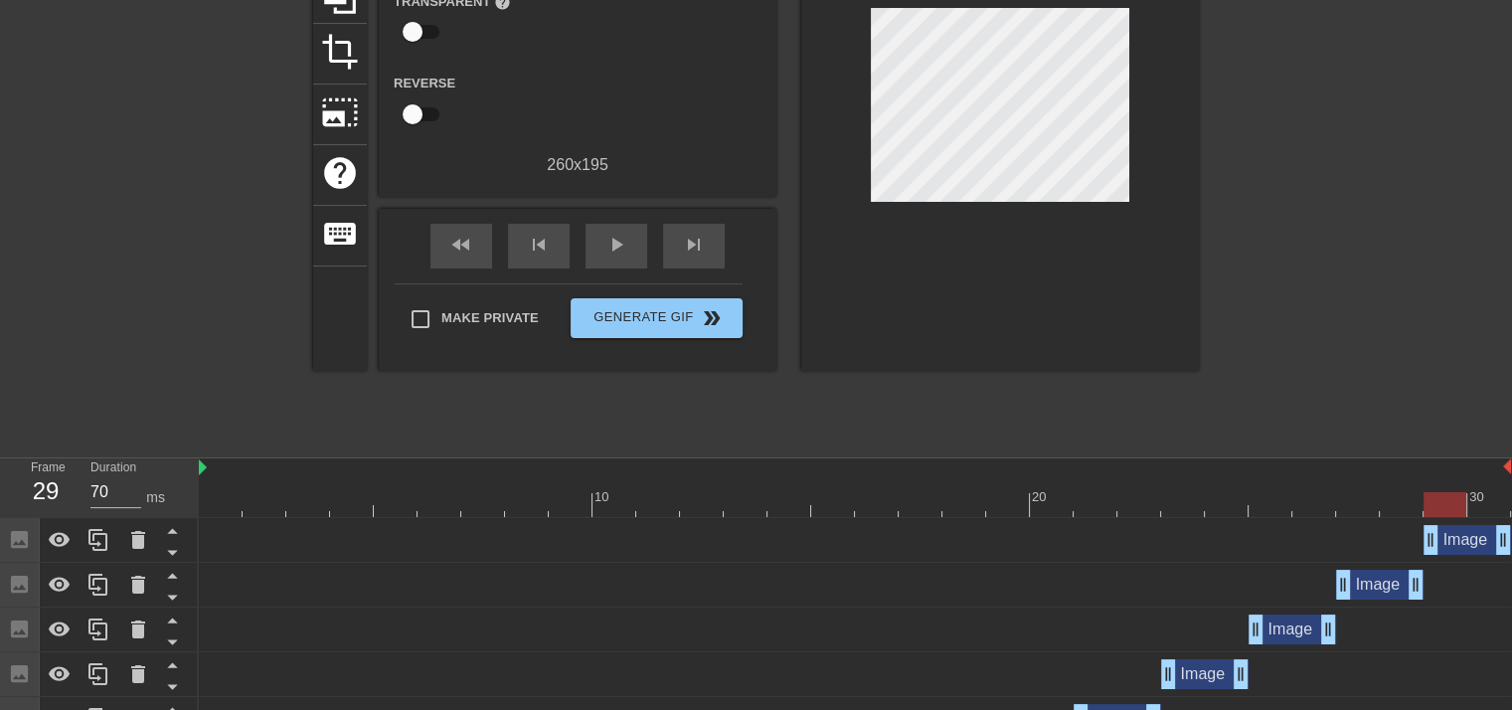
click at [1152, 257] on div at bounding box center [1000, 110] width 398 height 522
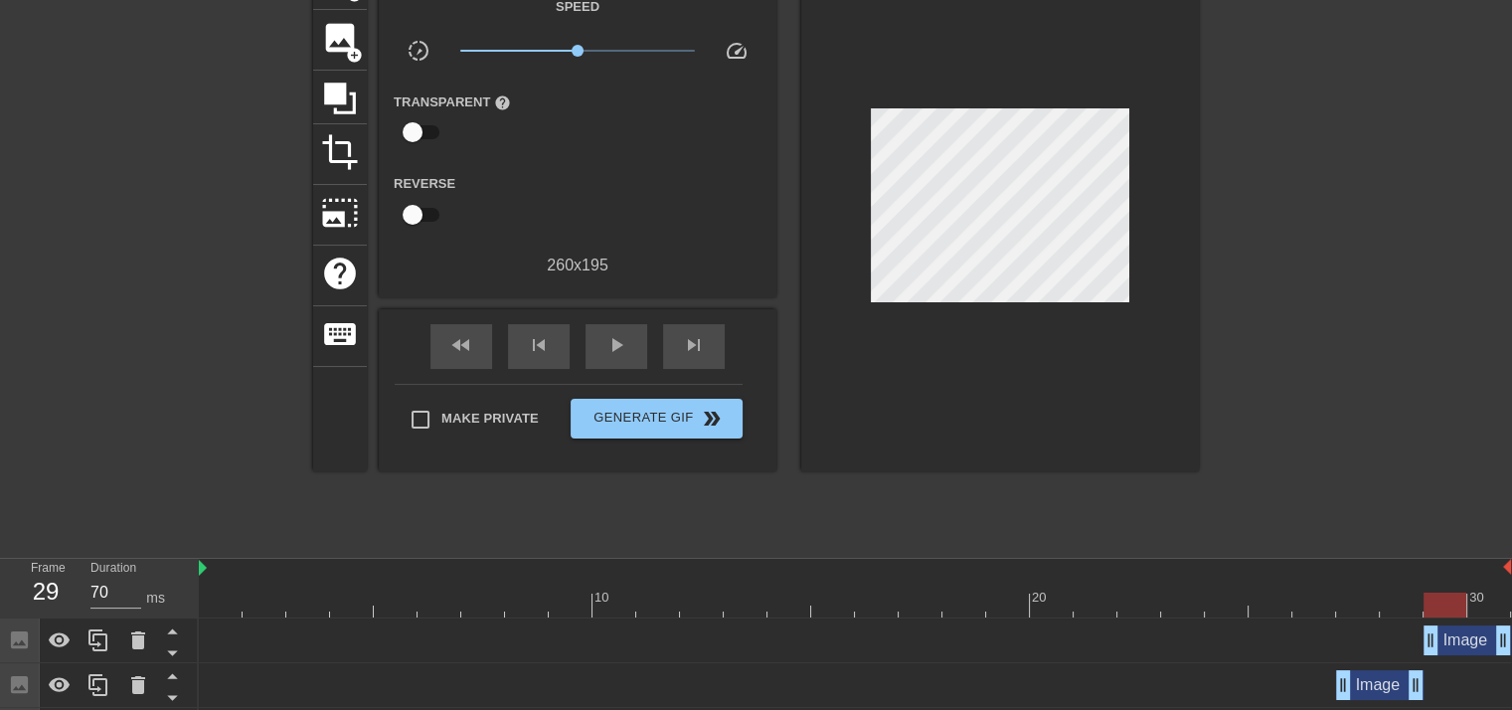
scroll to position [0, 0]
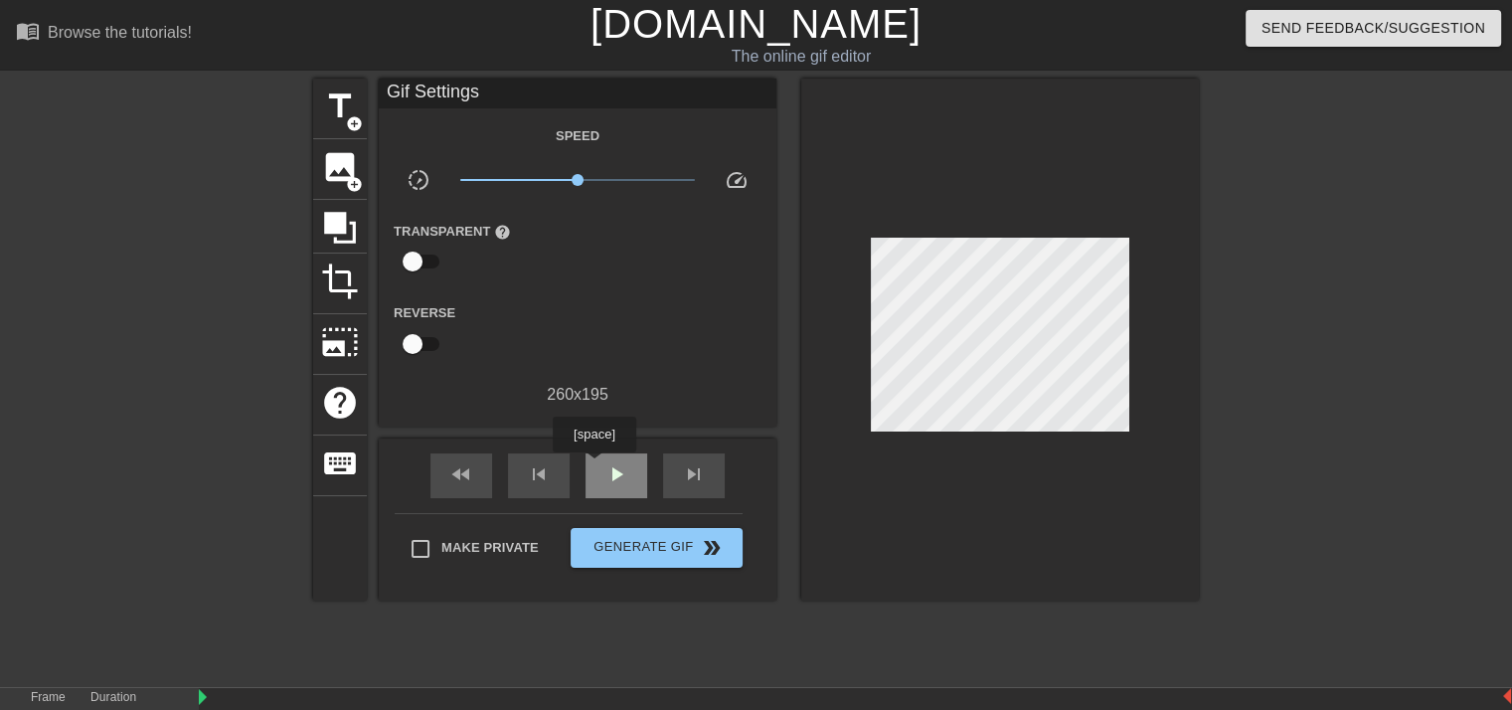
click at [593, 466] on div "play_arrow" at bounding box center [616, 475] width 62 height 45
drag, startPoint x: 576, startPoint y: 176, endPoint x: 723, endPoint y: 168, distance: 147.3
click at [723, 168] on div "slow_motion_video x10.0 speed" at bounding box center [578, 183] width 398 height 31
drag, startPoint x: 723, startPoint y: 168, endPoint x: 673, endPoint y: 177, distance: 51.5
click at [669, 173] on div "slow_motion_video x10.0 speed" at bounding box center [578, 183] width 398 height 31
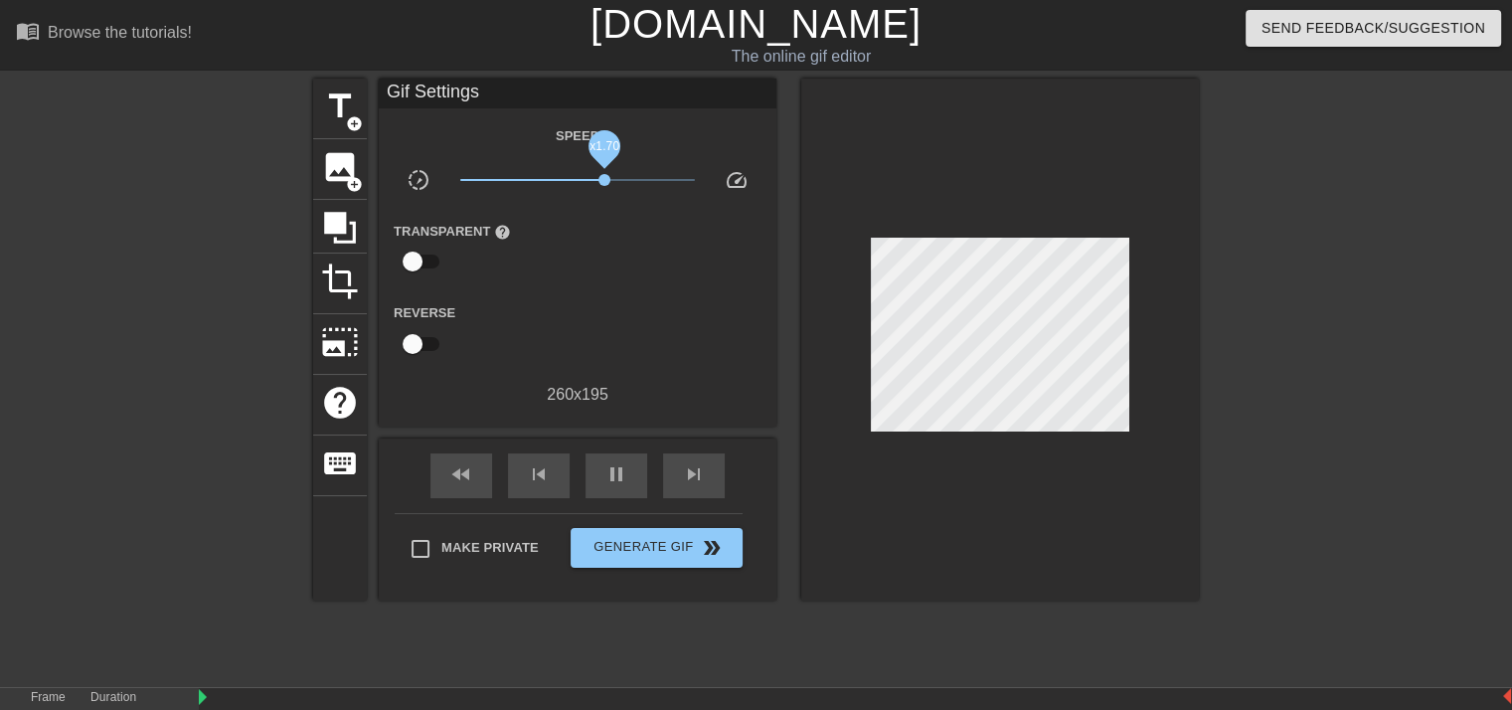
drag, startPoint x: 682, startPoint y: 177, endPoint x: 604, endPoint y: 180, distance: 77.6
click at [604, 180] on span "x1.70" at bounding box center [578, 180] width 236 height 24
drag, startPoint x: 609, startPoint y: 180, endPoint x: 632, endPoint y: 178, distance: 22.9
click at [632, 178] on span "x2.92" at bounding box center [632, 180] width 12 height 12
drag, startPoint x: 632, startPoint y: 178, endPoint x: 608, endPoint y: 178, distance: 23.9
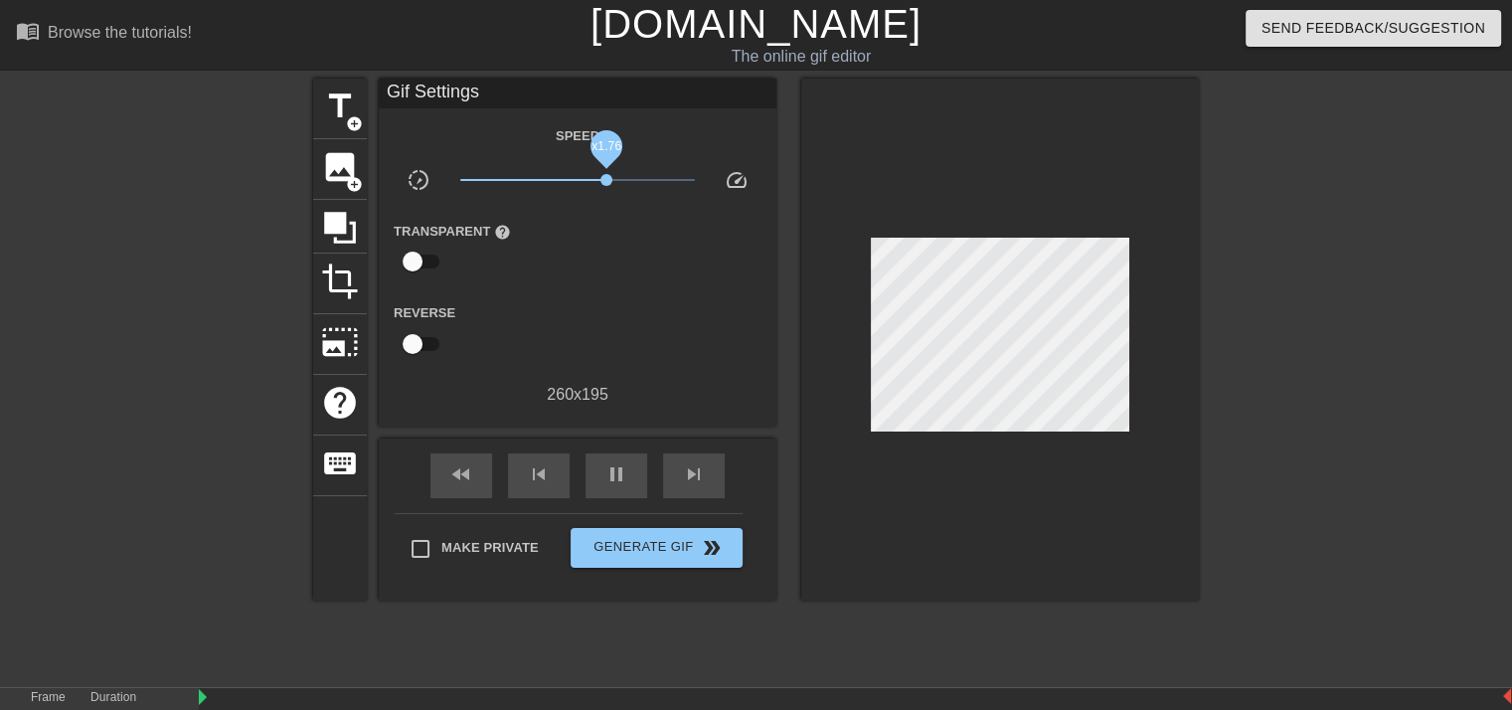
click at [608, 178] on span "x1.76" at bounding box center [606, 180] width 12 height 12
drag, startPoint x: 608, startPoint y: 178, endPoint x: 622, endPoint y: 178, distance: 13.9
click at [622, 178] on span "x2.40" at bounding box center [622, 180] width 12 height 12
click at [350, 171] on span "image" at bounding box center [340, 167] width 38 height 38
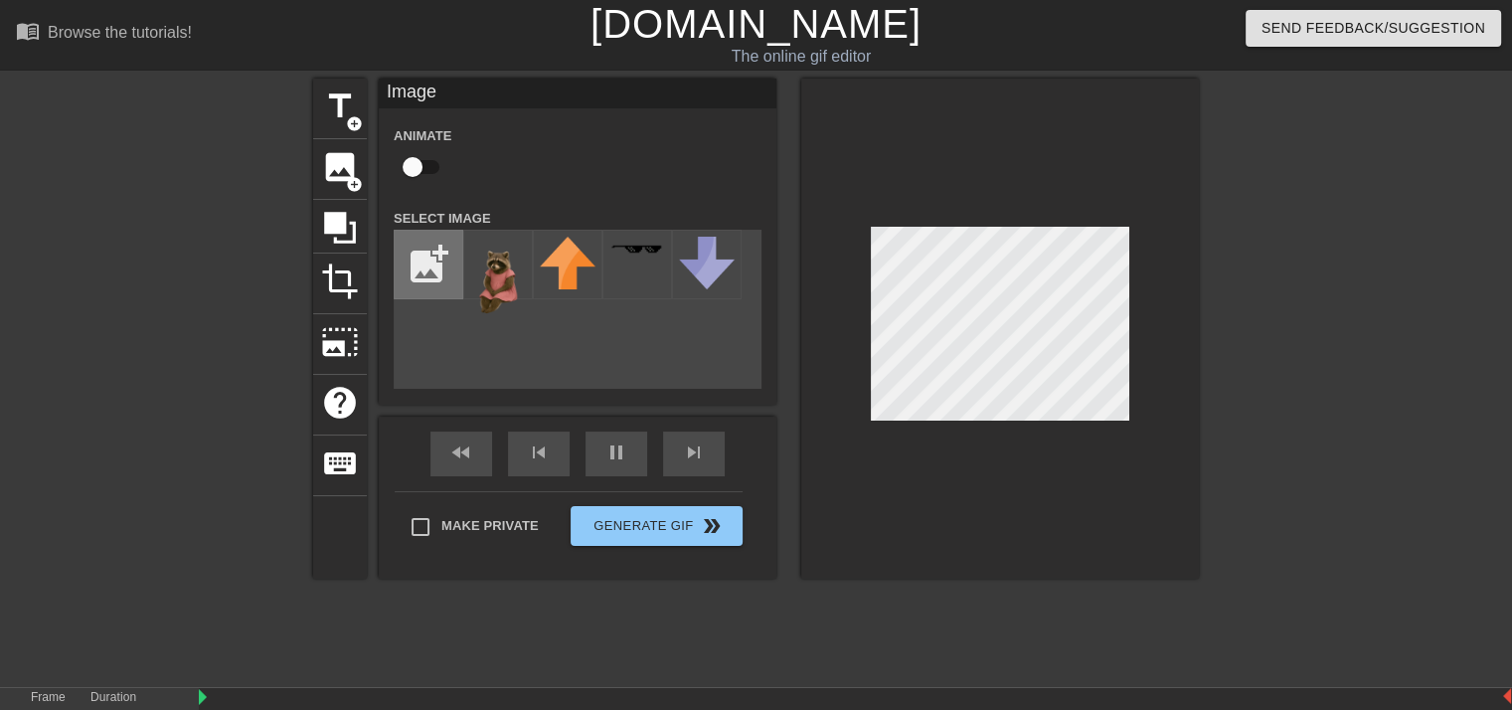
click at [422, 248] on input "file" at bounding box center [429, 265] width 68 height 68
type input "C:\fakepath\ckohr18.png"
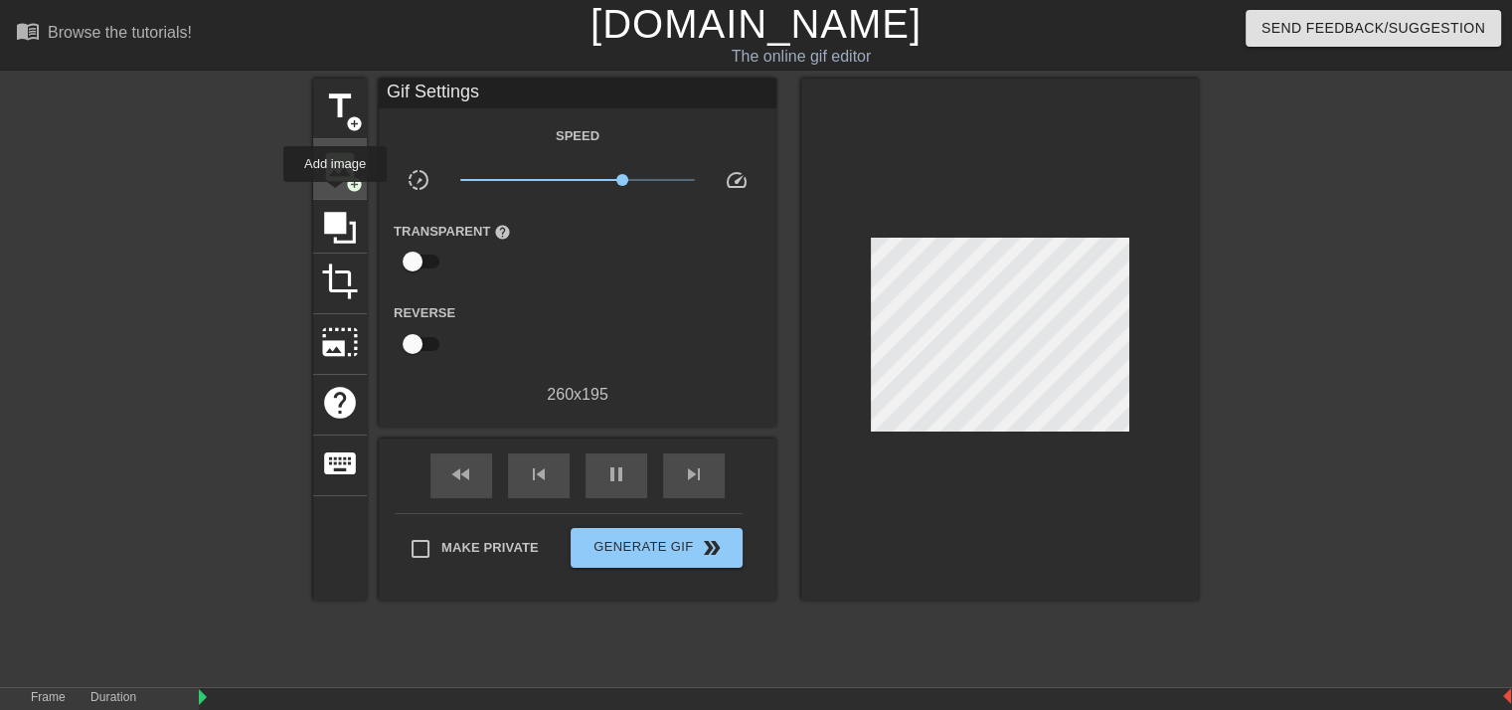
click at [335, 196] on div "image add_circle" at bounding box center [340, 169] width 54 height 61
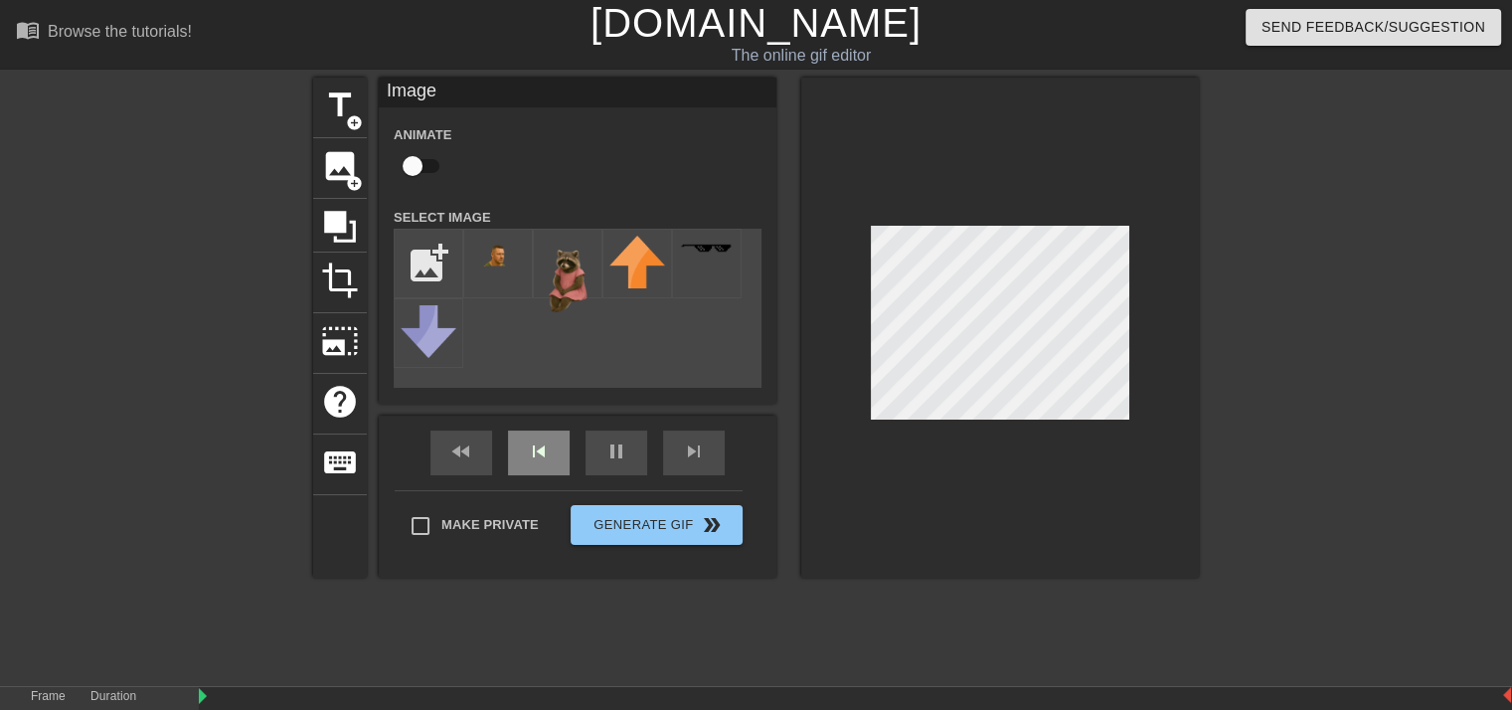
scroll to position [199, 0]
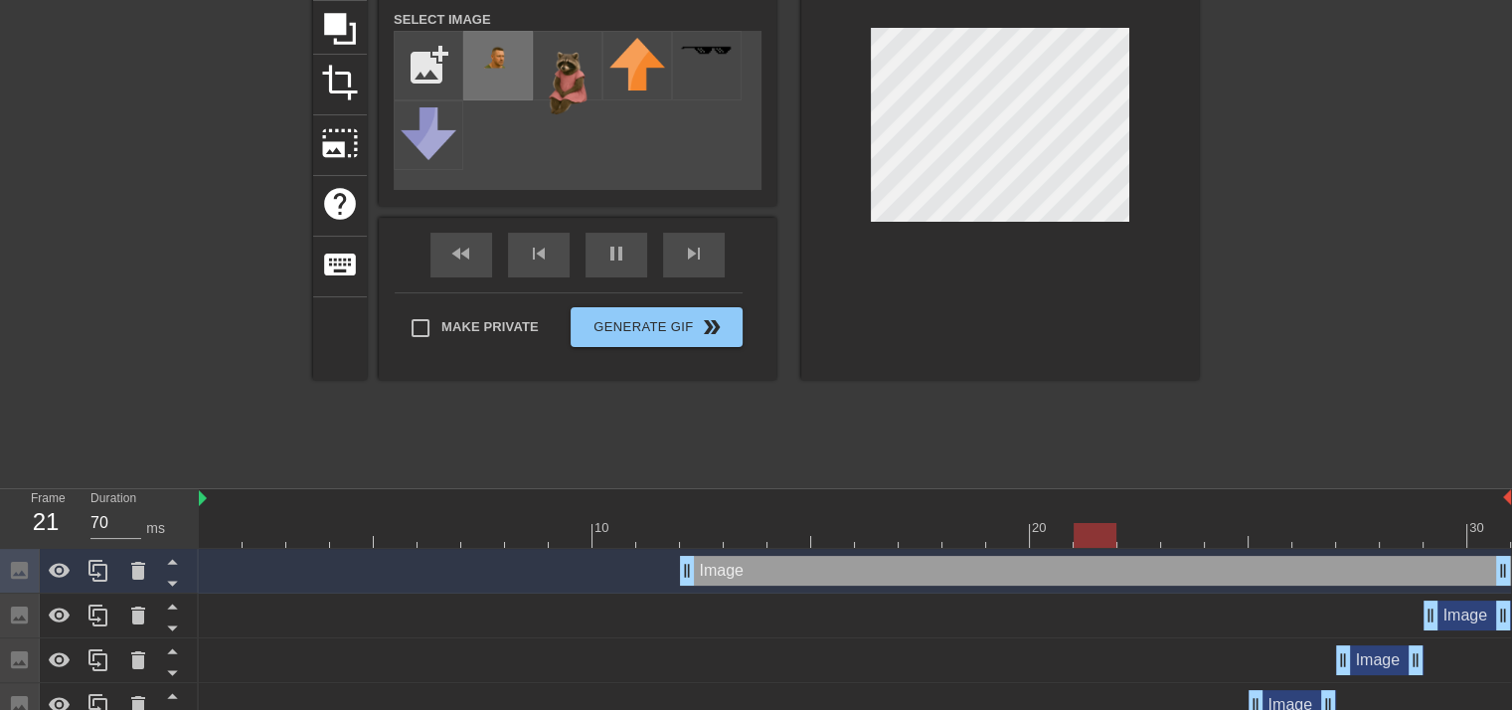
click at [487, 61] on img at bounding box center [498, 79] width 56 height 83
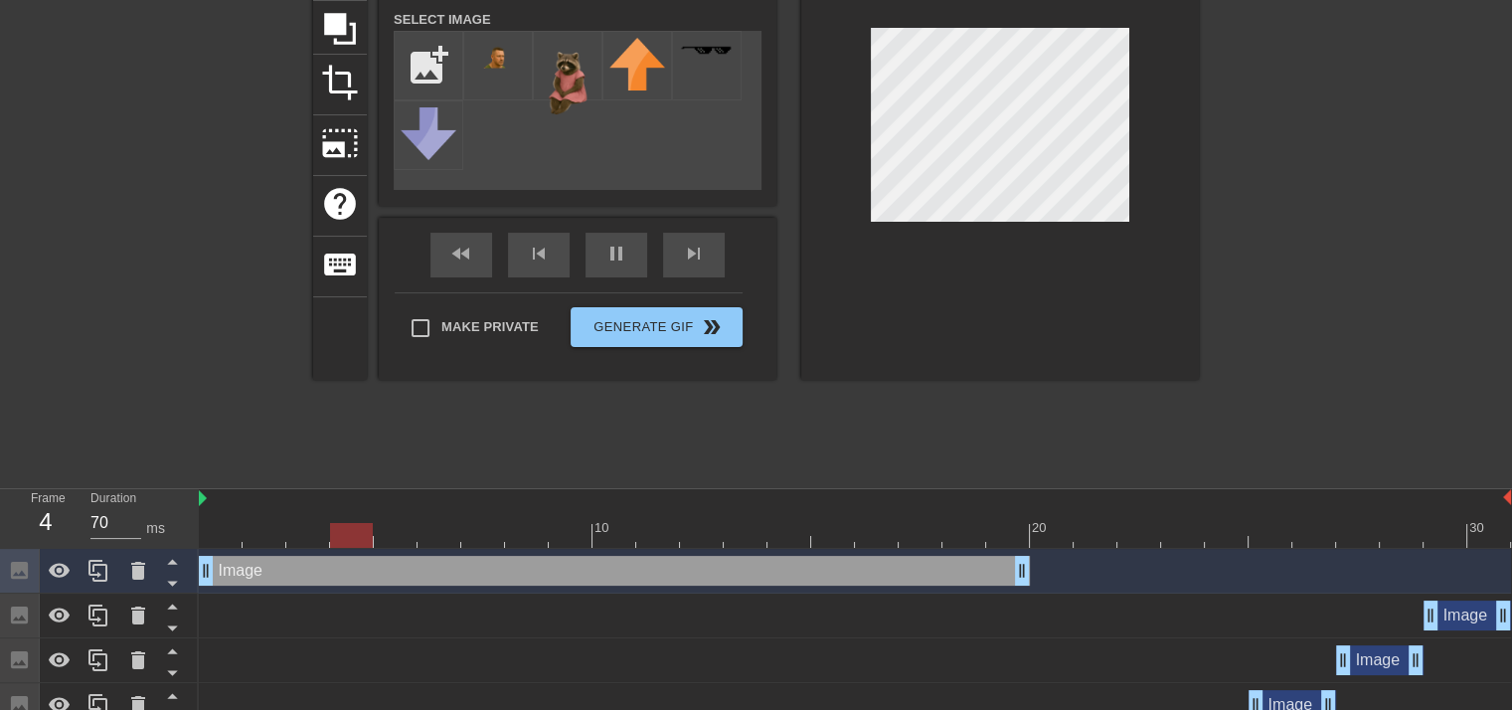
drag, startPoint x: 792, startPoint y: 570, endPoint x: 243, endPoint y: 549, distance: 549.0
click at [243, 549] on div "Image drag_handle drag_handle" at bounding box center [855, 571] width 1312 height 45
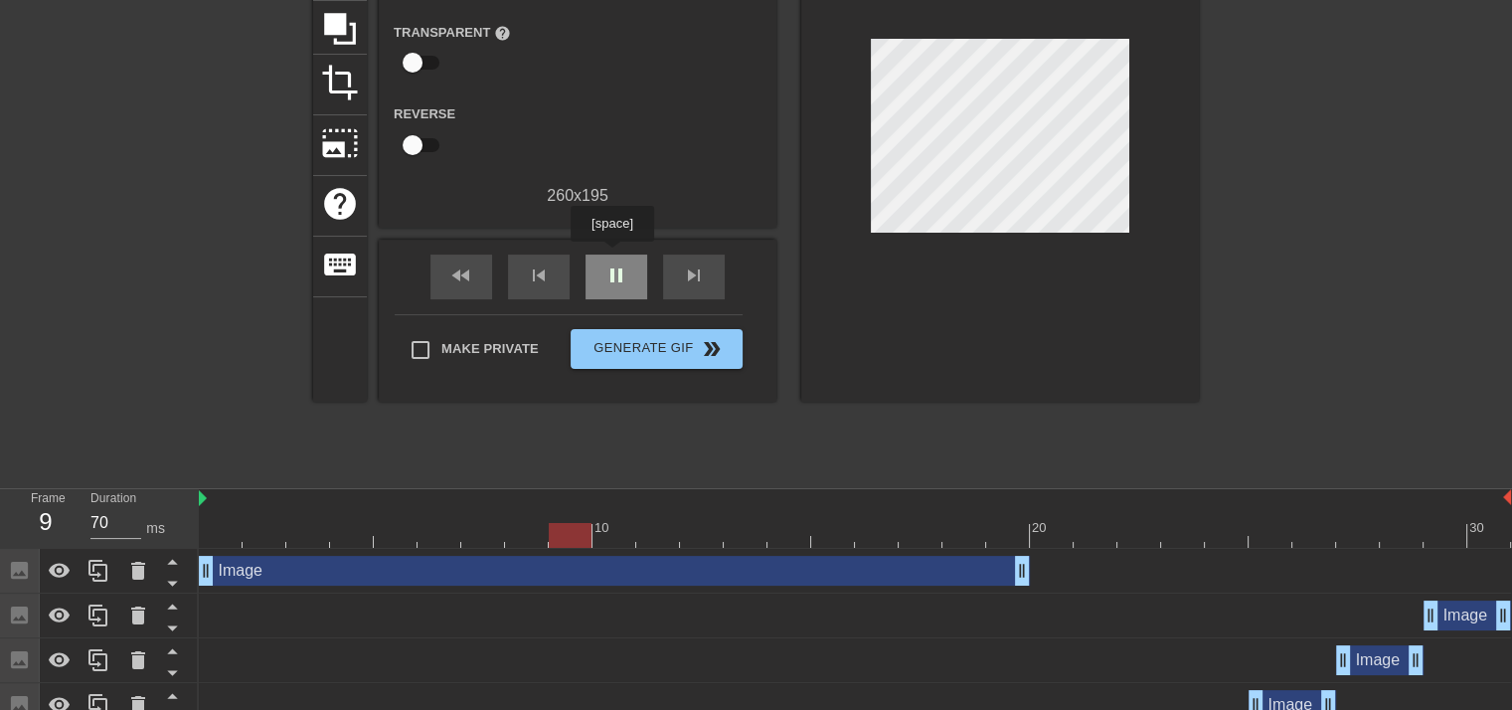
click at [611, 255] on div "pause" at bounding box center [616, 276] width 62 height 45
drag, startPoint x: 234, startPoint y: 529, endPoint x: 208, endPoint y: 531, distance: 25.9
click at [208, 531] on div at bounding box center [855, 535] width 1312 height 25
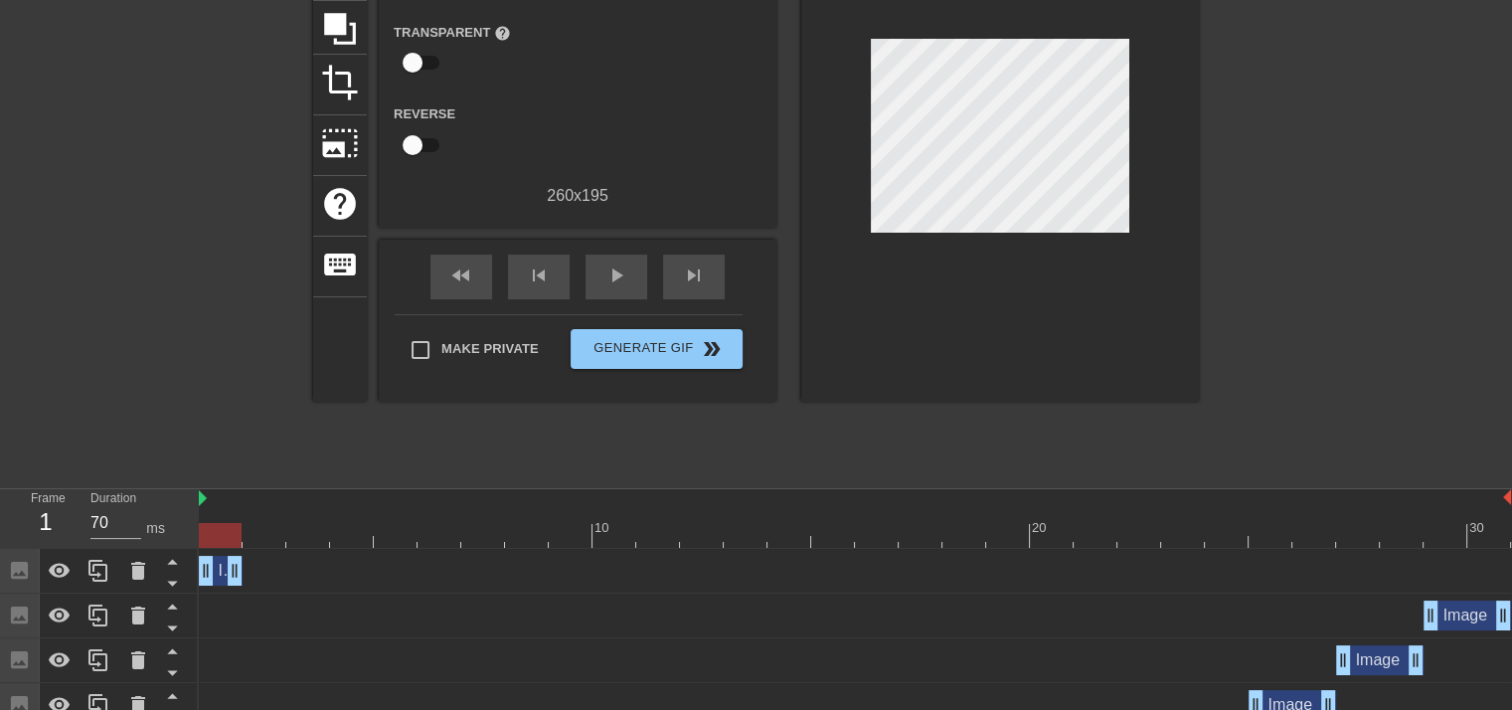
drag, startPoint x: 1016, startPoint y: 577, endPoint x: 230, endPoint y: 564, distance: 786.2
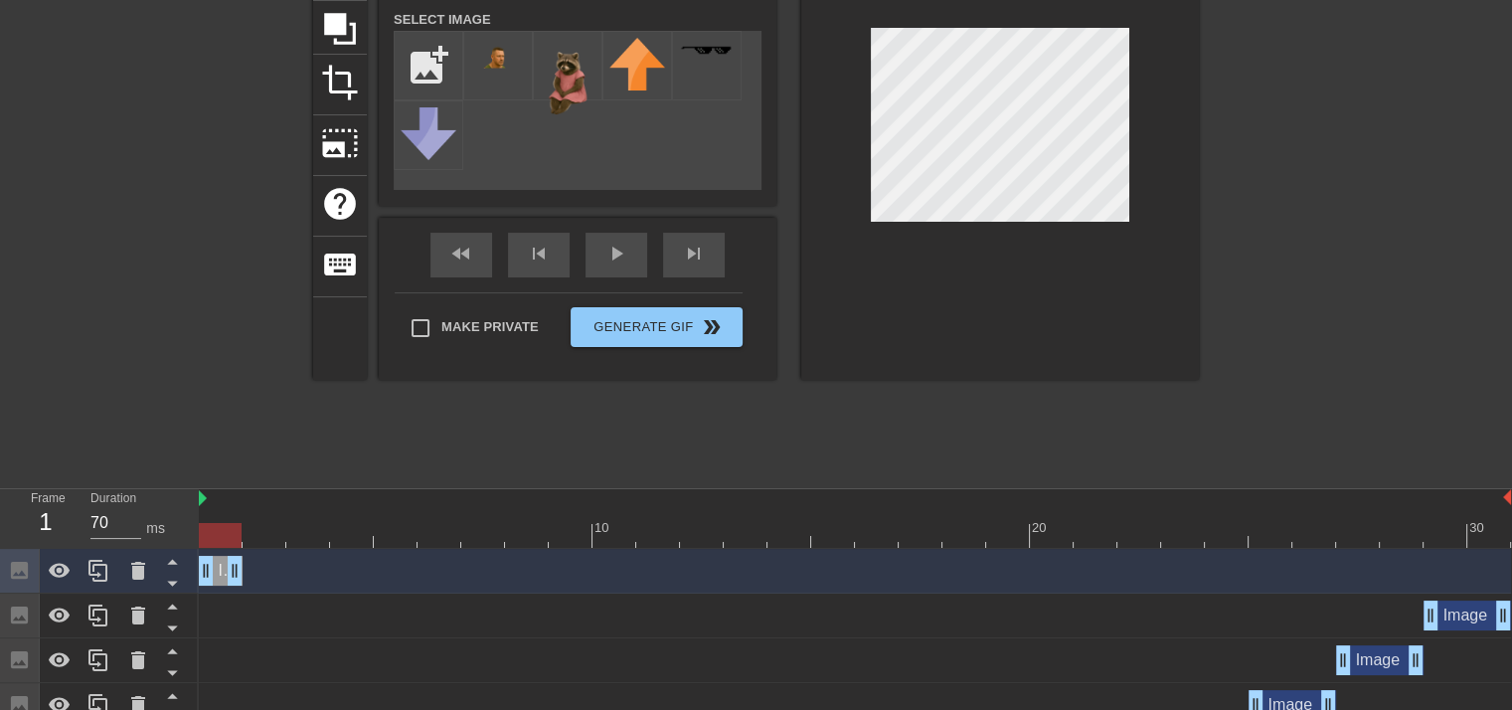
click at [1165, 230] on div at bounding box center [1000, 130] width 398 height 500
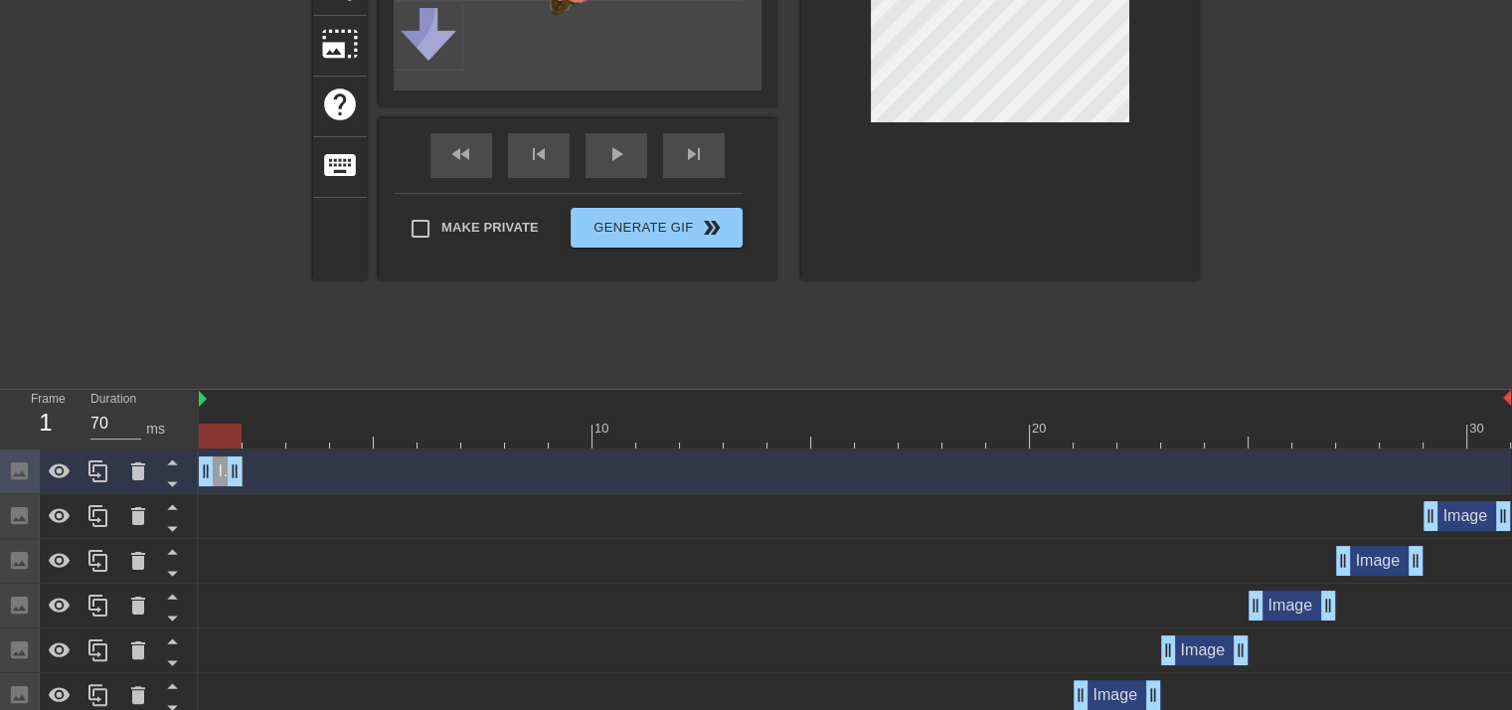
scroll to position [99, 0]
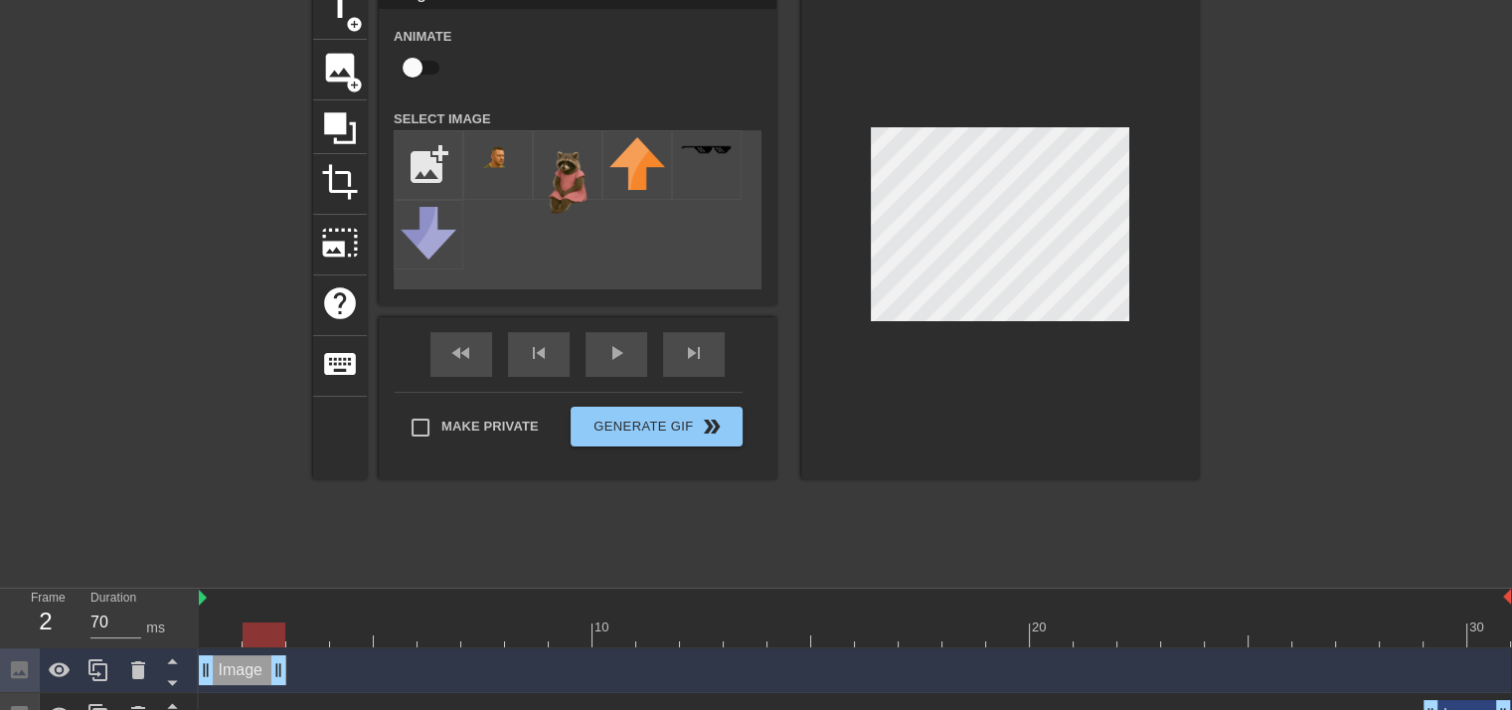
drag, startPoint x: 233, startPoint y: 669, endPoint x: 289, endPoint y: 660, distance: 57.3
click at [289, 660] on div "Image drag_handle drag_handle" at bounding box center [855, 670] width 1312 height 30
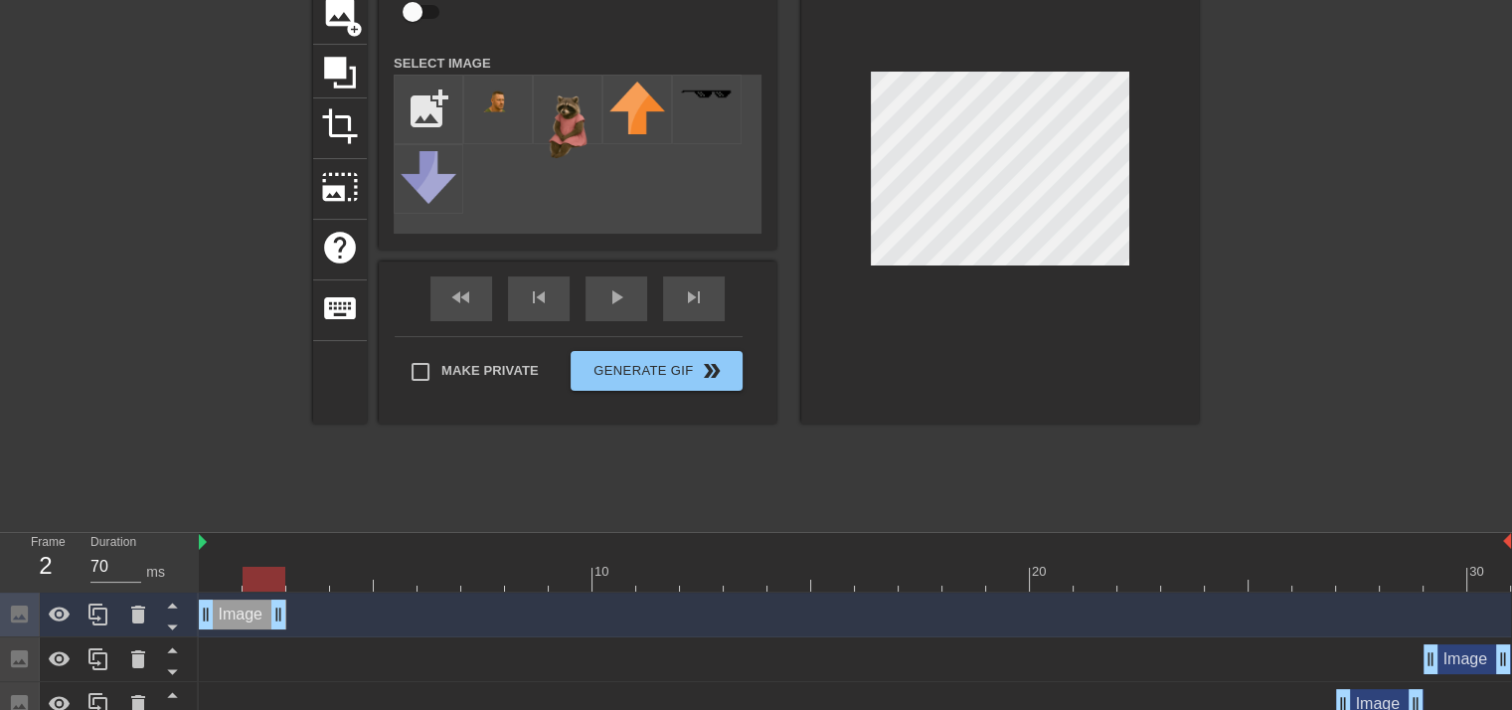
scroll to position [298, 0]
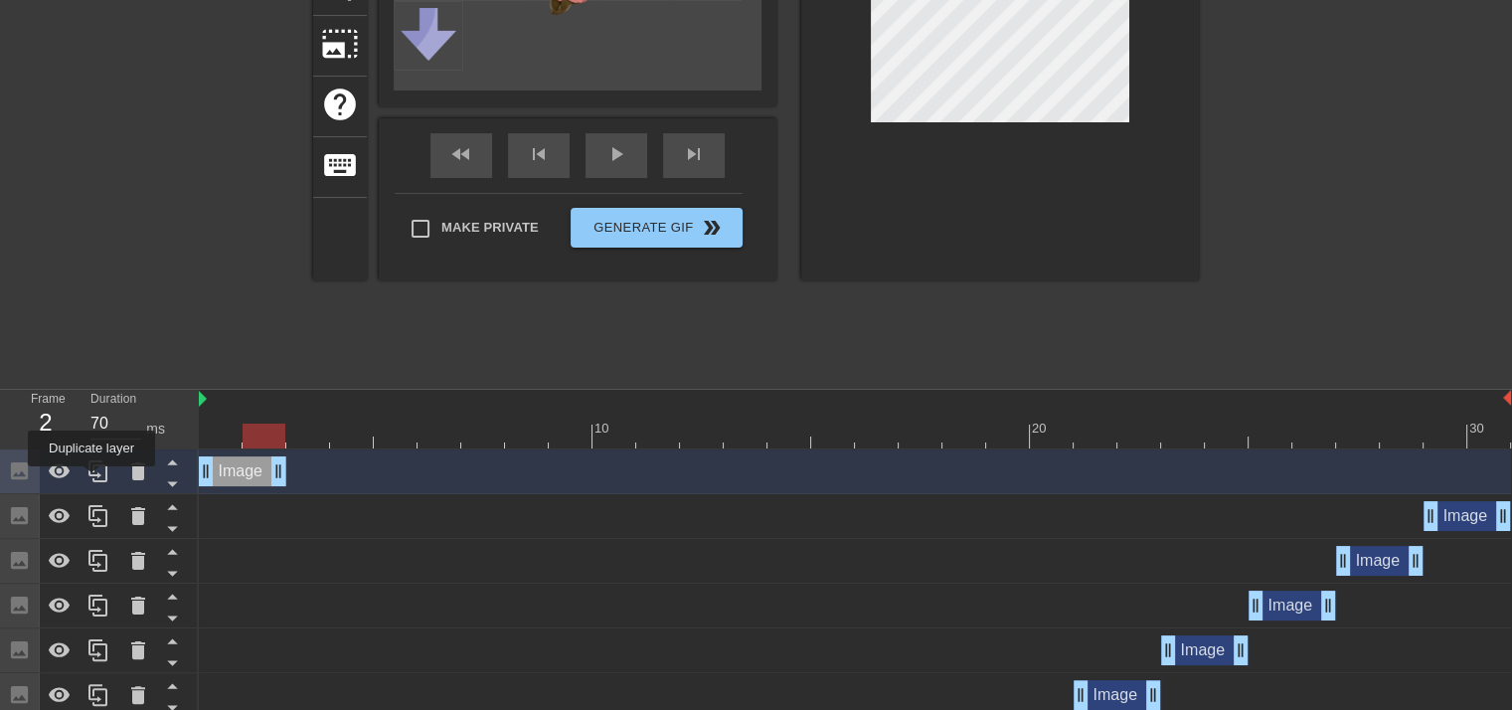
click at [91, 476] on icon at bounding box center [98, 471] width 24 height 24
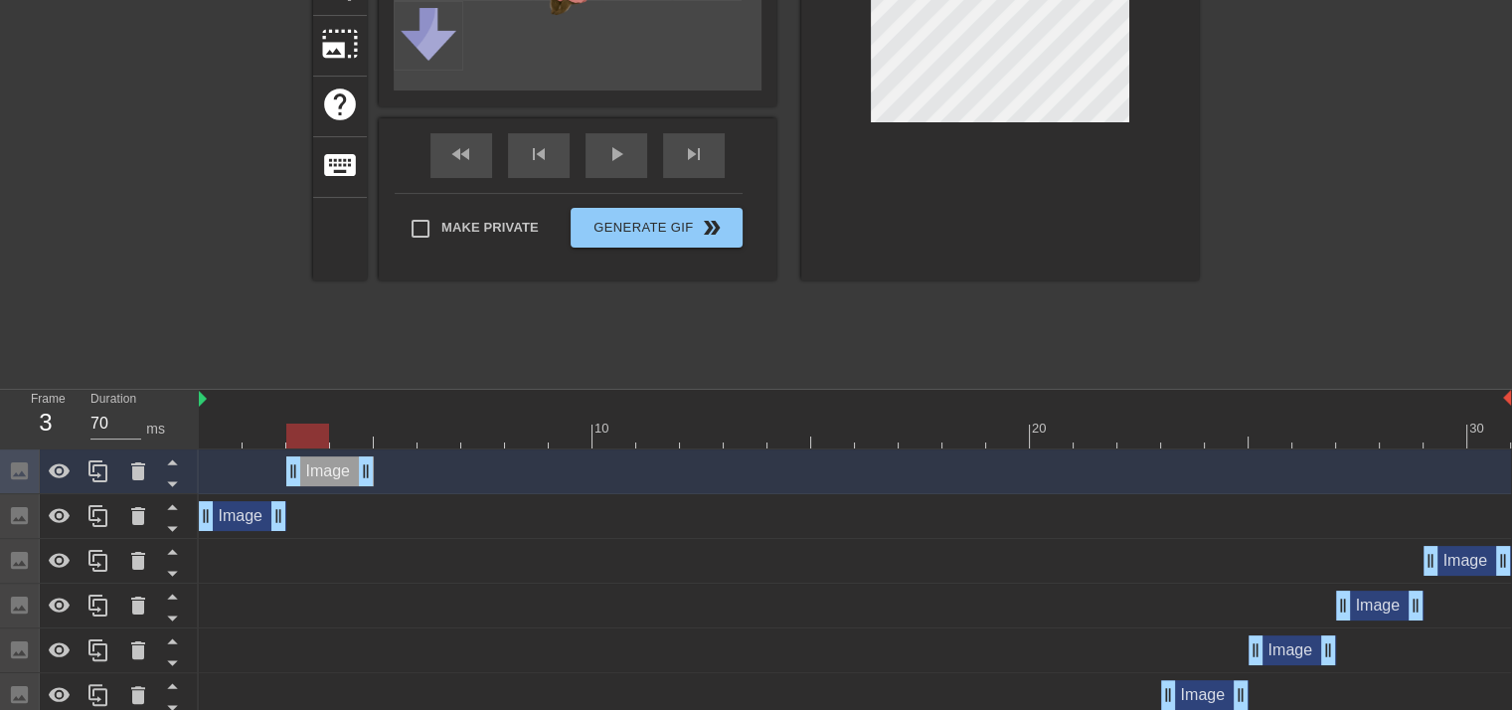
drag, startPoint x: 238, startPoint y: 477, endPoint x: 322, endPoint y: 487, distance: 85.1
click at [322, 487] on div "Image drag_handle drag_handle" at bounding box center [855, 471] width 1312 height 45
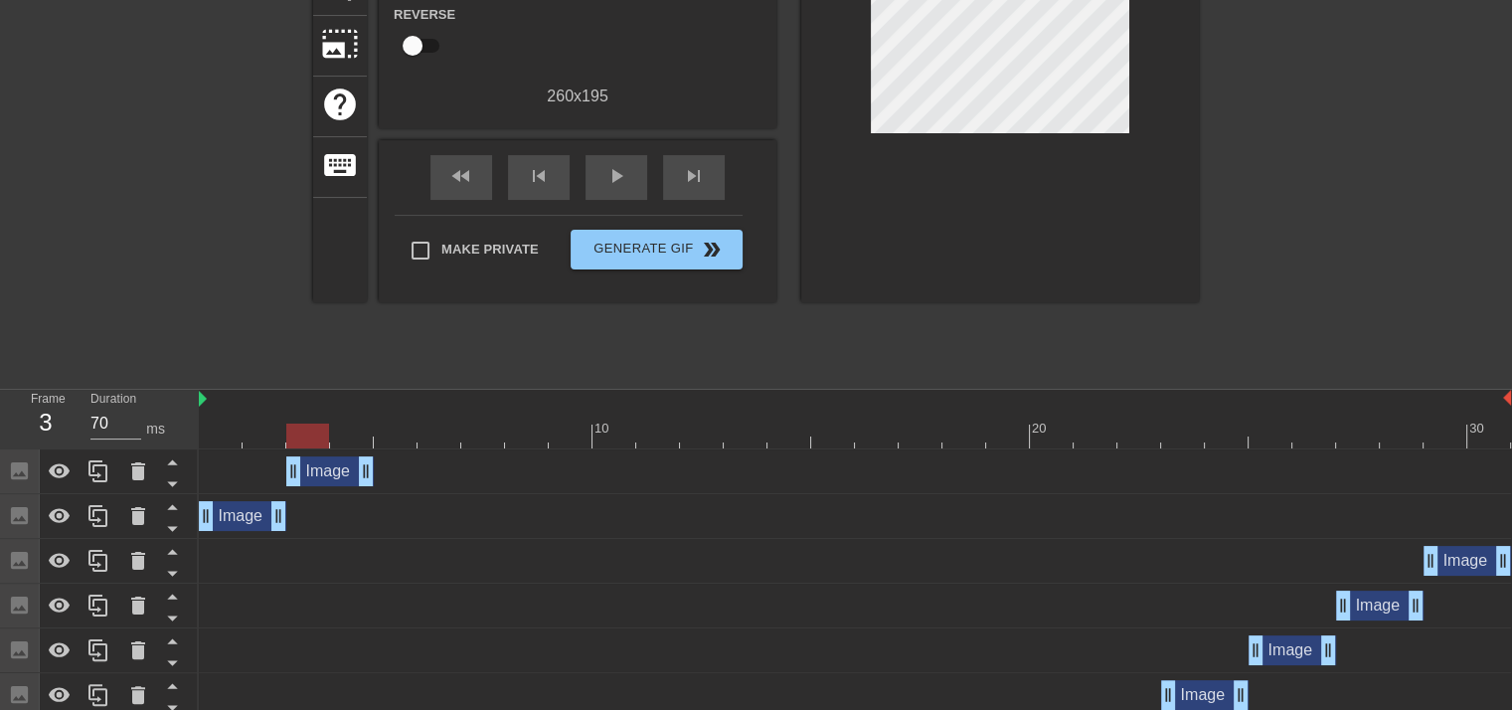
click at [1013, 120] on div at bounding box center [1000, 41] width 398 height 522
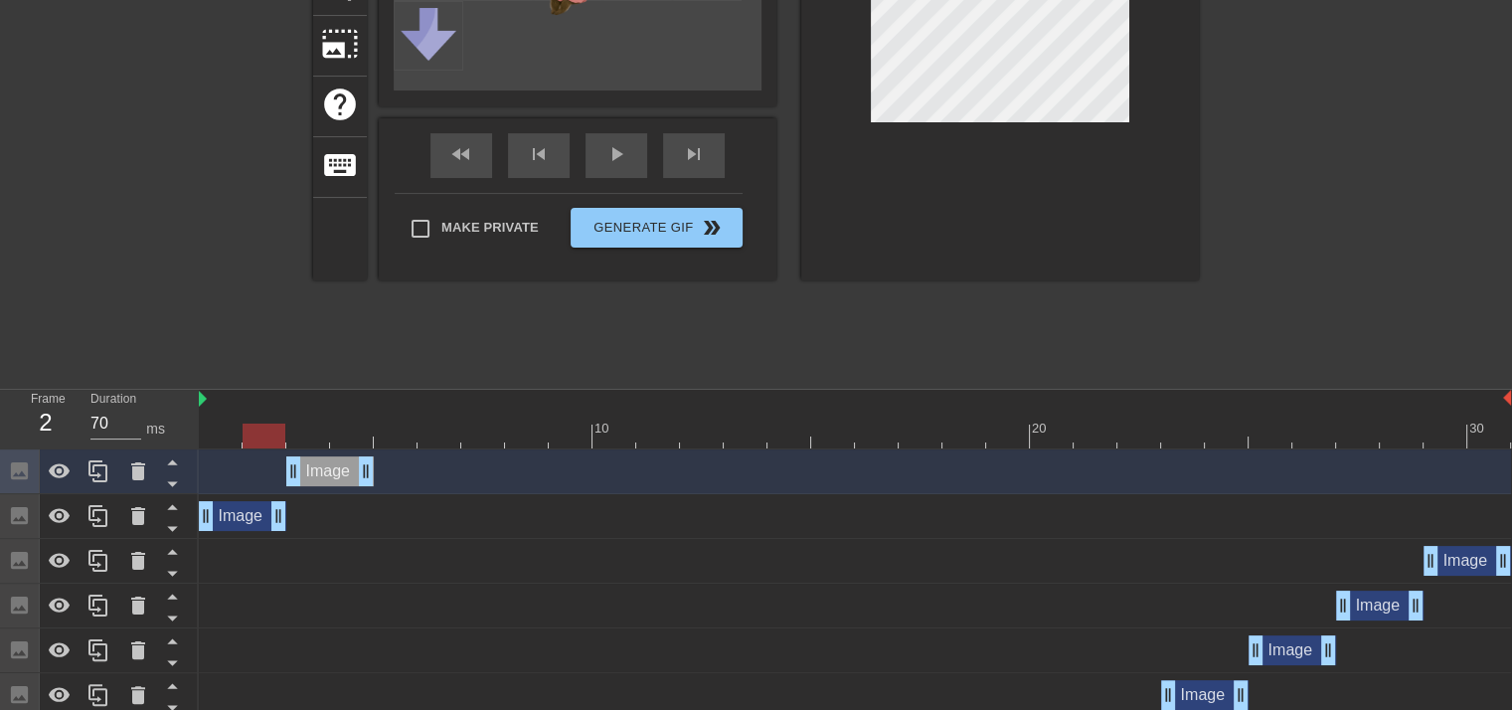
drag, startPoint x: 306, startPoint y: 444, endPoint x: 249, endPoint y: 440, distance: 56.8
click at [249, 440] on div at bounding box center [263, 435] width 43 height 25
click at [250, 506] on div "Image drag_handle drag_handle" at bounding box center [242, 516] width 87 height 30
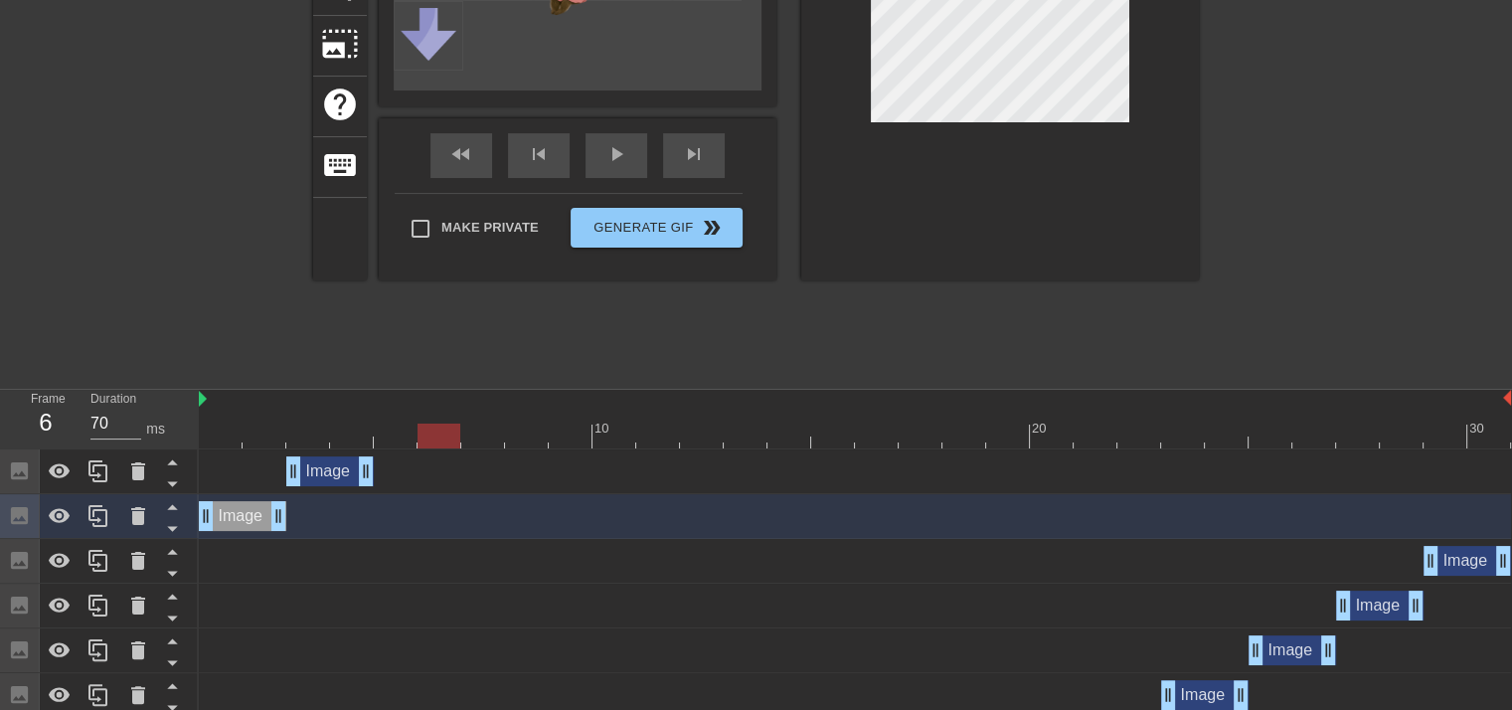
drag, startPoint x: 236, startPoint y: 438, endPoint x: 390, endPoint y: 442, distance: 154.1
click at [390, 442] on div at bounding box center [855, 435] width 1312 height 25
drag, startPoint x: 363, startPoint y: 473, endPoint x: 457, endPoint y: 465, distance: 94.7
click at [98, 478] on icon at bounding box center [97, 471] width 19 height 22
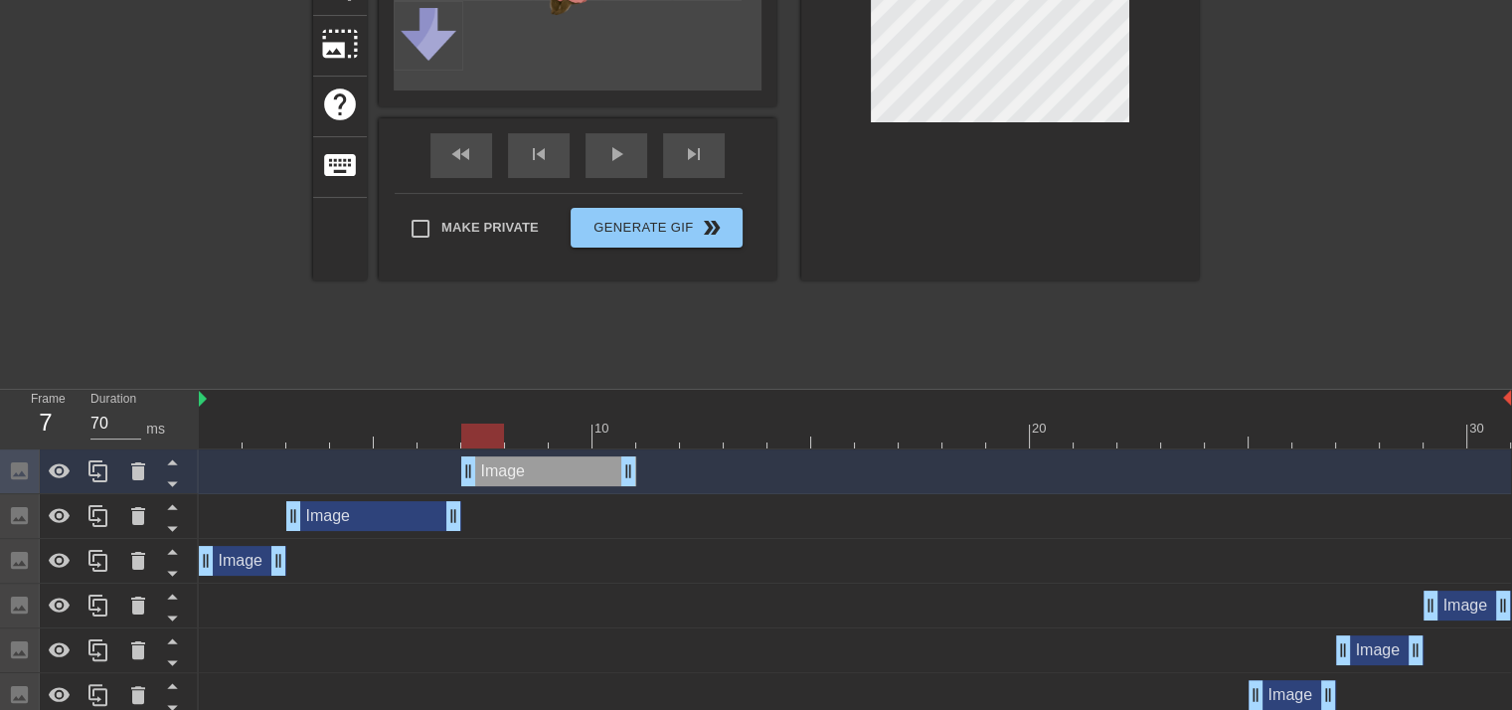
drag, startPoint x: 384, startPoint y: 473, endPoint x: 562, endPoint y: 476, distance: 178.9
click at [562, 476] on div "Image drag_handle drag_handle" at bounding box center [548, 471] width 175 height 30
drag, startPoint x: 477, startPoint y: 426, endPoint x: 622, endPoint y: 438, distance: 145.6
click at [622, 438] on div at bounding box center [613, 435] width 43 height 25
click at [1020, 124] on div at bounding box center [1000, 30] width 398 height 500
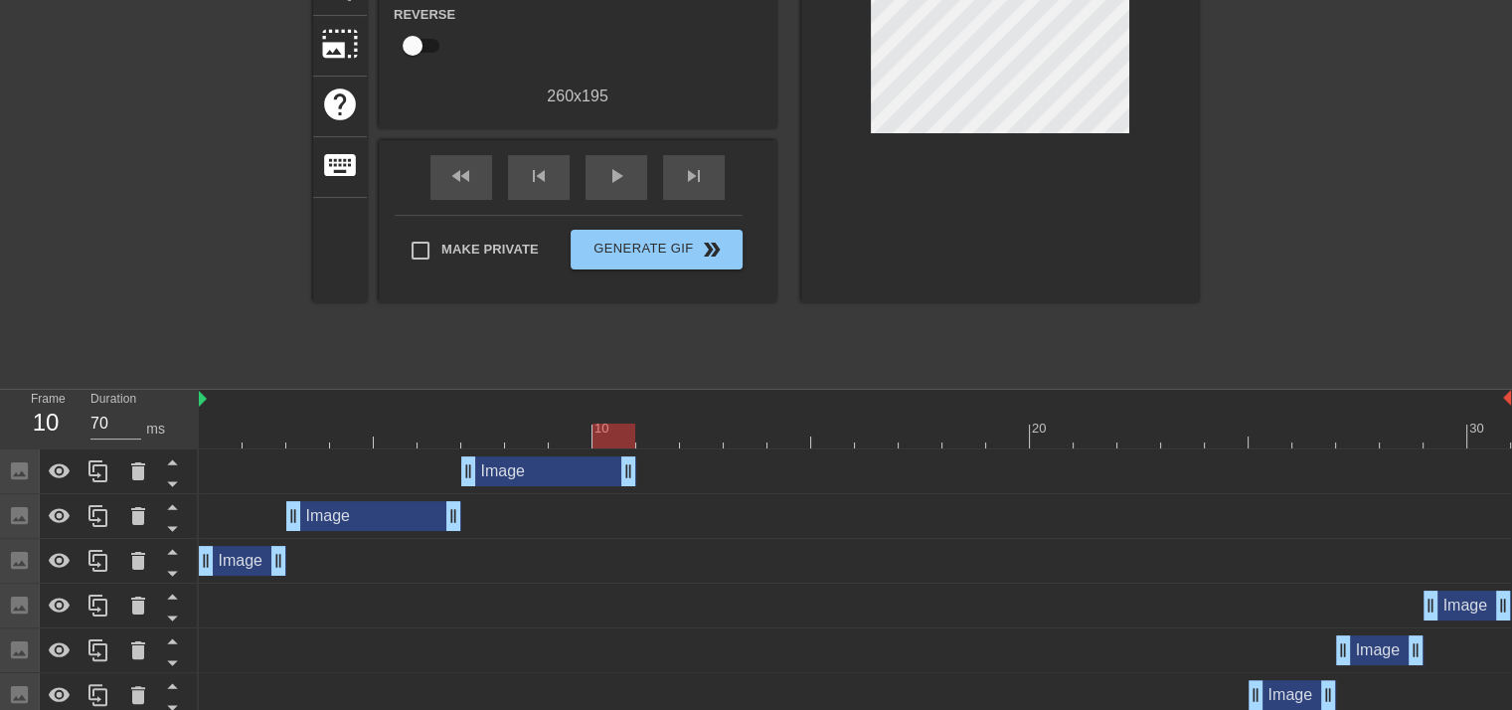
click at [1022, 131] on div at bounding box center [1000, 41] width 398 height 522
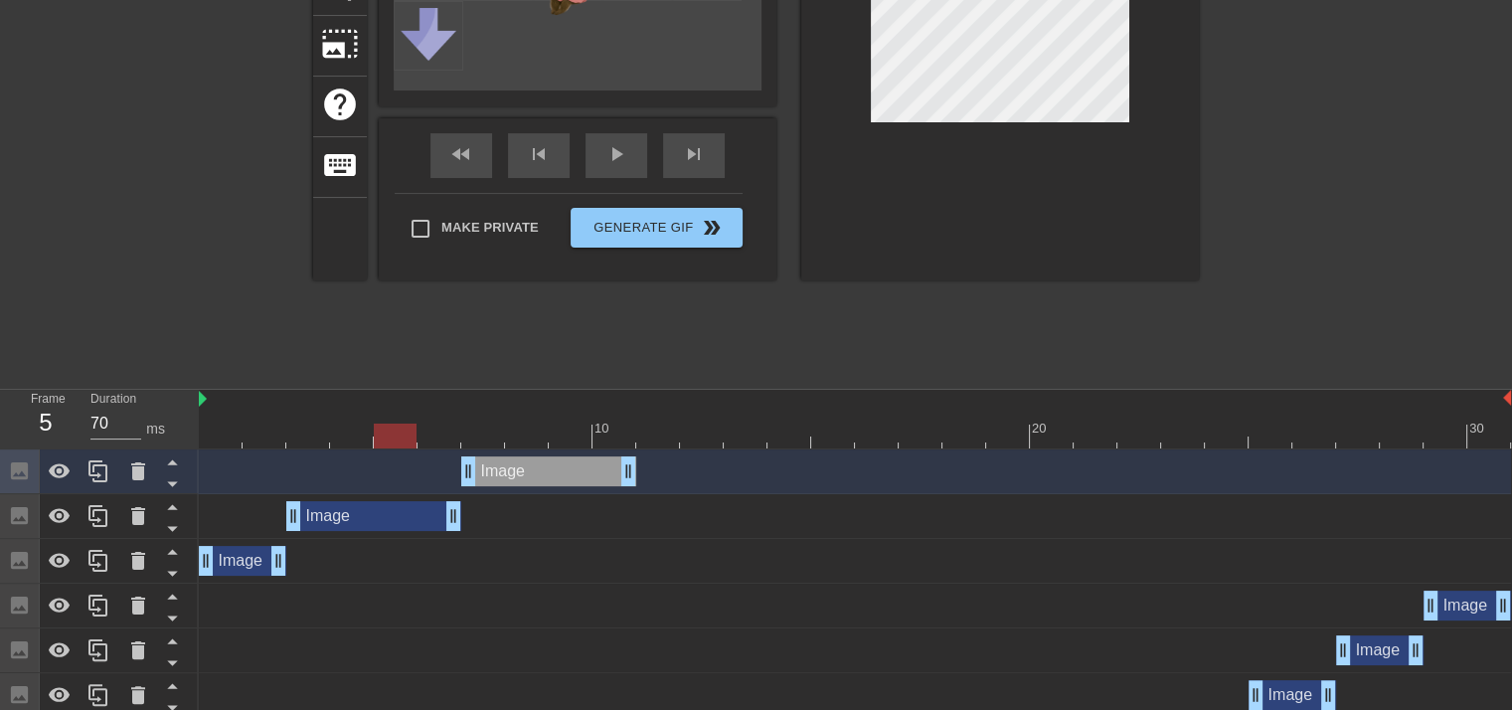
drag, startPoint x: 616, startPoint y: 437, endPoint x: 413, endPoint y: 454, distance: 203.4
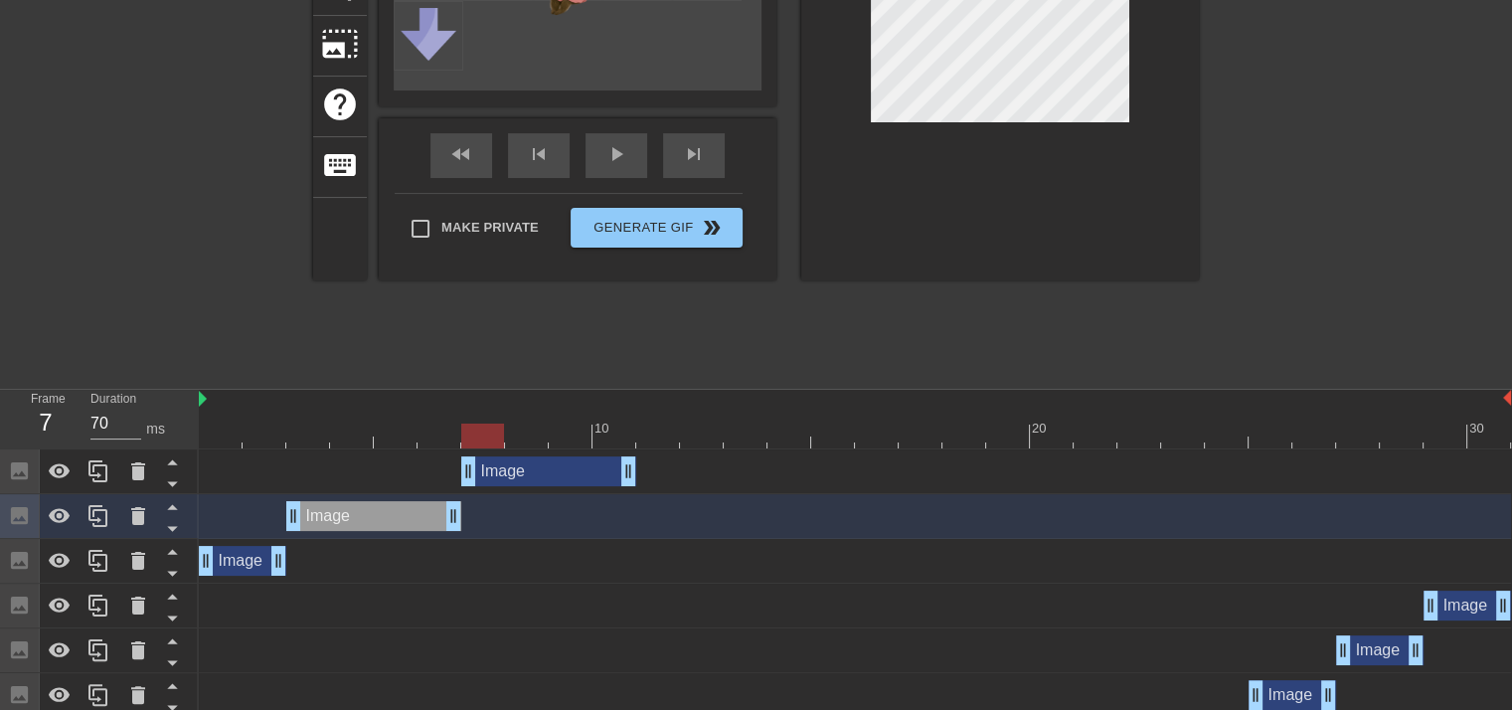
drag, startPoint x: 400, startPoint y: 434, endPoint x: 513, endPoint y: 453, distance: 114.9
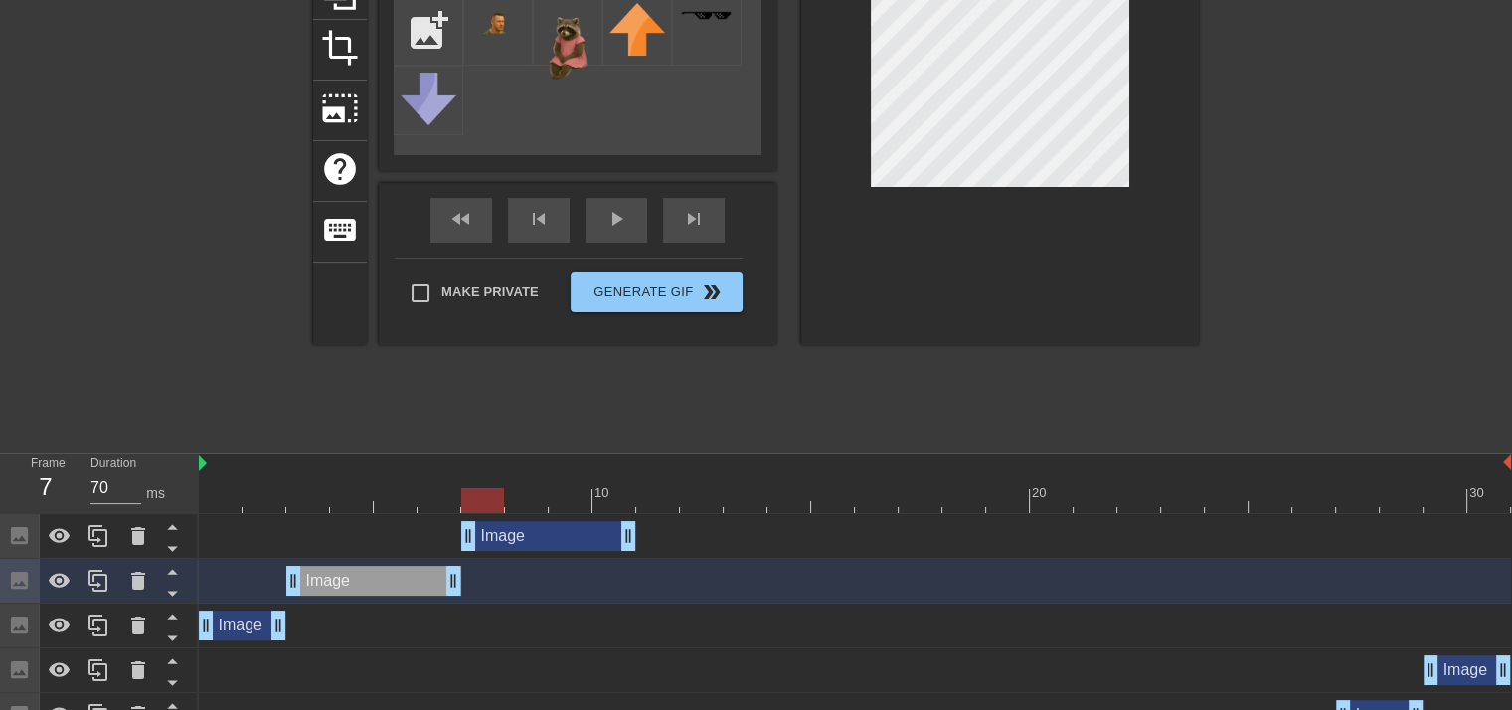
scroll to position [199, 0]
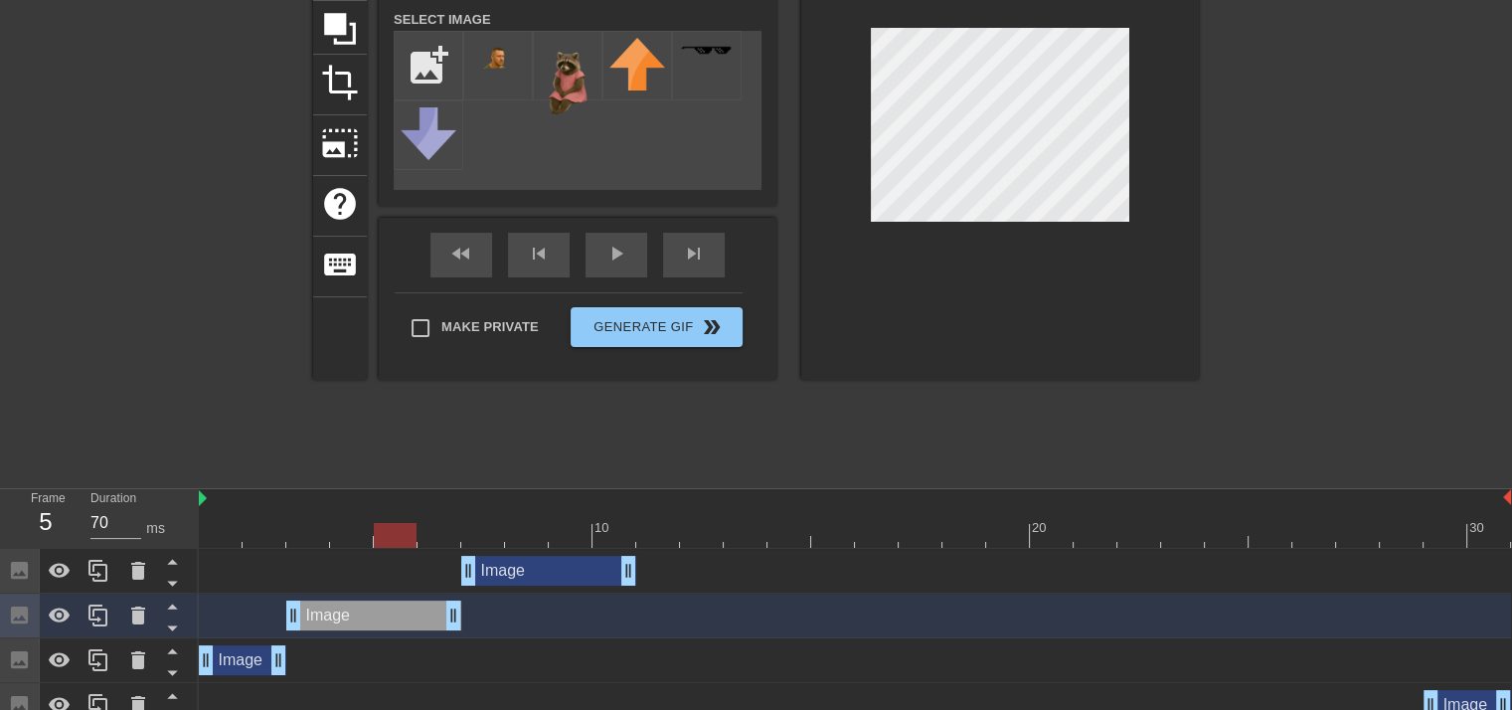
drag, startPoint x: 467, startPoint y: 533, endPoint x: 413, endPoint y: 524, distance: 54.4
click at [413, 524] on div at bounding box center [395, 535] width 43 height 25
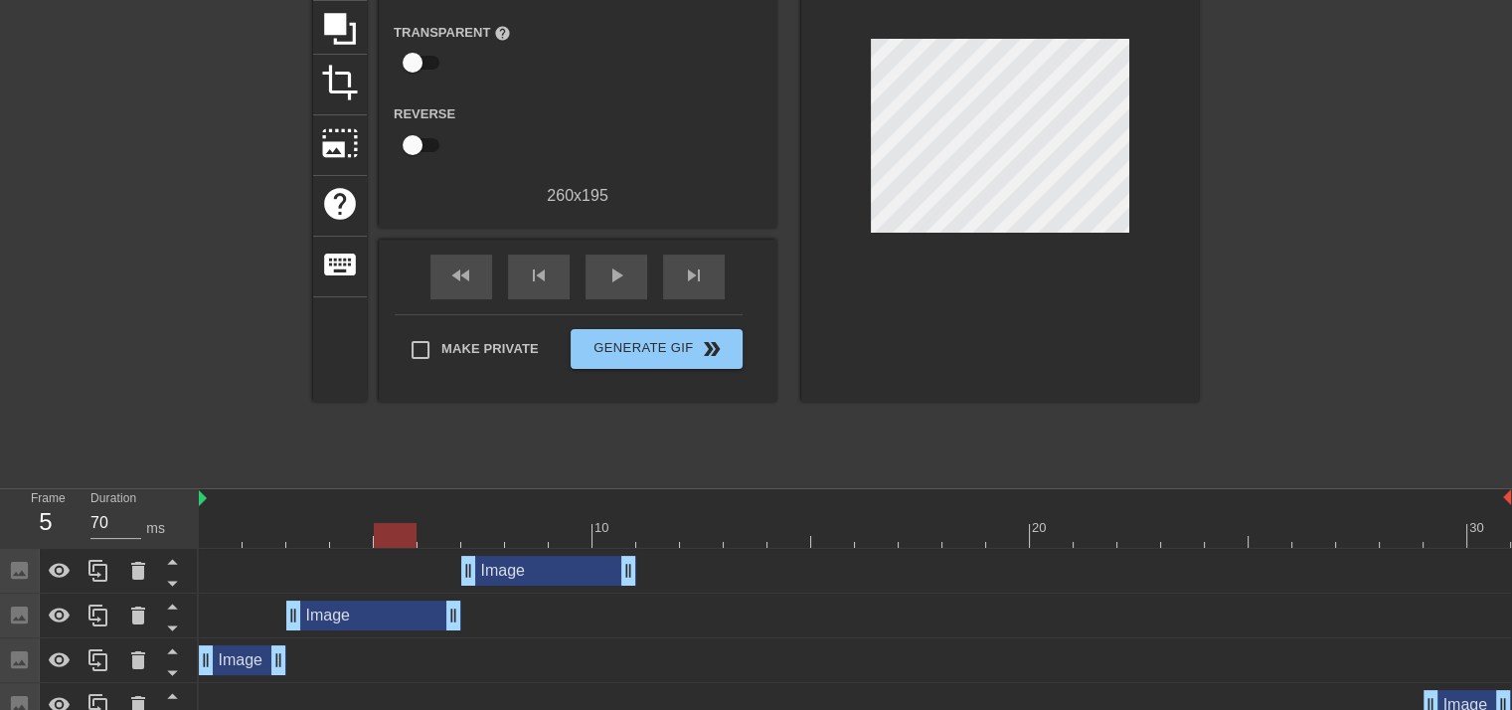
click at [1028, 207] on div at bounding box center [1000, 141] width 398 height 522
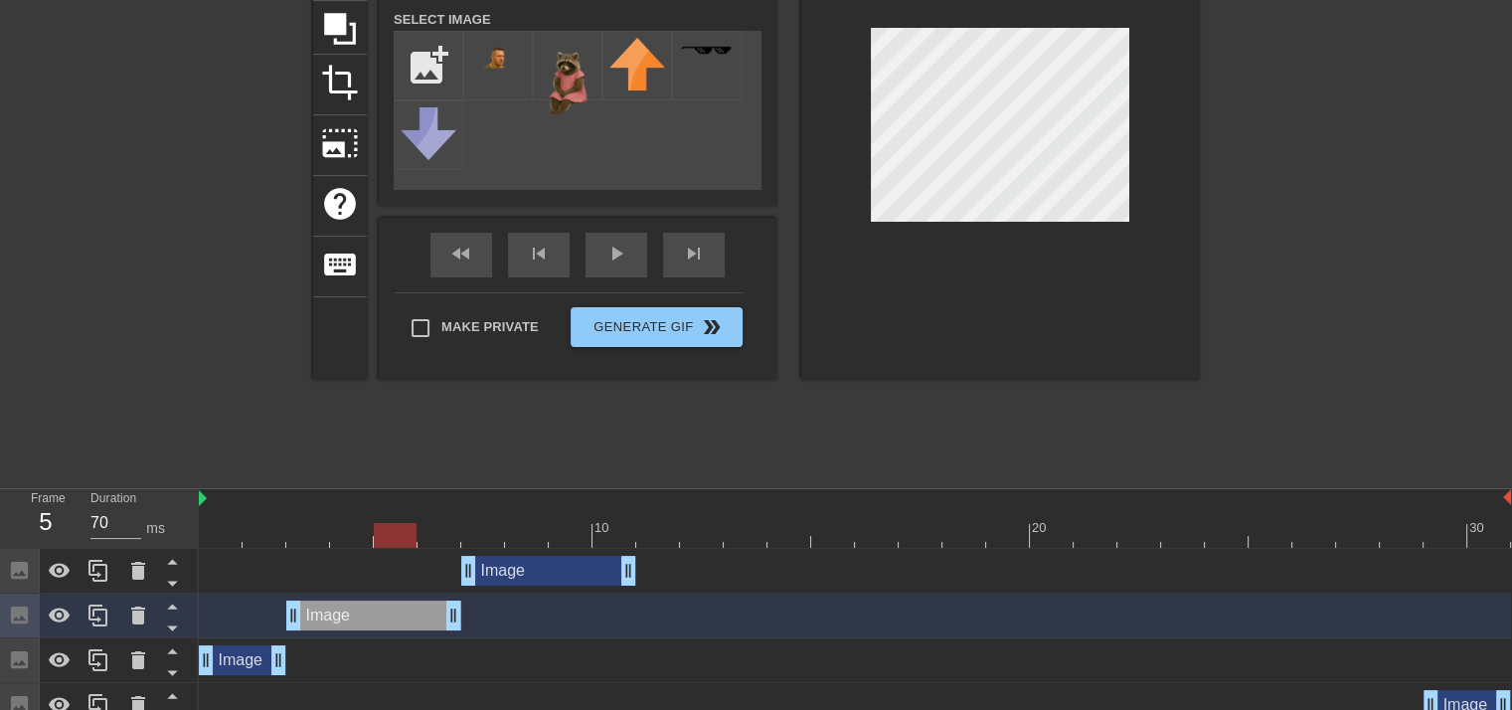
drag, startPoint x: 1025, startPoint y: 222, endPoint x: 1037, endPoint y: 228, distance: 13.3
click at [1037, 228] on div at bounding box center [1000, 130] width 398 height 500
drag, startPoint x: 380, startPoint y: 532, endPoint x: 478, endPoint y: 542, distance: 98.9
click at [478, 542] on div at bounding box center [482, 535] width 43 height 25
click at [563, 557] on div "Image drag_handle drag_handle" at bounding box center [548, 571] width 175 height 30
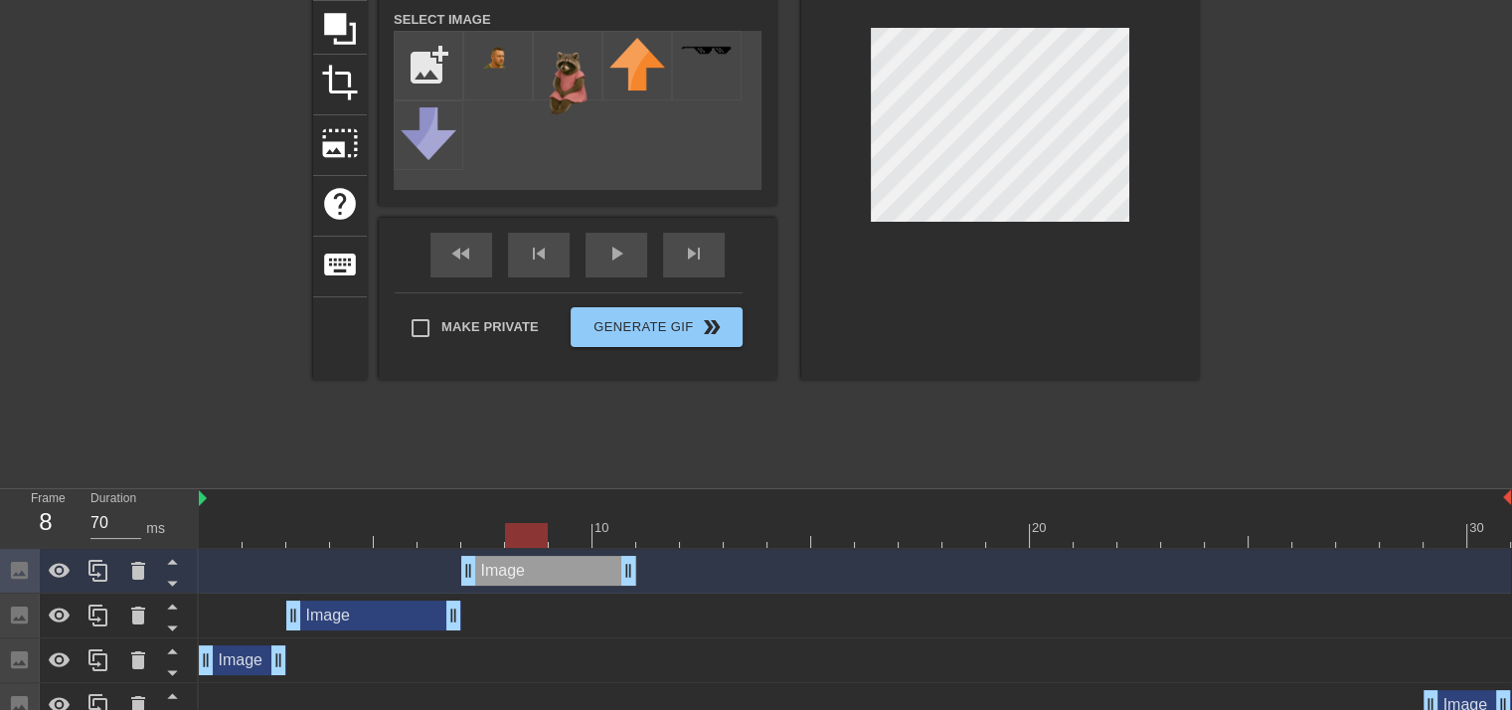
drag, startPoint x: 483, startPoint y: 544, endPoint x: 547, endPoint y: 553, distance: 64.2
drag, startPoint x: 619, startPoint y: 566, endPoint x: 514, endPoint y: 558, distance: 105.7
click at [106, 571] on icon at bounding box center [97, 571] width 19 height 22
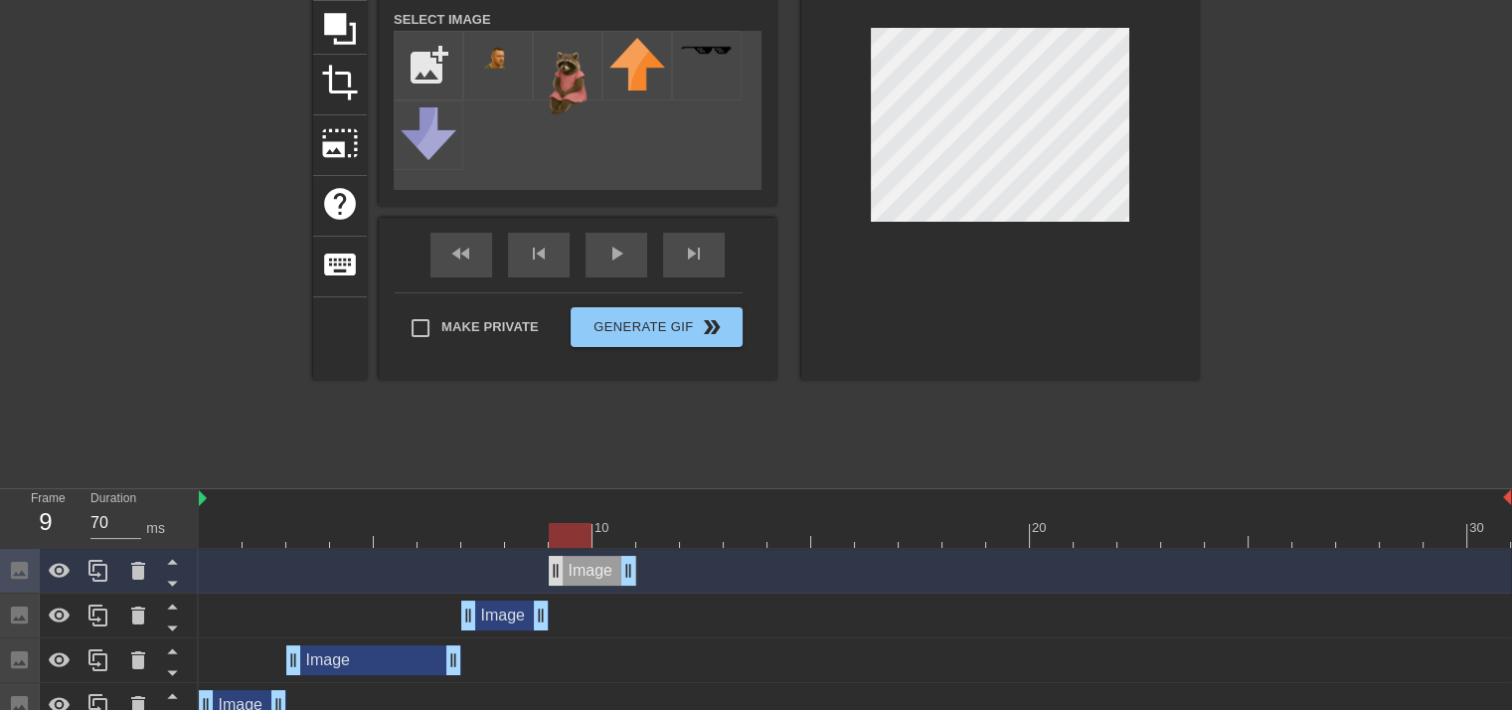
drag, startPoint x: 491, startPoint y: 562, endPoint x: 561, endPoint y: 570, distance: 71.0
click at [561, 570] on div "Image drag_handle drag_handle" at bounding box center [592, 571] width 87 height 30
drag, startPoint x: 568, startPoint y: 538, endPoint x: 645, endPoint y: 533, distance: 76.7
click at [645, 533] on div at bounding box center [657, 535] width 43 height 25
click at [99, 565] on icon at bounding box center [97, 571] width 19 height 22
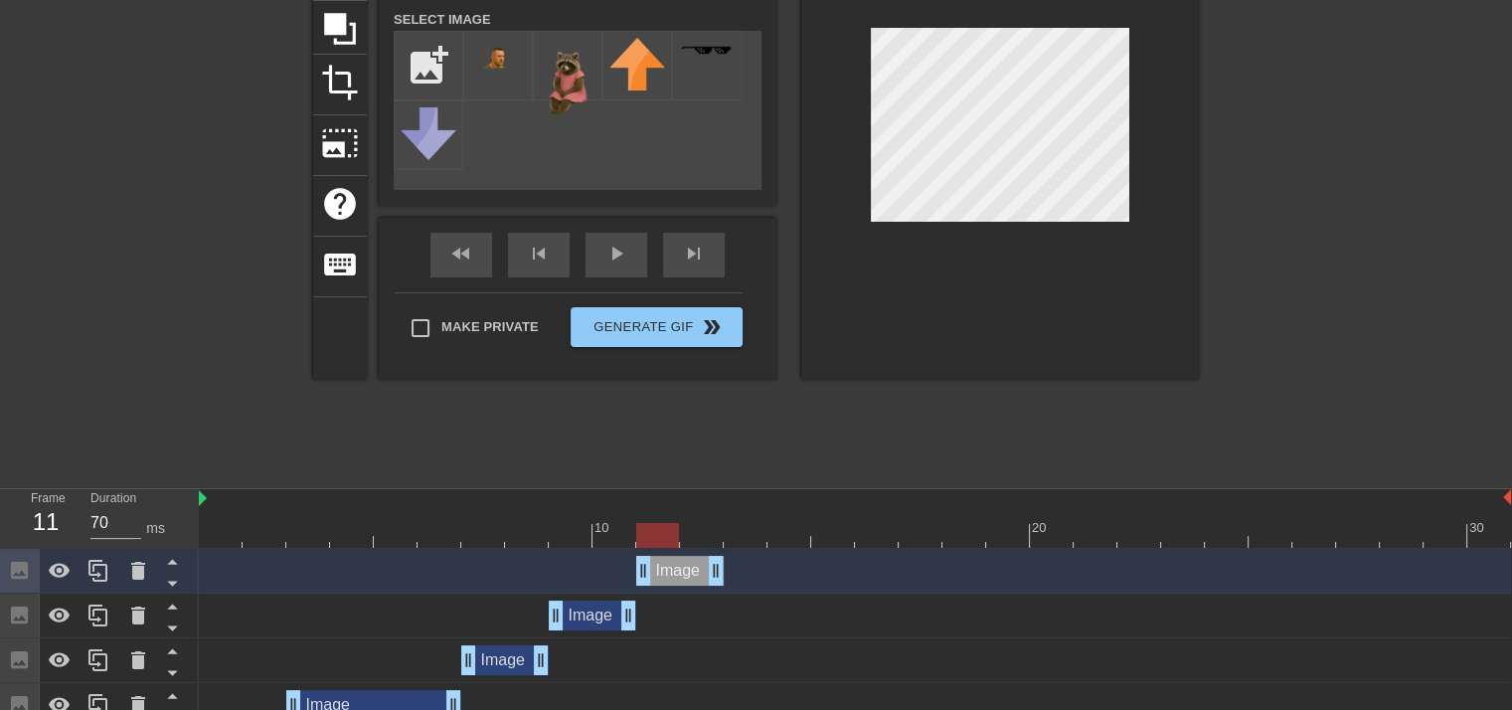
drag, startPoint x: 585, startPoint y: 568, endPoint x: 655, endPoint y: 570, distance: 69.6
click at [655, 570] on div "Image drag_handle drag_handle" at bounding box center [679, 571] width 87 height 30
drag, startPoint x: 643, startPoint y: 530, endPoint x: 727, endPoint y: 522, distance: 84.8
click at [727, 522] on div "10 20 30" at bounding box center [855, 518] width 1312 height 59
drag, startPoint x: 741, startPoint y: 534, endPoint x: 695, endPoint y: 530, distance: 46.9
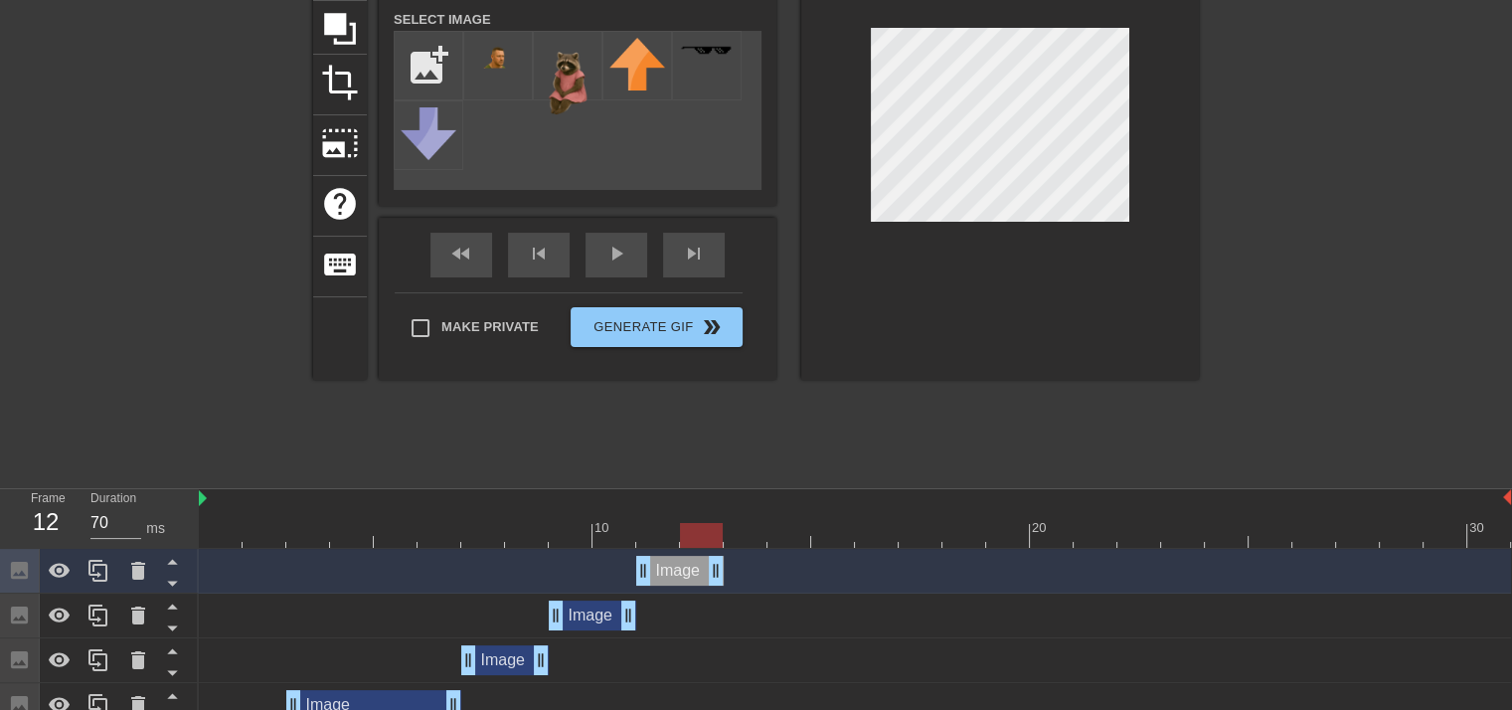
click at [695, 530] on div at bounding box center [701, 535] width 43 height 25
click at [106, 579] on icon at bounding box center [97, 571] width 19 height 22
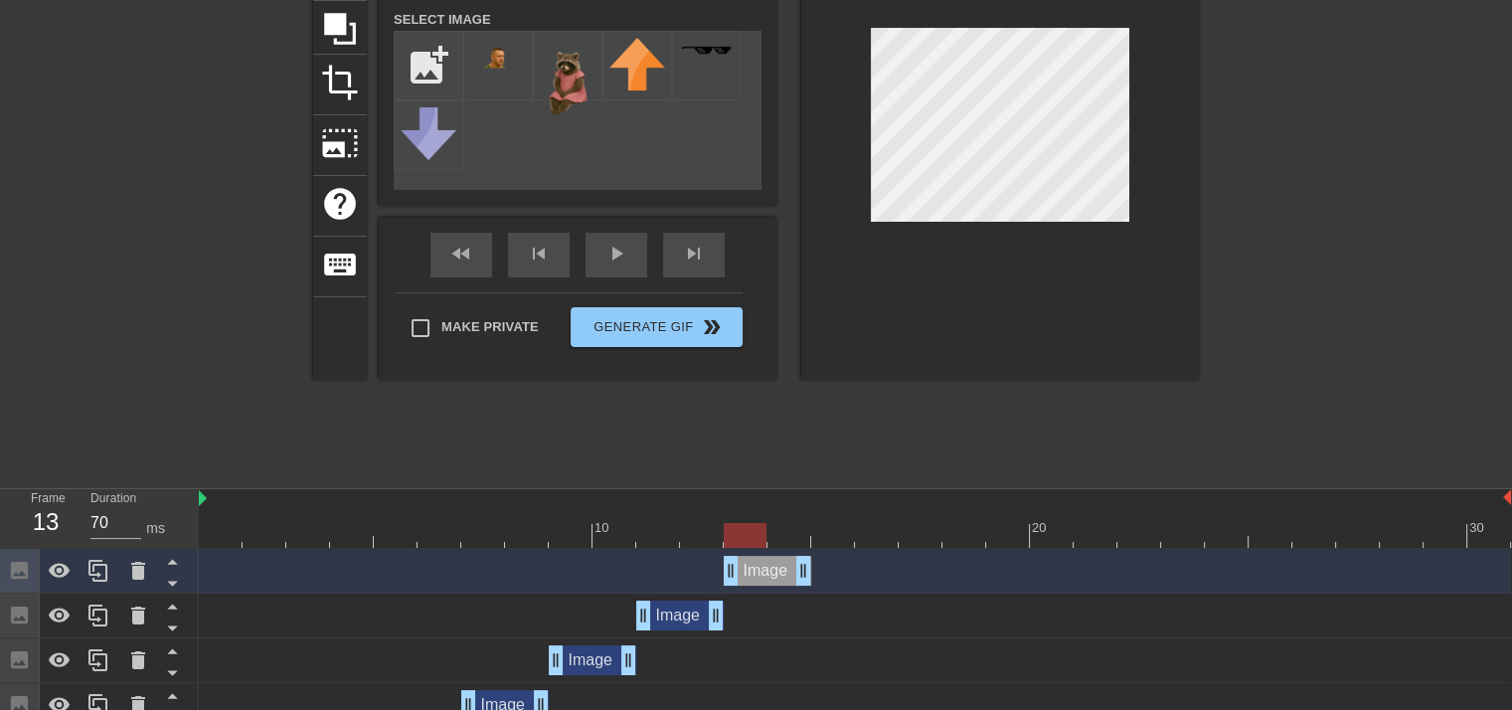
drag, startPoint x: 675, startPoint y: 564, endPoint x: 751, endPoint y: 558, distance: 76.8
click at [751, 558] on div "Image drag_handle drag_handle" at bounding box center [766, 571] width 87 height 30
drag, startPoint x: 747, startPoint y: 529, endPoint x: 818, endPoint y: 530, distance: 70.6
click at [818, 530] on div at bounding box center [832, 535] width 43 height 25
click at [111, 565] on div at bounding box center [99, 571] width 40 height 44
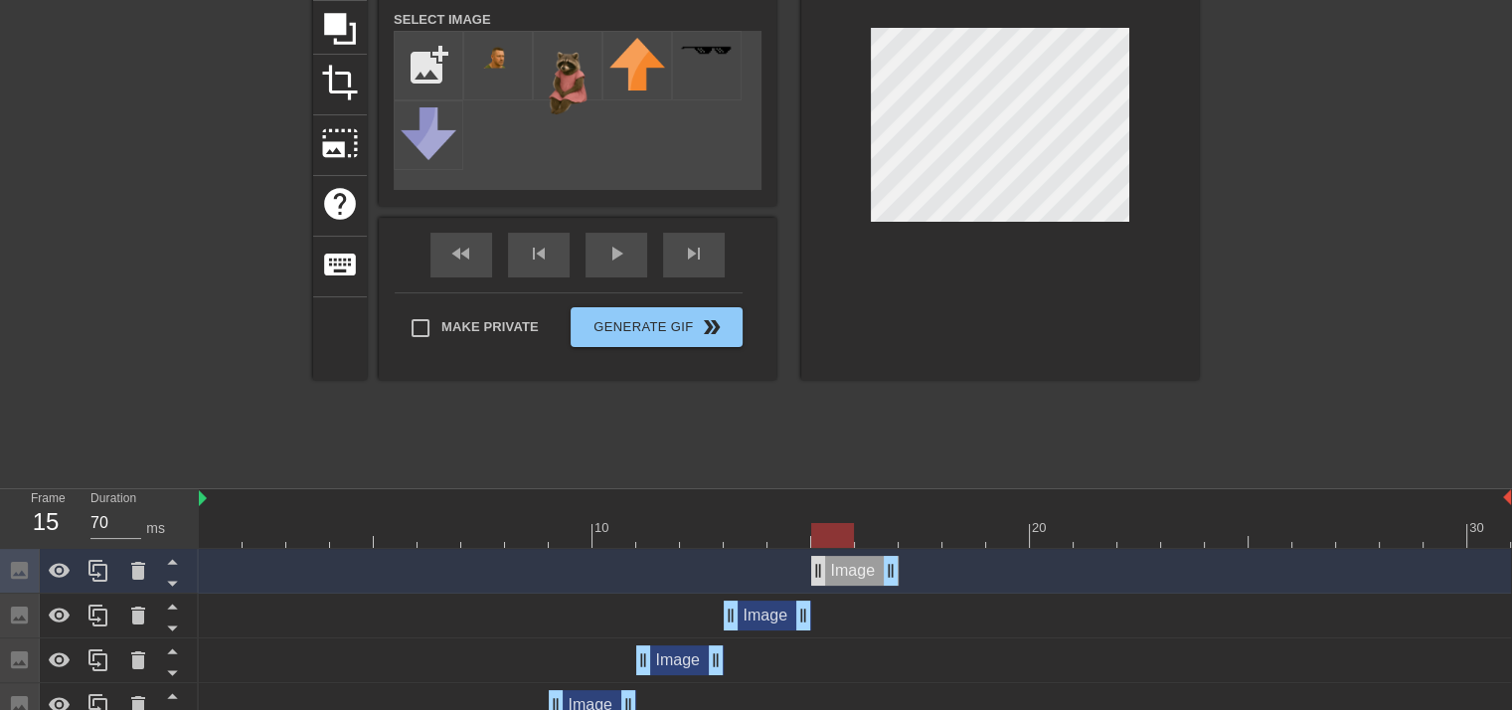
drag, startPoint x: 745, startPoint y: 567, endPoint x: 819, endPoint y: 567, distance: 73.5
click at [819, 567] on div "Image drag_handle drag_handle" at bounding box center [854, 571] width 87 height 30
drag, startPoint x: 846, startPoint y: 542, endPoint x: 913, endPoint y: 545, distance: 67.6
click at [913, 545] on div at bounding box center [919, 535] width 43 height 25
click at [113, 561] on div at bounding box center [99, 571] width 40 height 44
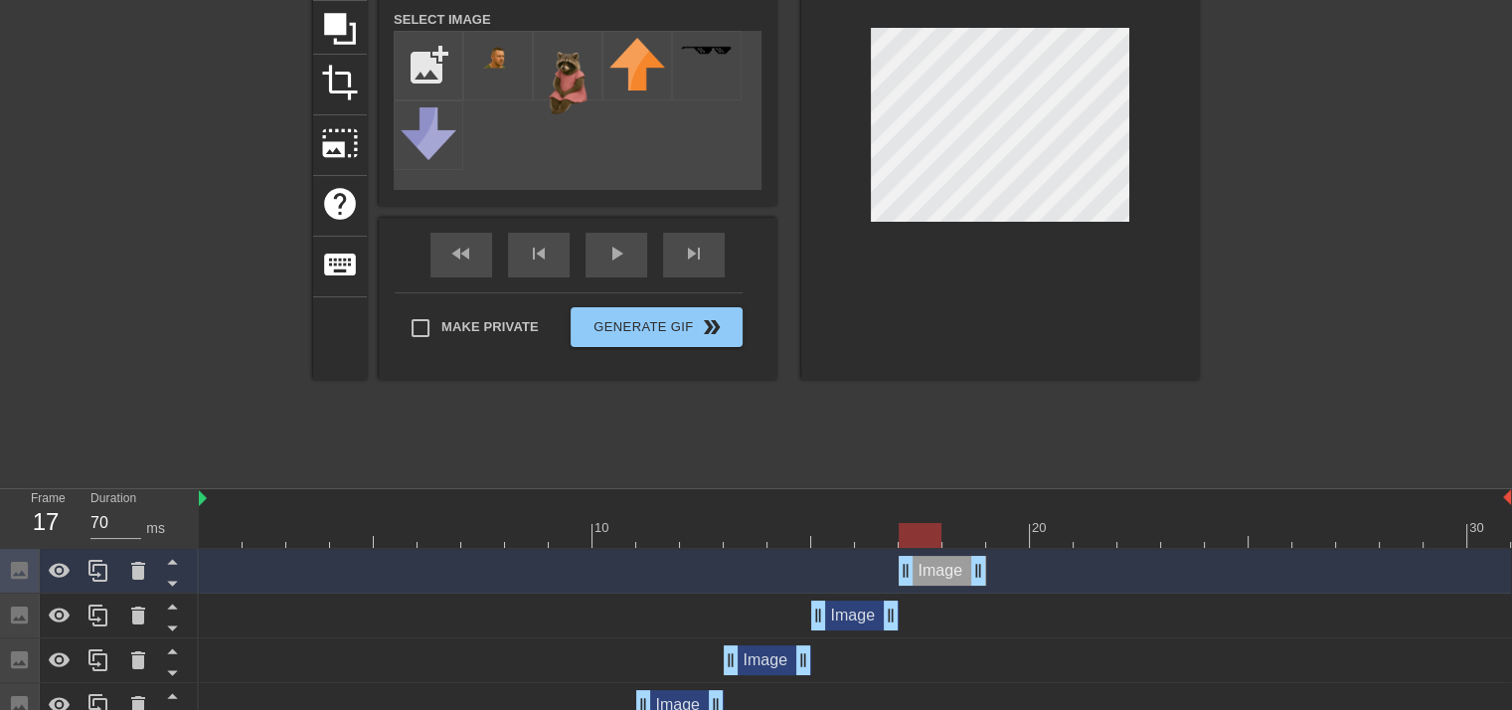
drag, startPoint x: 848, startPoint y: 561, endPoint x: 922, endPoint y: 565, distance: 74.6
click at [922, 565] on div "Image drag_handle drag_handle" at bounding box center [941, 571] width 87 height 30
drag, startPoint x: 930, startPoint y: 534, endPoint x: 989, endPoint y: 530, distance: 58.8
click at [989, 530] on div at bounding box center [1007, 535] width 43 height 25
drag, startPoint x: 94, startPoint y: 573, endPoint x: 262, endPoint y: 564, distance: 168.2
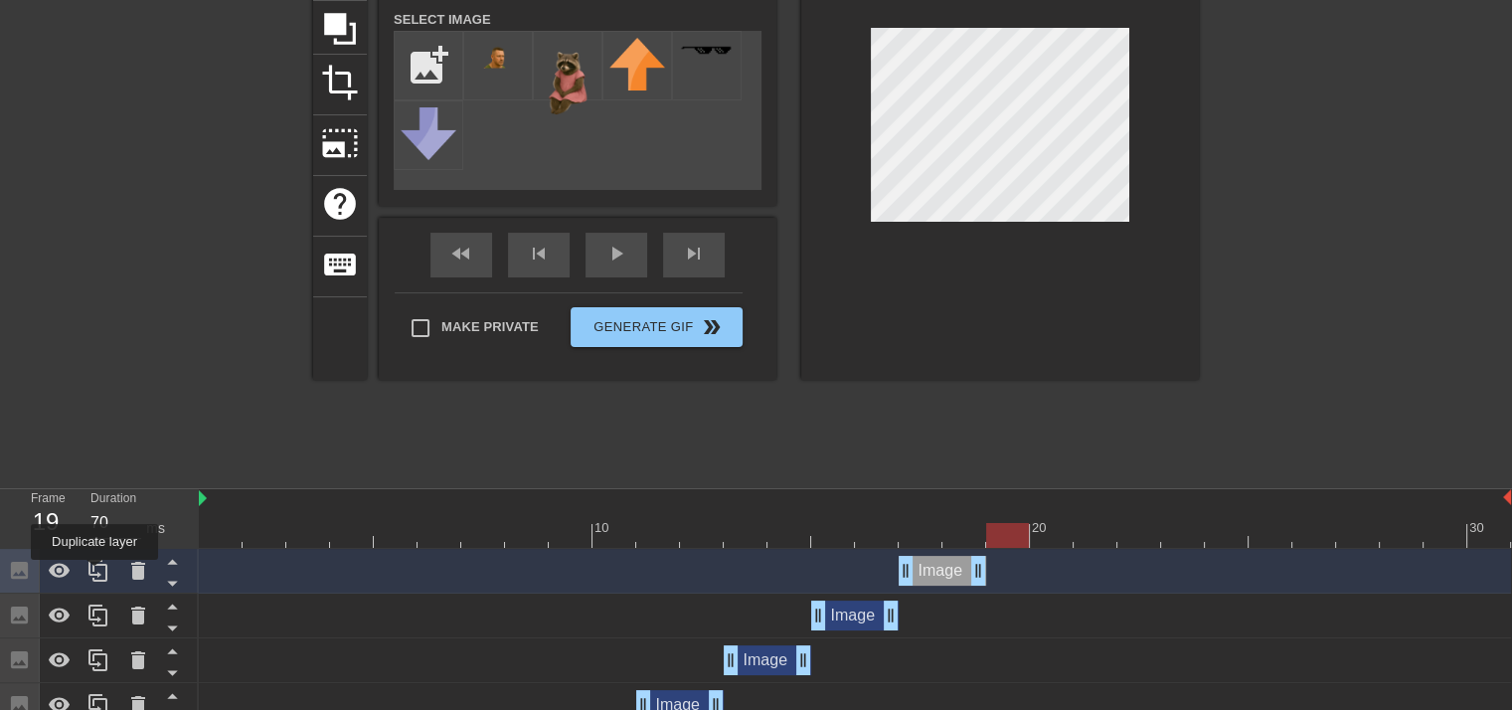
click at [97, 573] on icon at bounding box center [98, 571] width 24 height 24
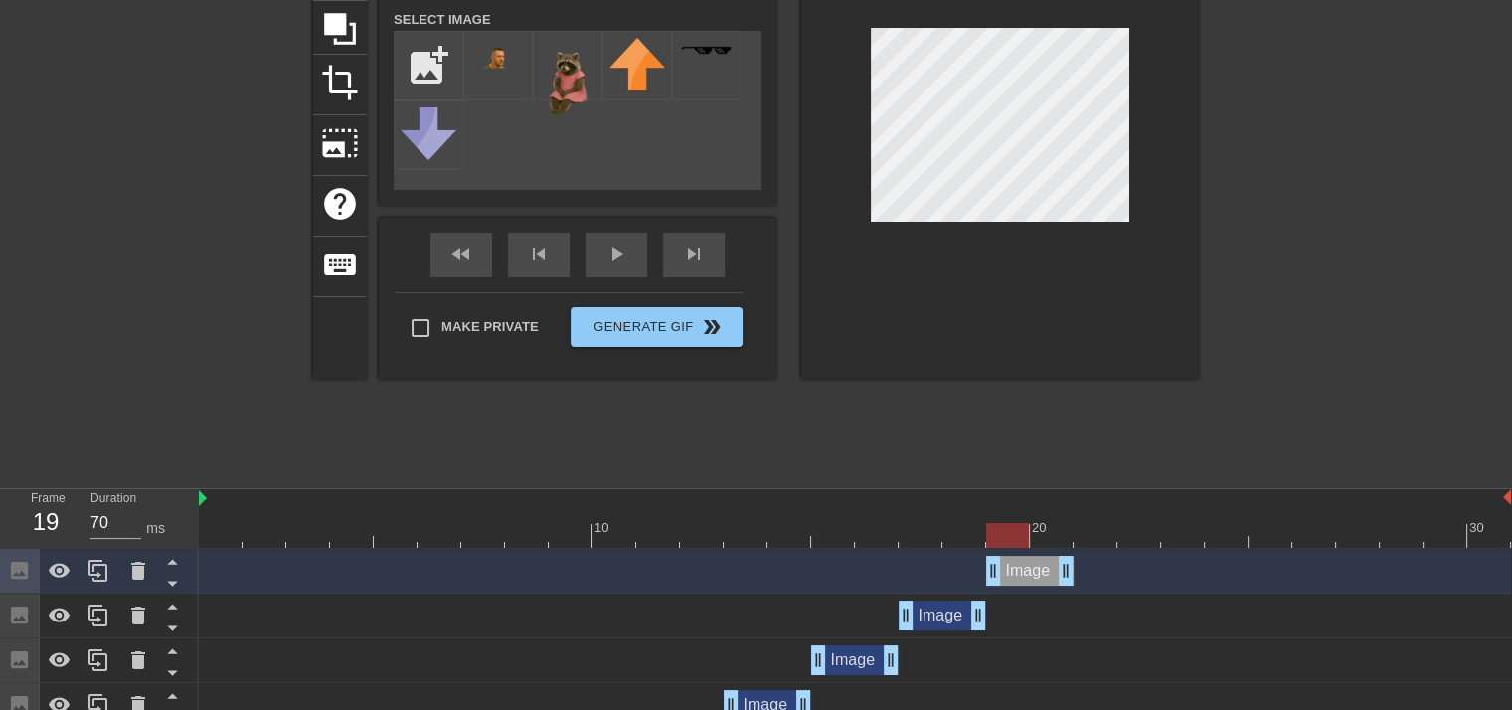
drag, startPoint x: 935, startPoint y: 574, endPoint x: 1008, endPoint y: 571, distance: 72.6
click at [1008, 571] on div "Image drag_handle drag_handle" at bounding box center [1029, 571] width 87 height 30
drag, startPoint x: 1018, startPoint y: 536, endPoint x: 1076, endPoint y: 526, distance: 59.5
click at [1076, 526] on div at bounding box center [1094, 535] width 43 height 25
click at [85, 554] on div at bounding box center [99, 571] width 40 height 44
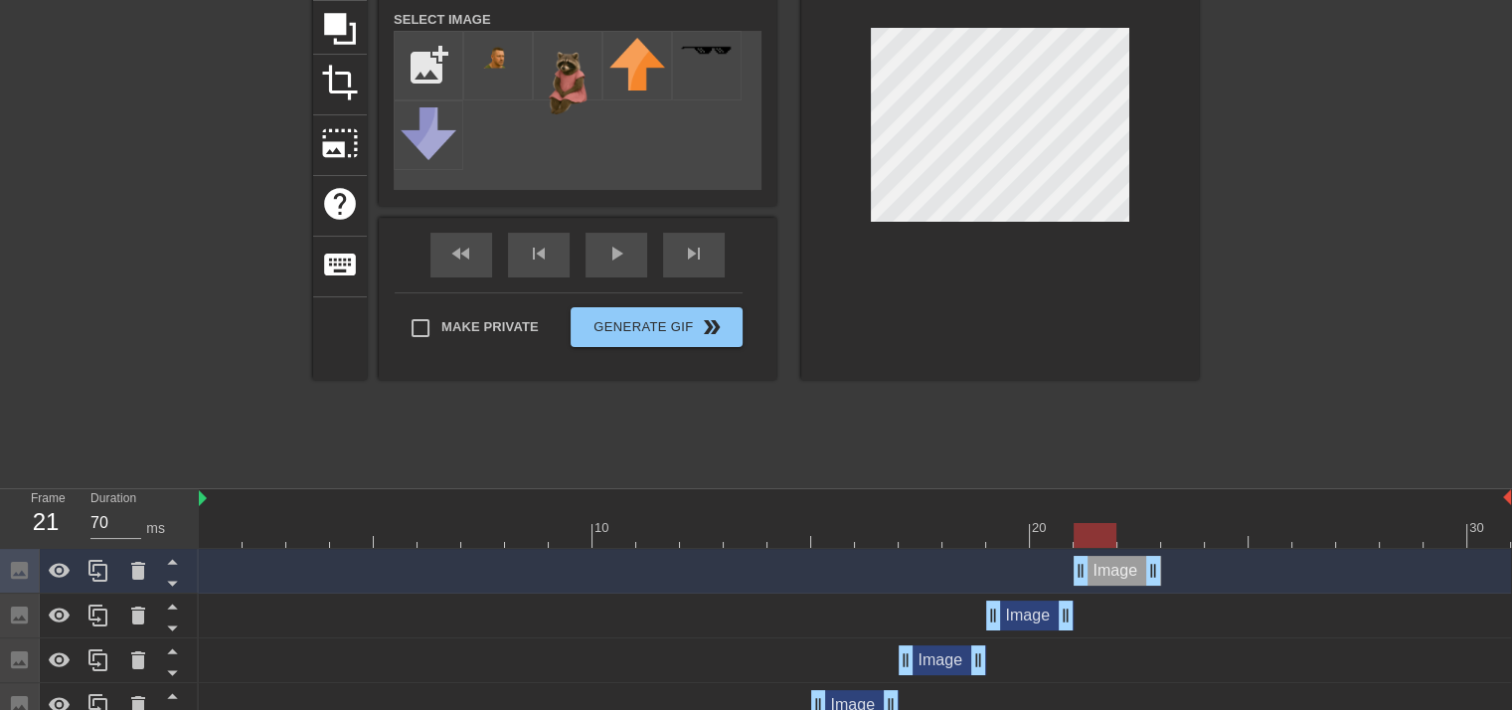
drag, startPoint x: 1030, startPoint y: 573, endPoint x: 1120, endPoint y: 576, distance: 90.5
click at [1120, 576] on div "Image drag_handle drag_handle" at bounding box center [1116, 571] width 87 height 30
drag, startPoint x: 1100, startPoint y: 524, endPoint x: 1174, endPoint y: 519, distance: 73.7
click at [1174, 519] on div "10 20 30" at bounding box center [855, 518] width 1312 height 59
click at [101, 557] on div at bounding box center [99, 571] width 40 height 44
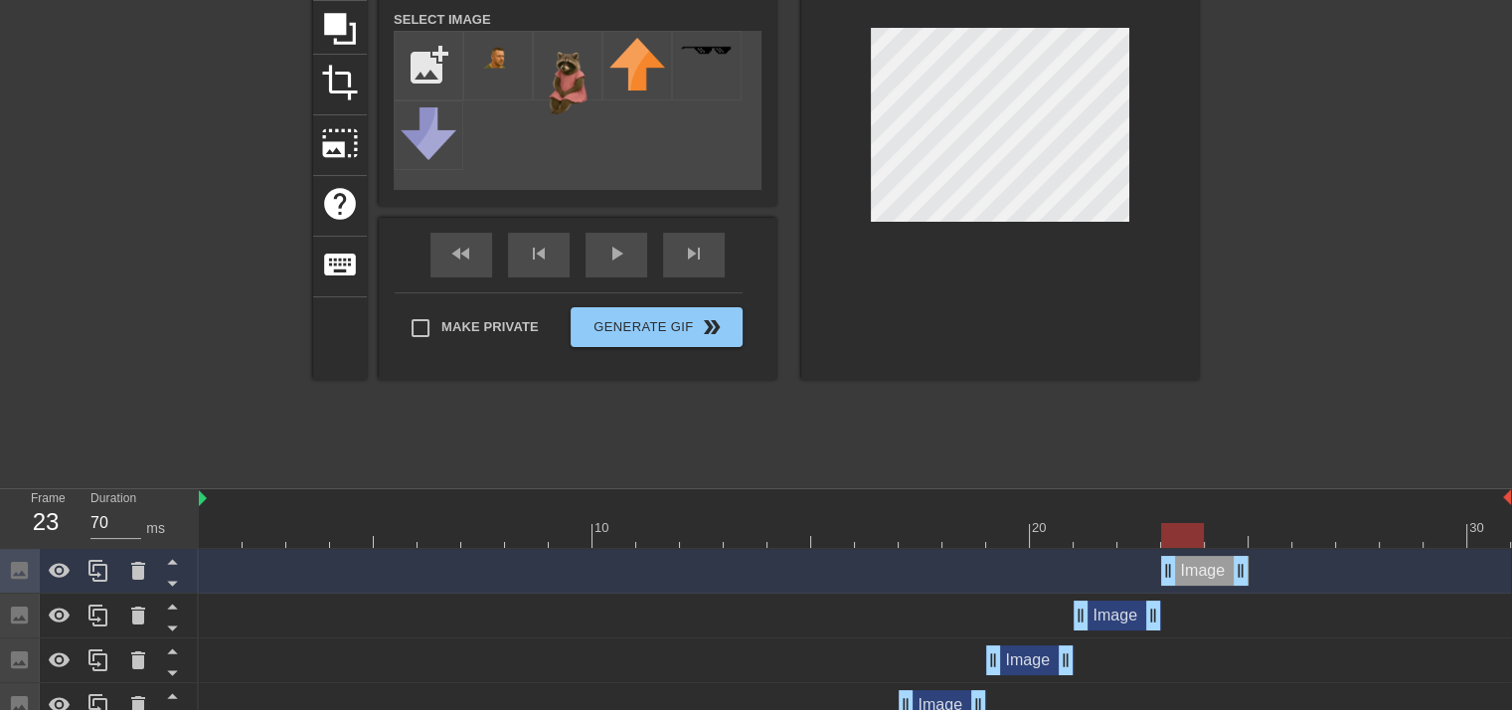
drag, startPoint x: 1125, startPoint y: 568, endPoint x: 1206, endPoint y: 576, distance: 81.9
click at [1206, 576] on div "Image drag_handle drag_handle" at bounding box center [1204, 571] width 87 height 30
click at [953, 224] on div at bounding box center [1000, 130] width 398 height 500
drag, startPoint x: 1189, startPoint y: 534, endPoint x: 1265, endPoint y: 532, distance: 76.5
click at [1265, 532] on div at bounding box center [1269, 535] width 43 height 25
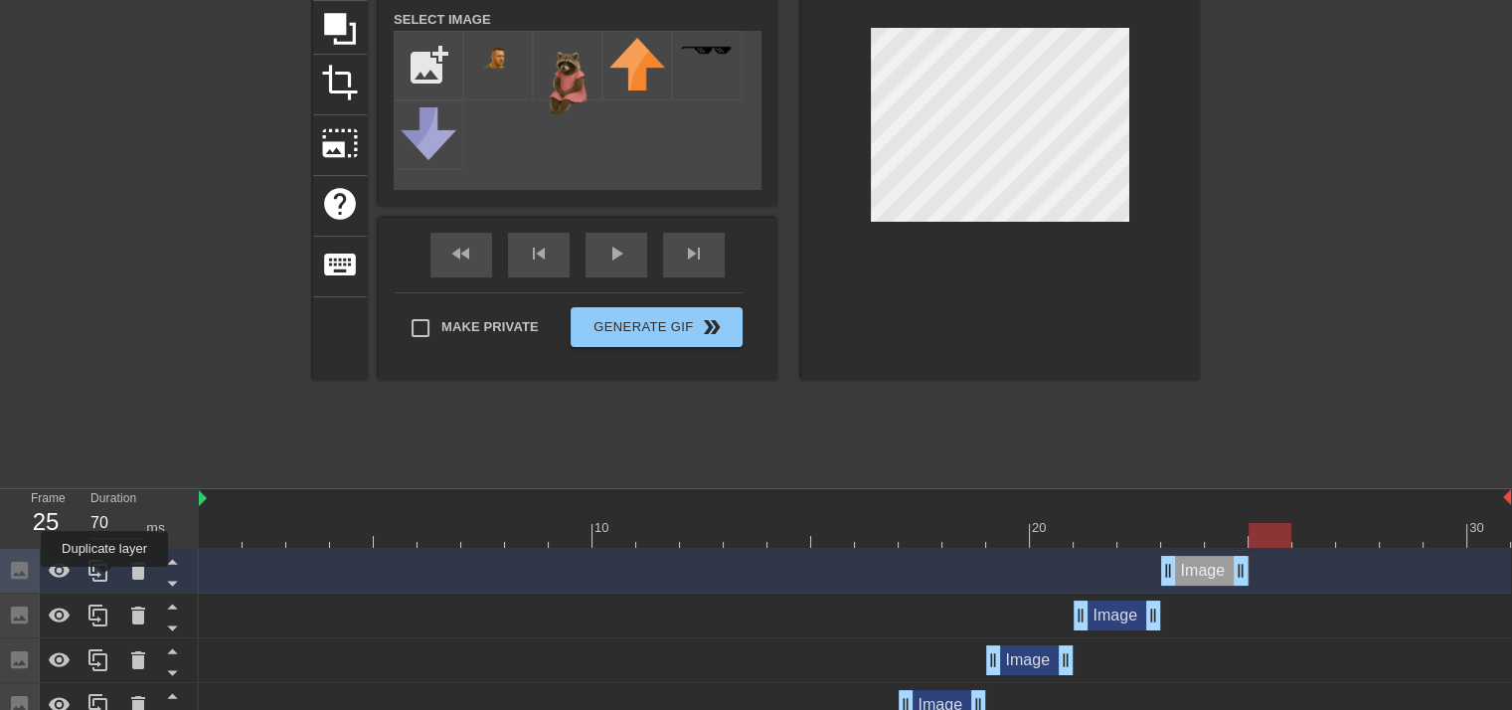
click at [105, 579] on icon at bounding box center [97, 571] width 19 height 22
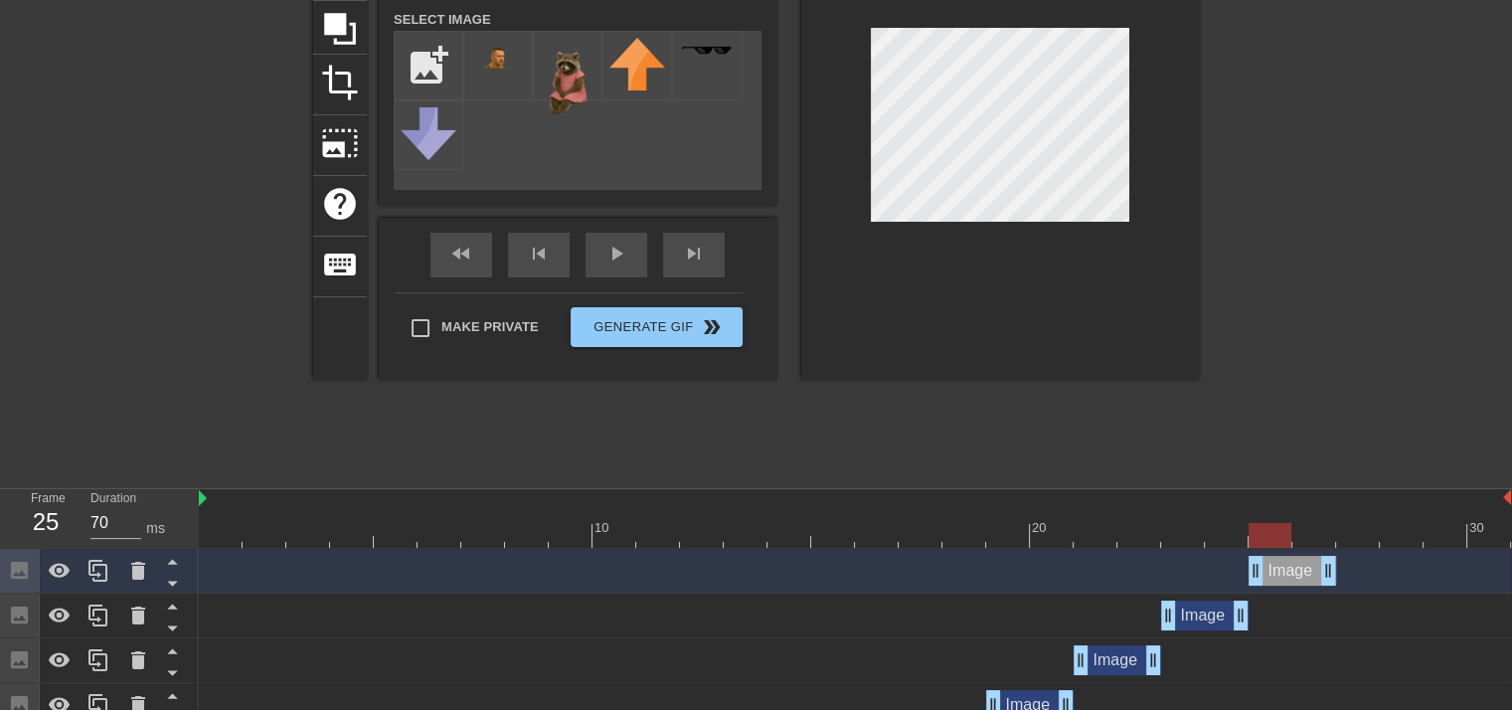
drag, startPoint x: 1219, startPoint y: 571, endPoint x: 1293, endPoint y: 571, distance: 73.5
click at [1293, 571] on div "Image drag_handle drag_handle" at bounding box center [1291, 571] width 87 height 30
click at [85, 565] on div at bounding box center [99, 571] width 40 height 44
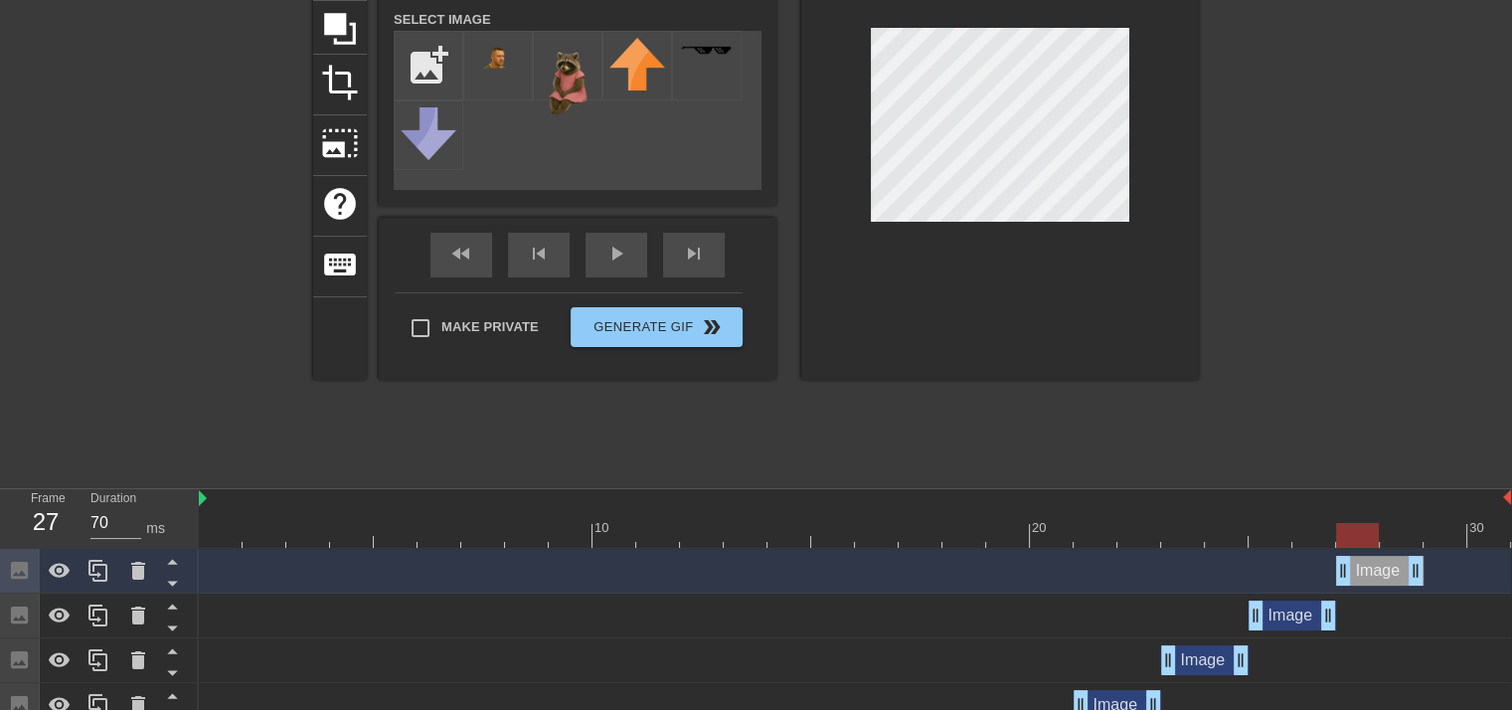
drag, startPoint x: 1293, startPoint y: 572, endPoint x: 1361, endPoint y: 571, distance: 67.6
click at [1361, 571] on div "Image drag_handle drag_handle" at bounding box center [1379, 571] width 87 height 30
click at [83, 563] on div at bounding box center [99, 571] width 40 height 44
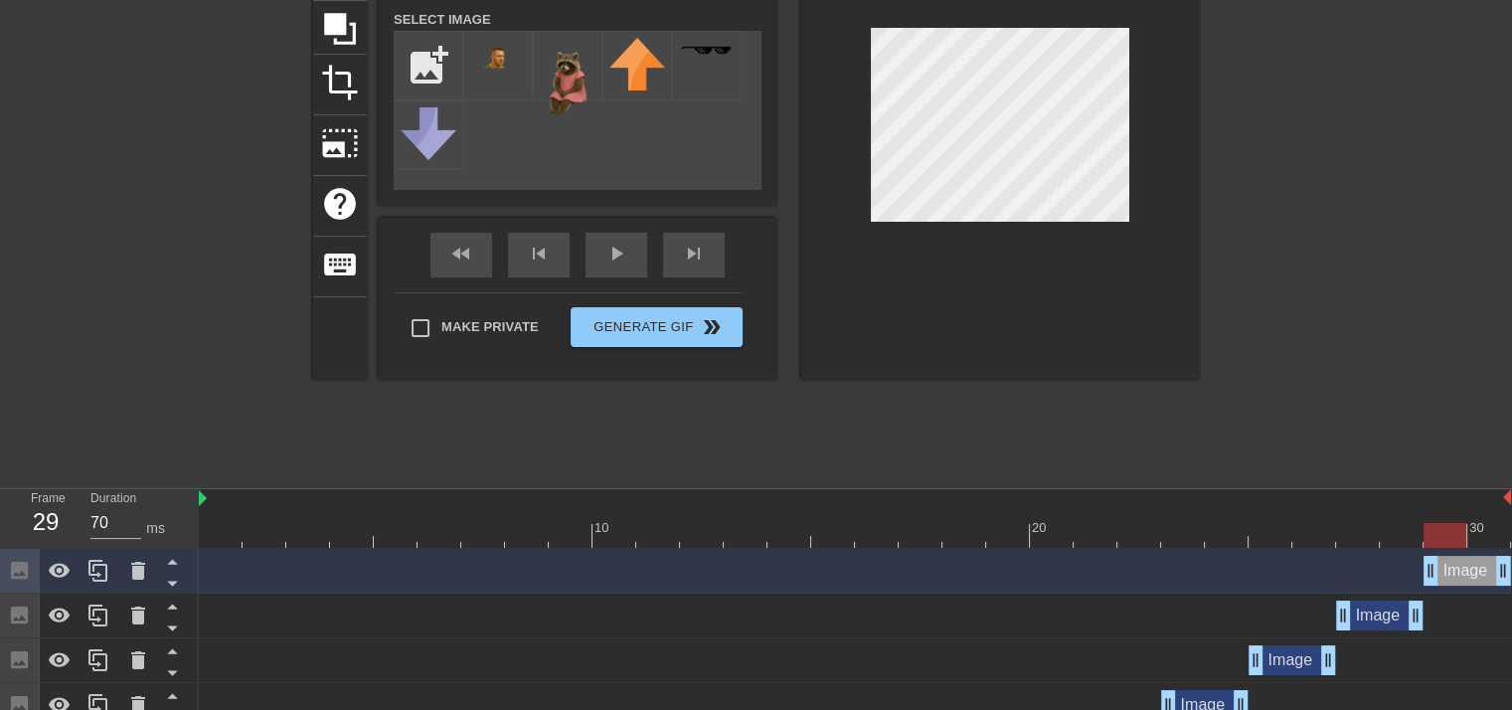
drag, startPoint x: 1375, startPoint y: 567, endPoint x: 1454, endPoint y: 565, distance: 78.5
click at [1454, 565] on div "Image drag_handle drag_handle" at bounding box center [1466, 571] width 87 height 30
drag, startPoint x: 1451, startPoint y: 538, endPoint x: 1521, endPoint y: 526, distance: 70.6
drag, startPoint x: 1483, startPoint y: 528, endPoint x: 38, endPoint y: 546, distance: 1445.1
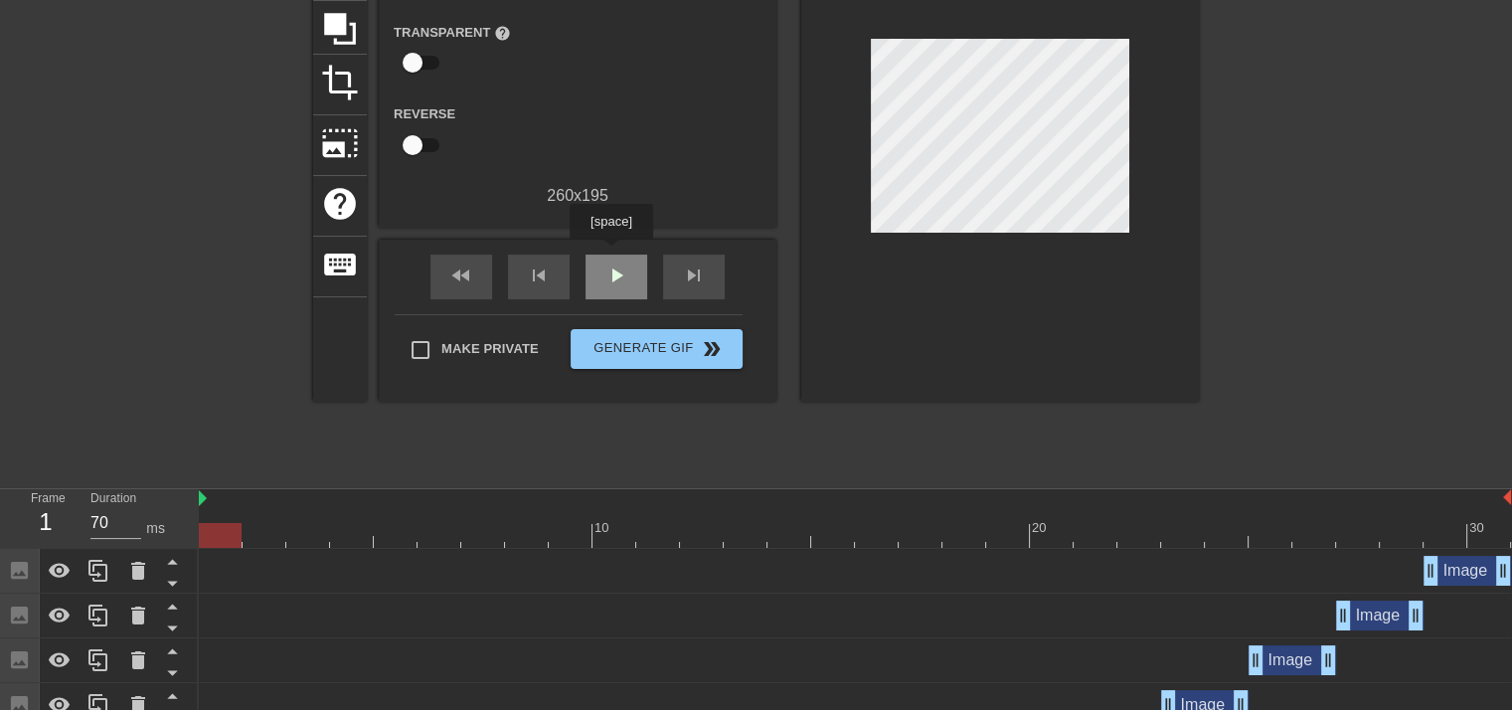
click at [610, 254] on div "play_arrow" at bounding box center [616, 276] width 62 height 45
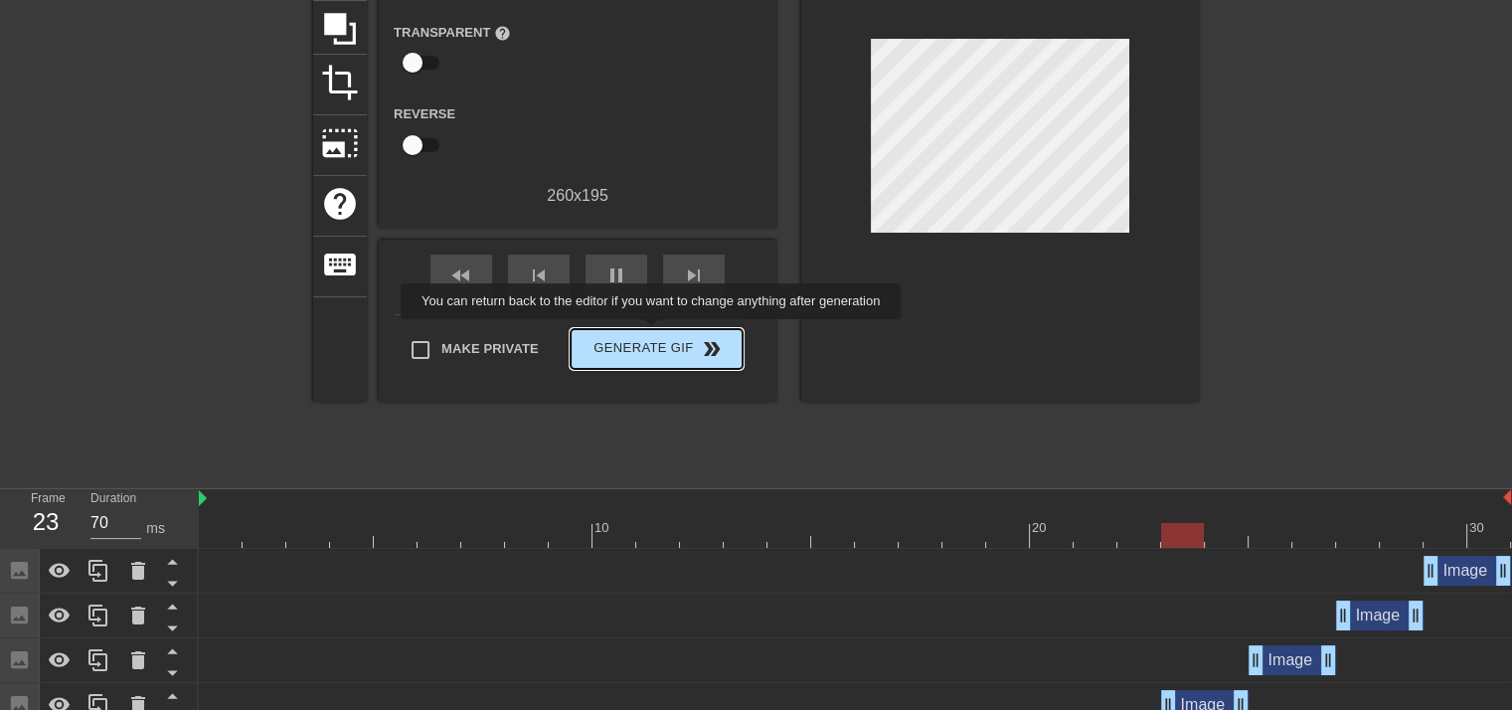
click at [652, 339] on span "Generate Gif double_arrow" at bounding box center [656, 349] width 156 height 24
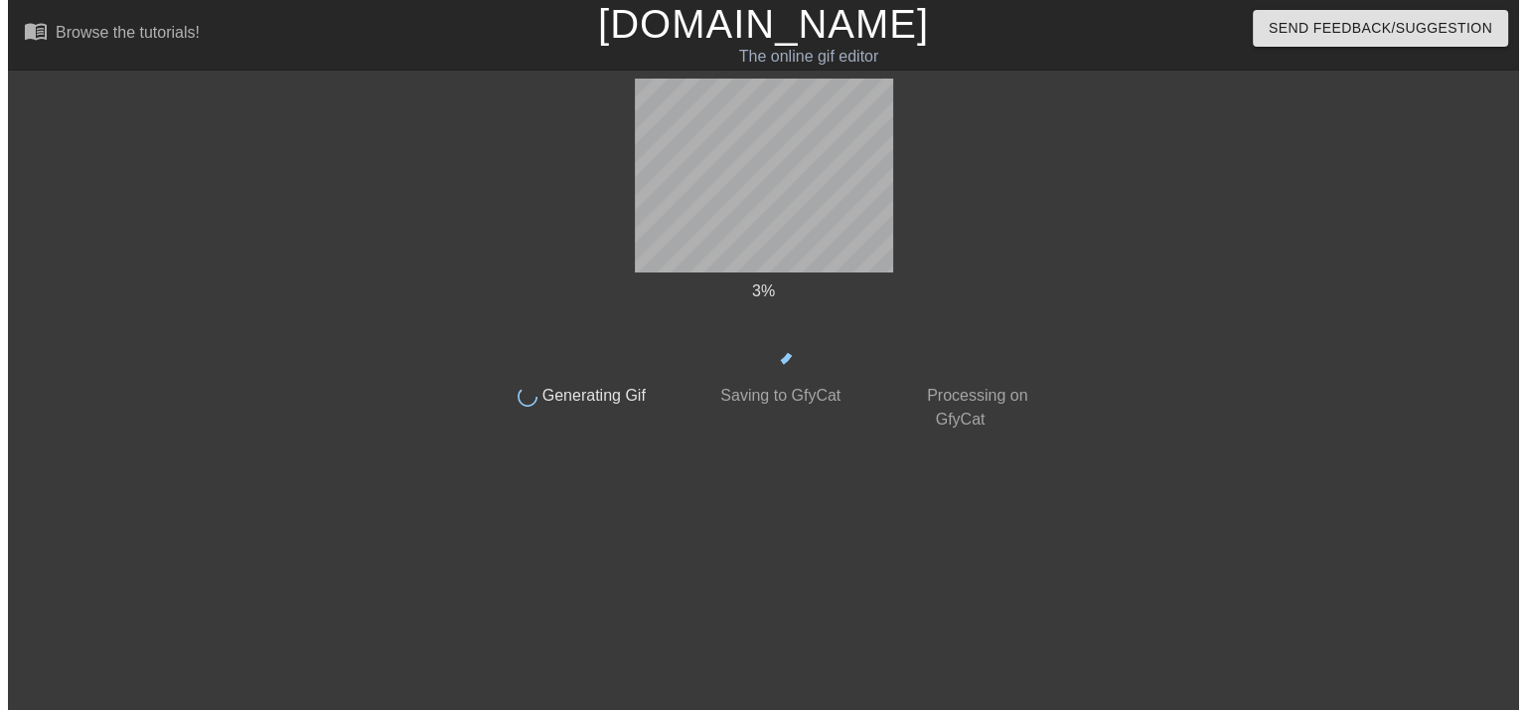
scroll to position [0, 0]
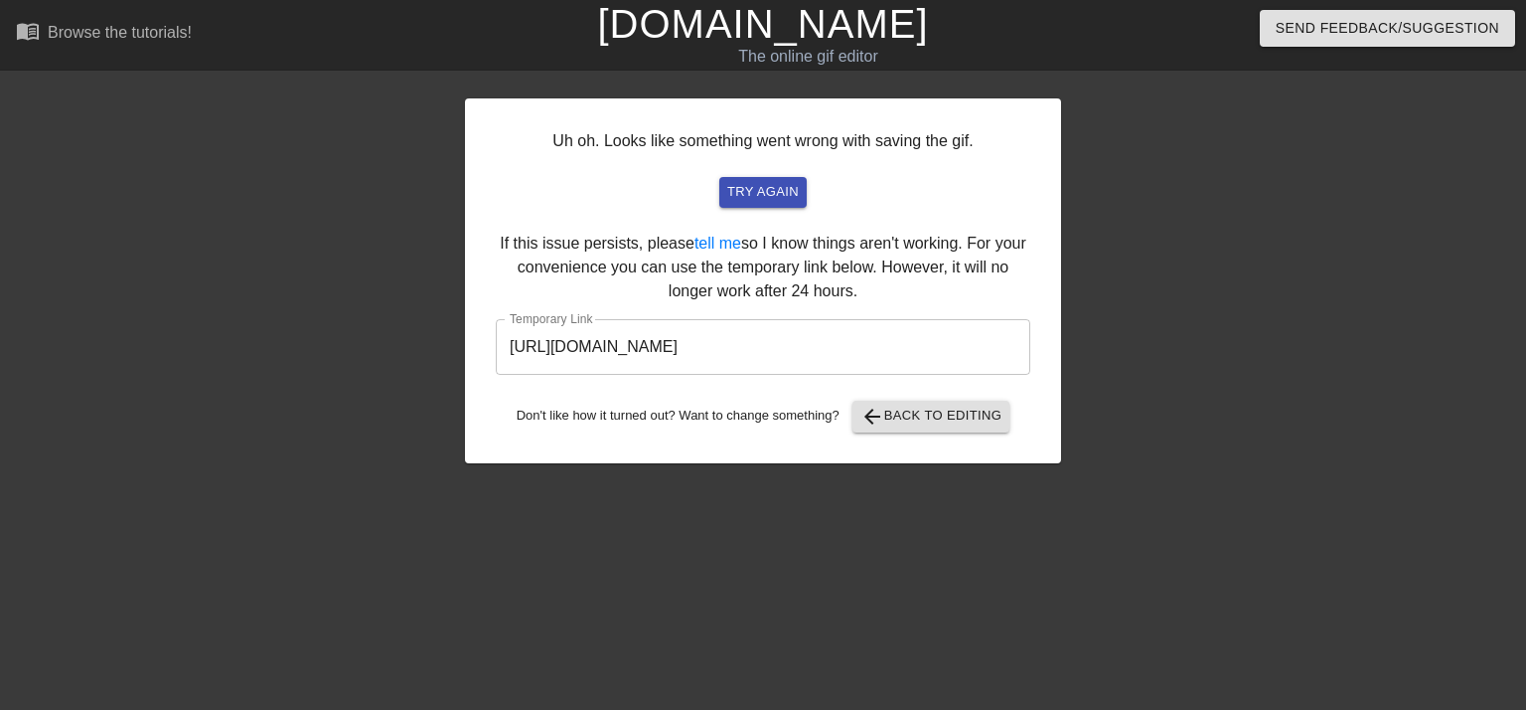
click at [617, 348] on input "[URL][DOMAIN_NAME]" at bounding box center [763, 347] width 535 height 56
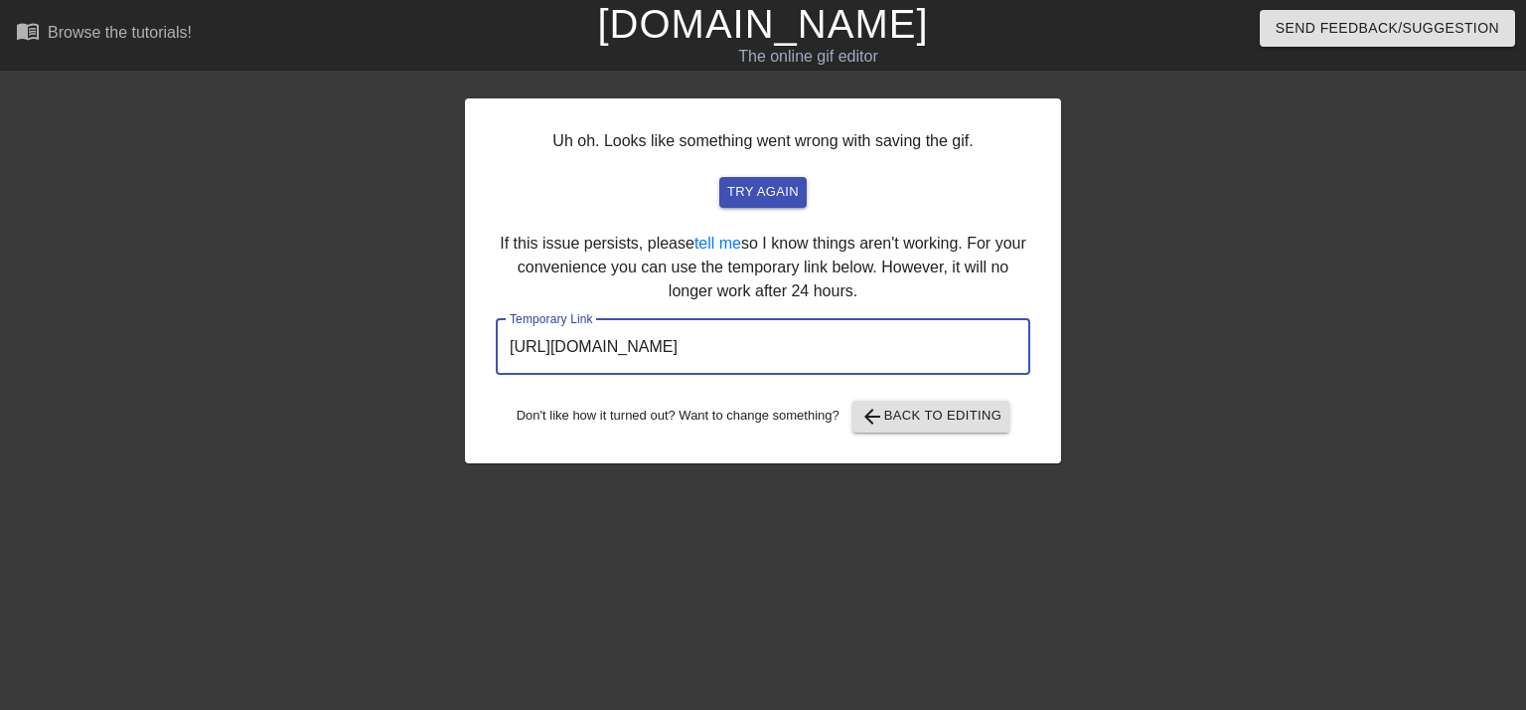
click at [617, 348] on input "[URL][DOMAIN_NAME]" at bounding box center [763, 347] width 535 height 56
